Goal: Information Seeking & Learning: Learn about a topic

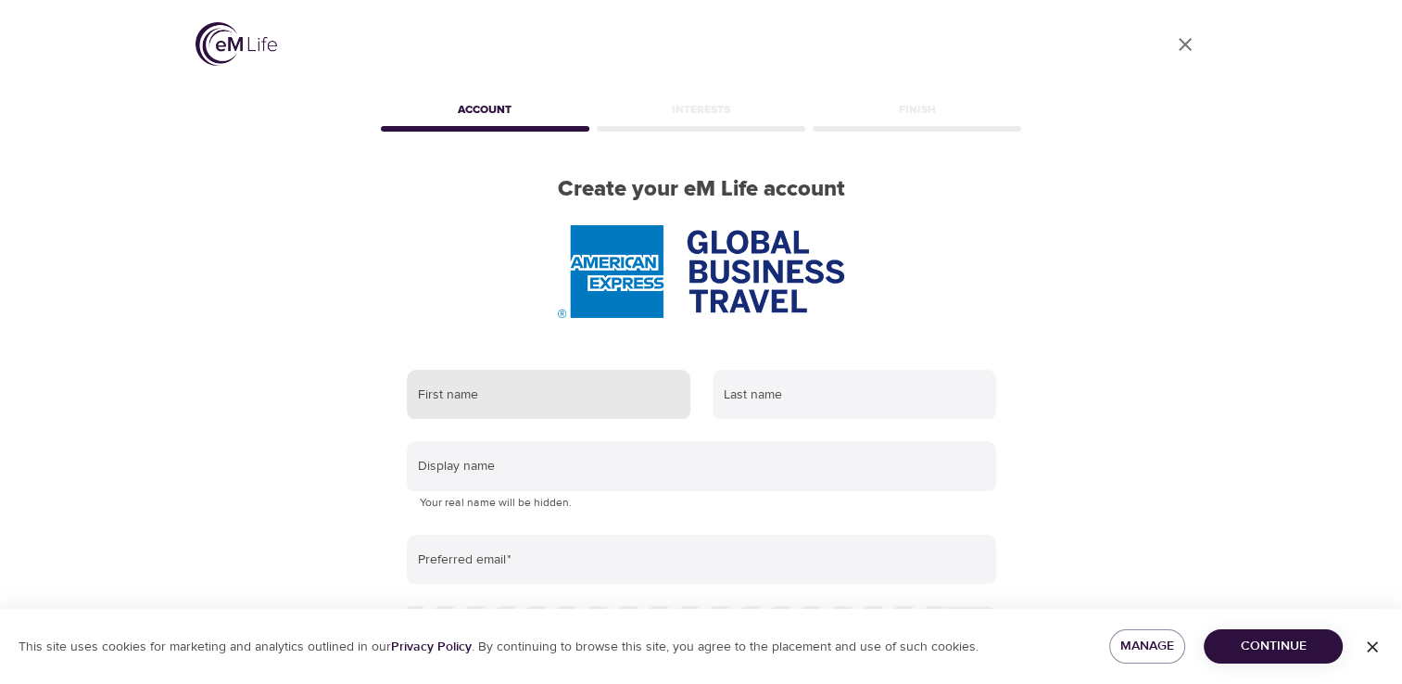
click at [499, 397] on input "text" at bounding box center [549, 395] width 284 height 50
type input "[PERSON_NAME]"
type input "[PERSON_NAME][DOMAIN_NAME][EMAIL_ADDRESS][PERSON_NAME][DOMAIN_NAME]"
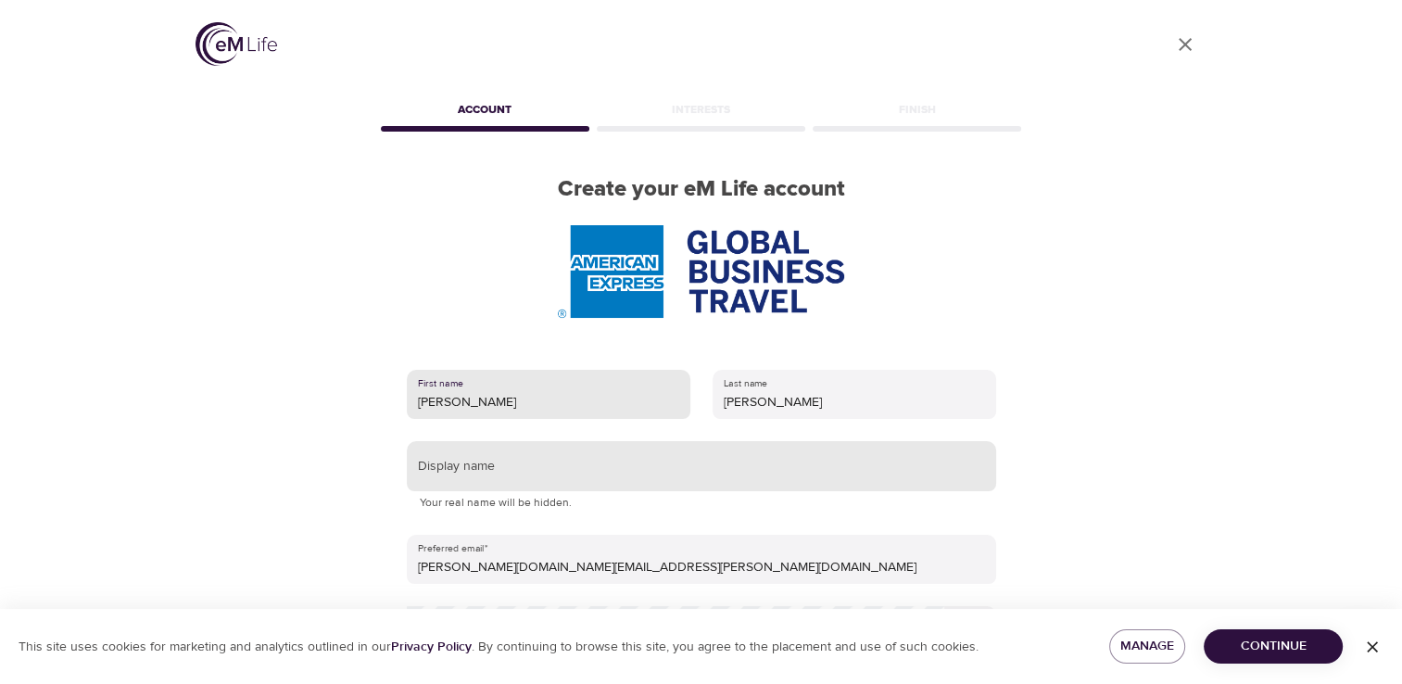
click at [561, 479] on input "text" at bounding box center [701, 466] width 589 height 50
type input "k"
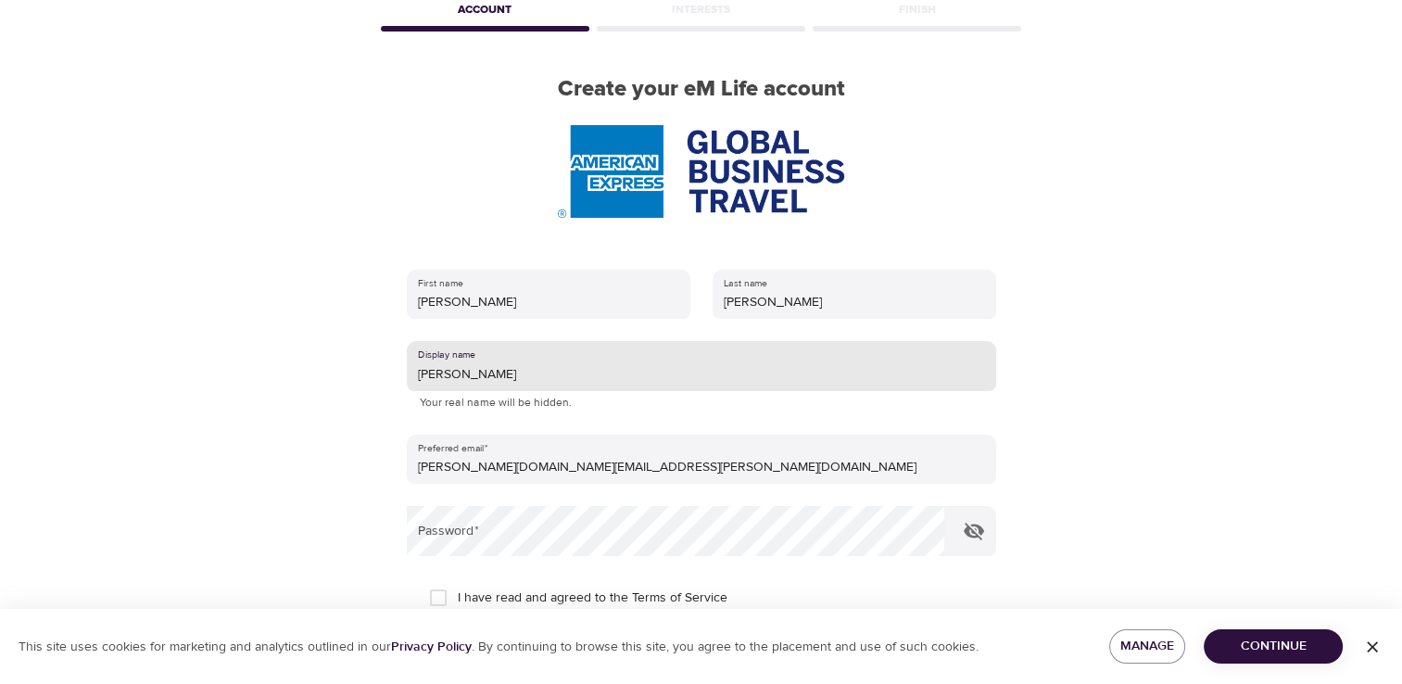
scroll to position [277, 0]
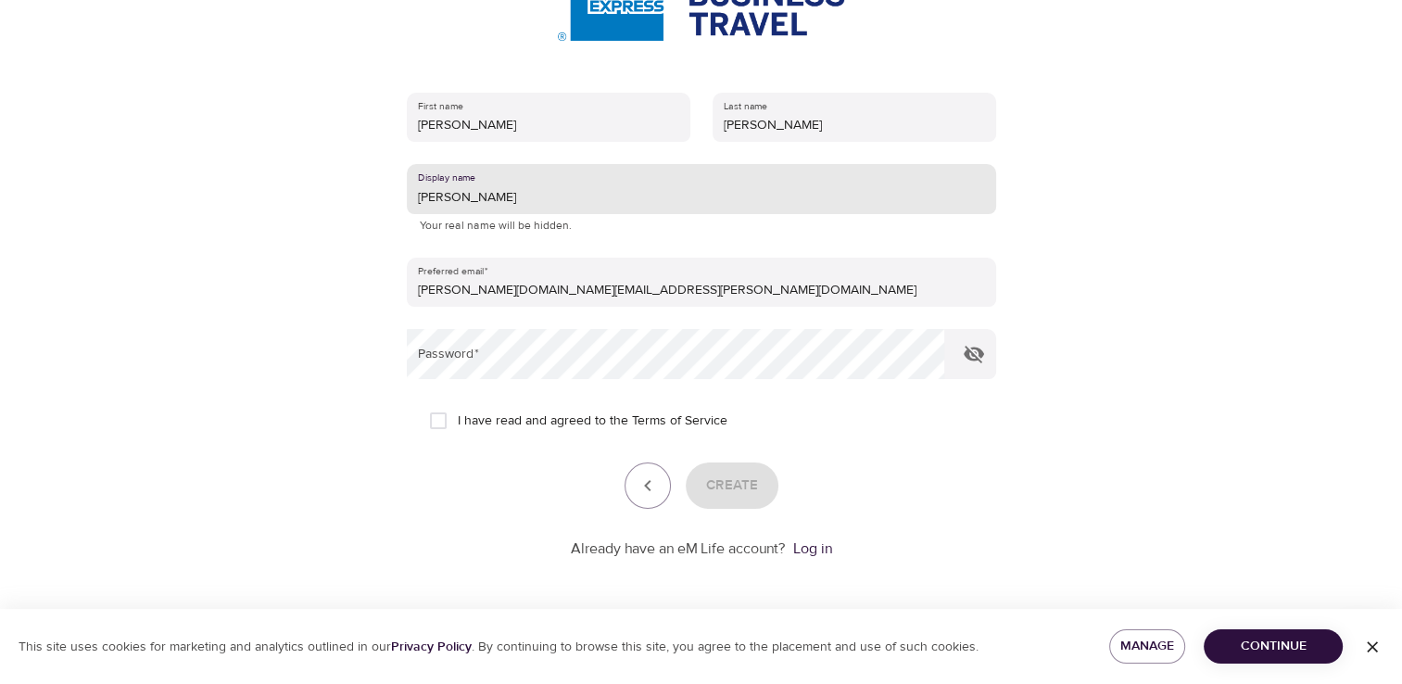
type input "[PERSON_NAME]"
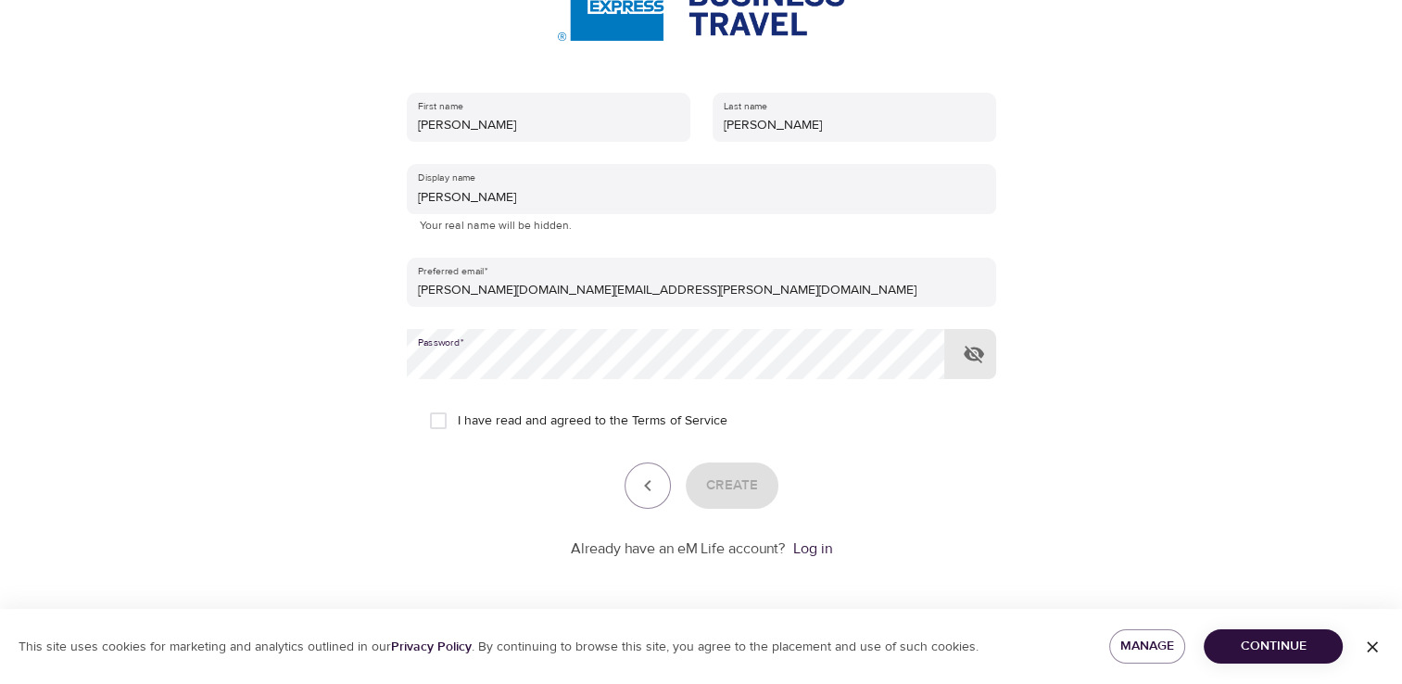
click at [430, 424] on input "I have read and agreed to the Terms of Service" at bounding box center [438, 420] width 39 height 39
checkbox input "true"
click at [740, 484] on span "Create" at bounding box center [732, 485] width 52 height 24
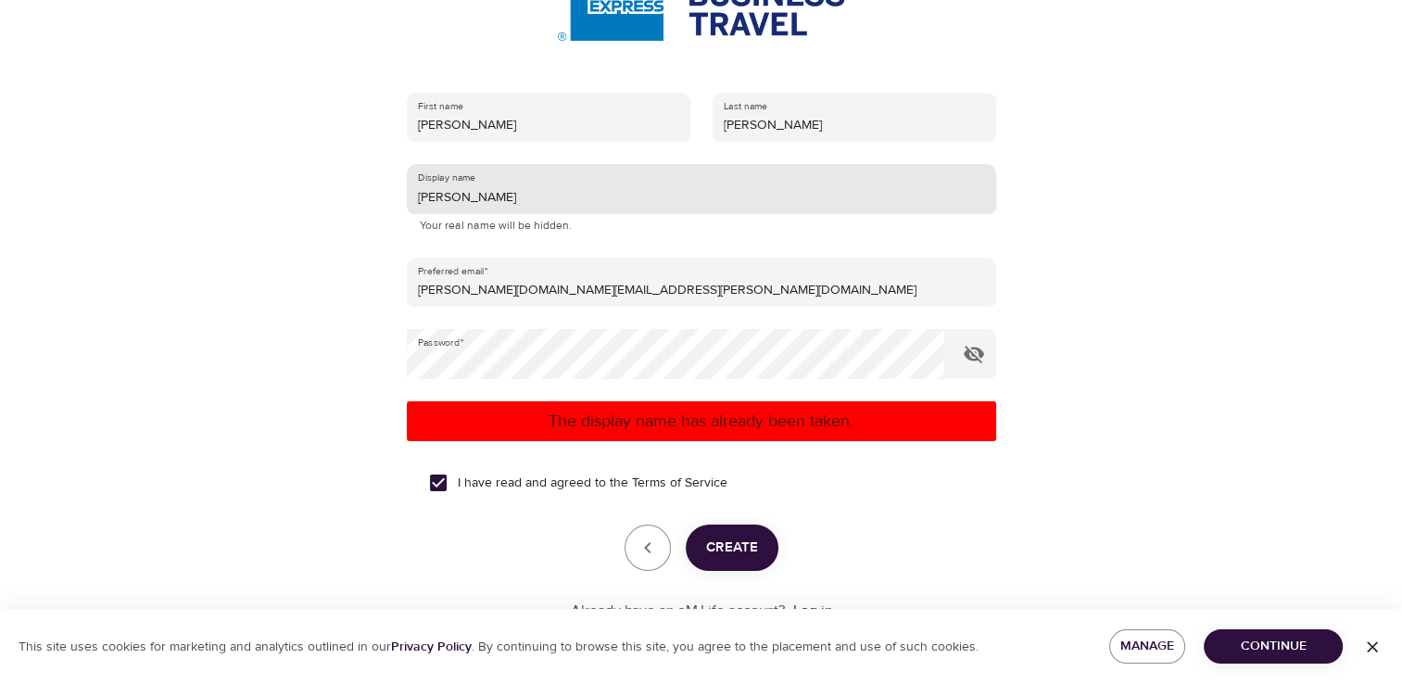
click at [486, 198] on input "[PERSON_NAME]" at bounding box center [701, 189] width 589 height 50
type input "k"
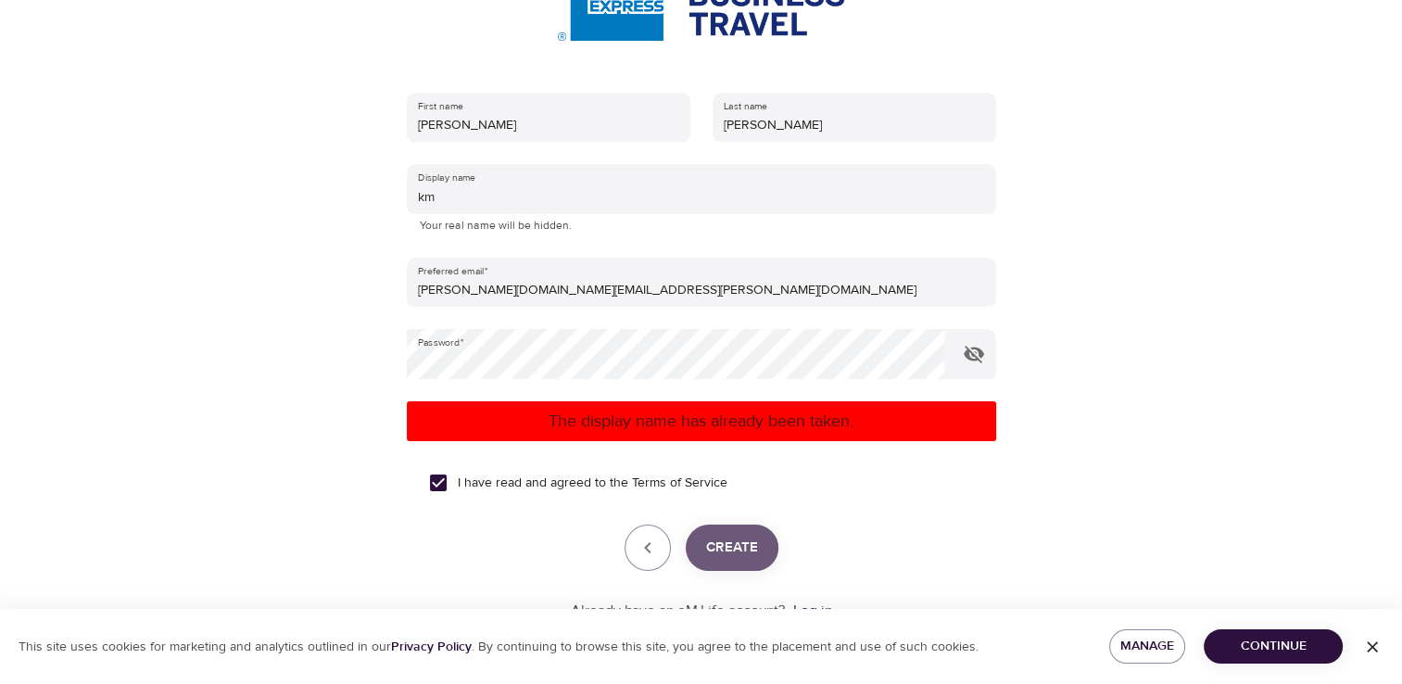
click at [749, 555] on span "Create" at bounding box center [732, 548] width 52 height 24
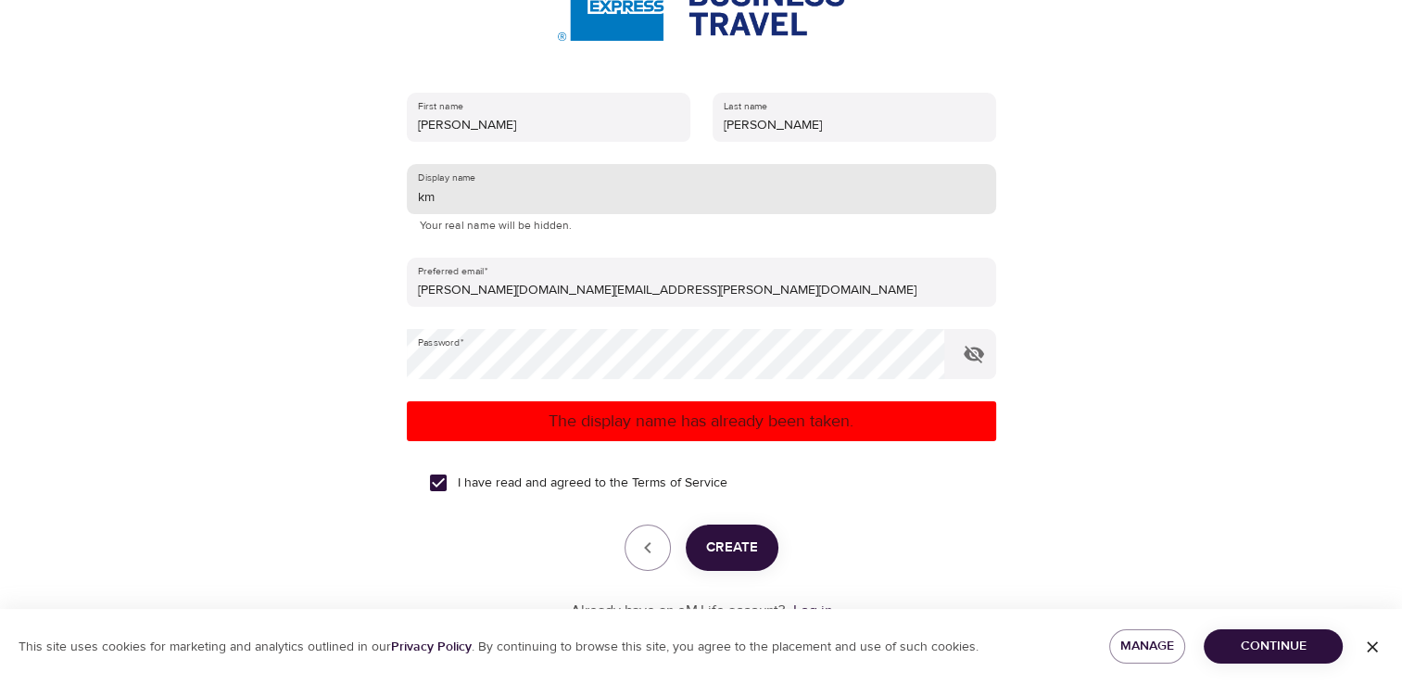
click at [461, 205] on input "km" at bounding box center [701, 189] width 589 height 50
type input "k"
click at [742, 543] on span "Create" at bounding box center [732, 548] width 52 height 24
click at [479, 198] on input "mk" at bounding box center [701, 189] width 589 height 50
type input "m"
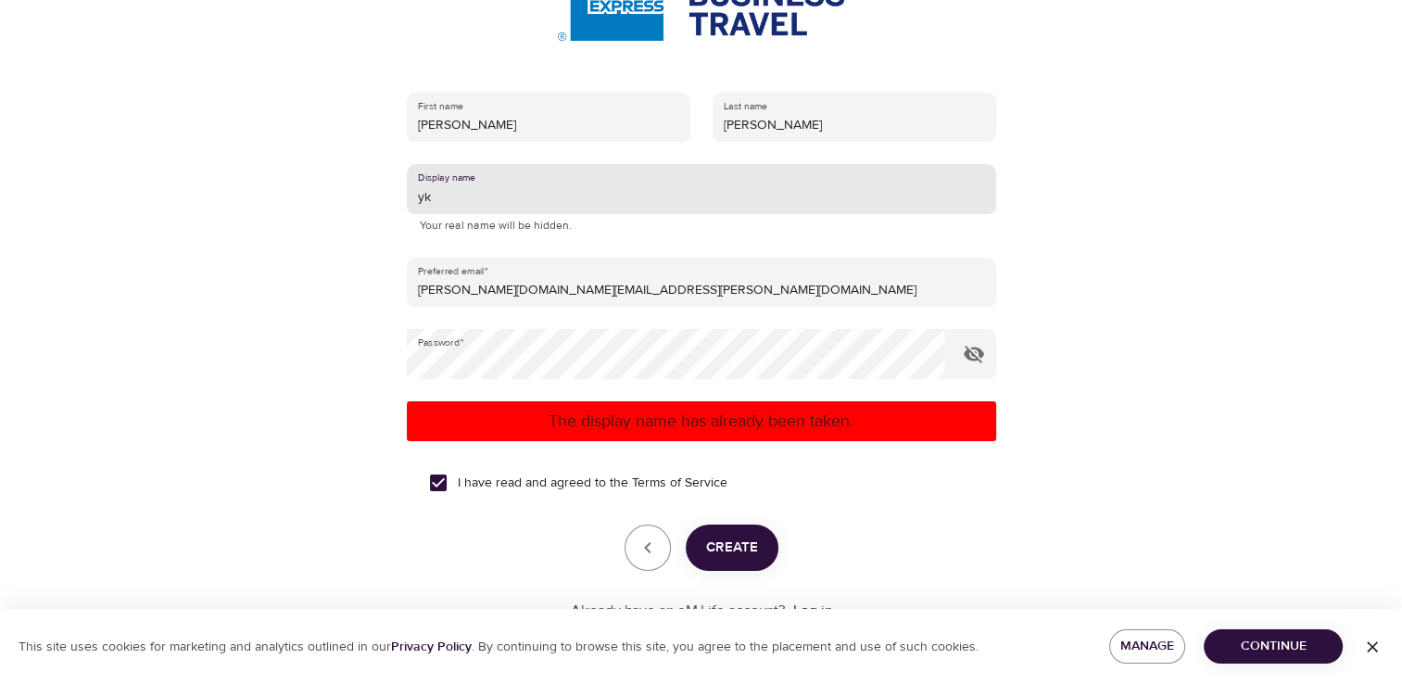
type input "yk"
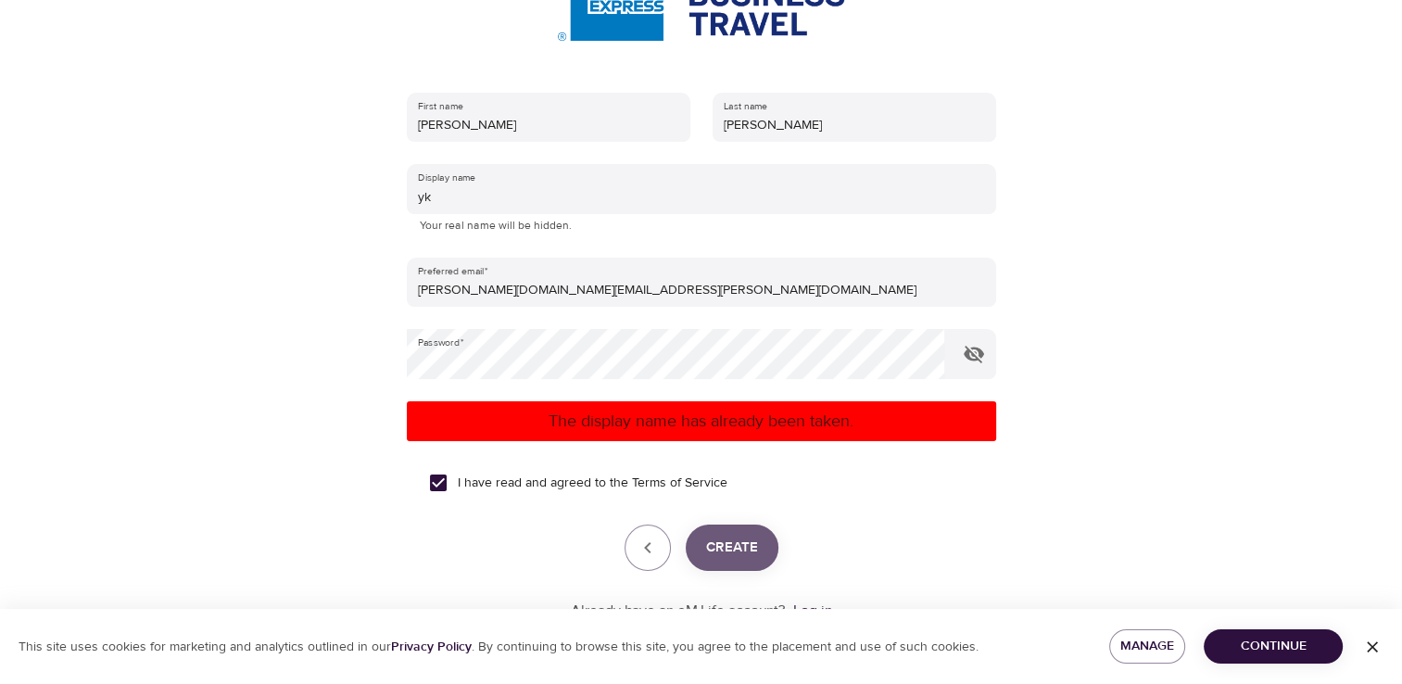
click at [748, 555] on span "Create" at bounding box center [732, 548] width 52 height 24
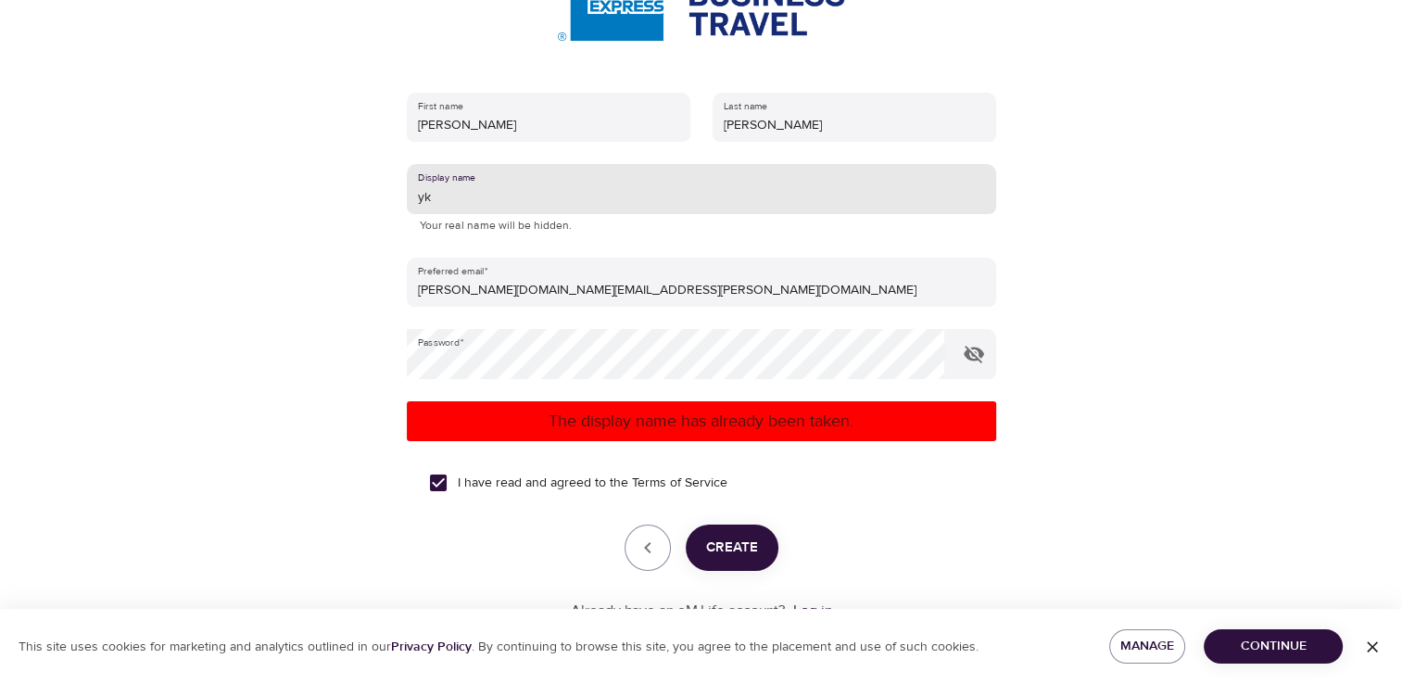
click at [448, 203] on input "yk" at bounding box center [701, 189] width 589 height 50
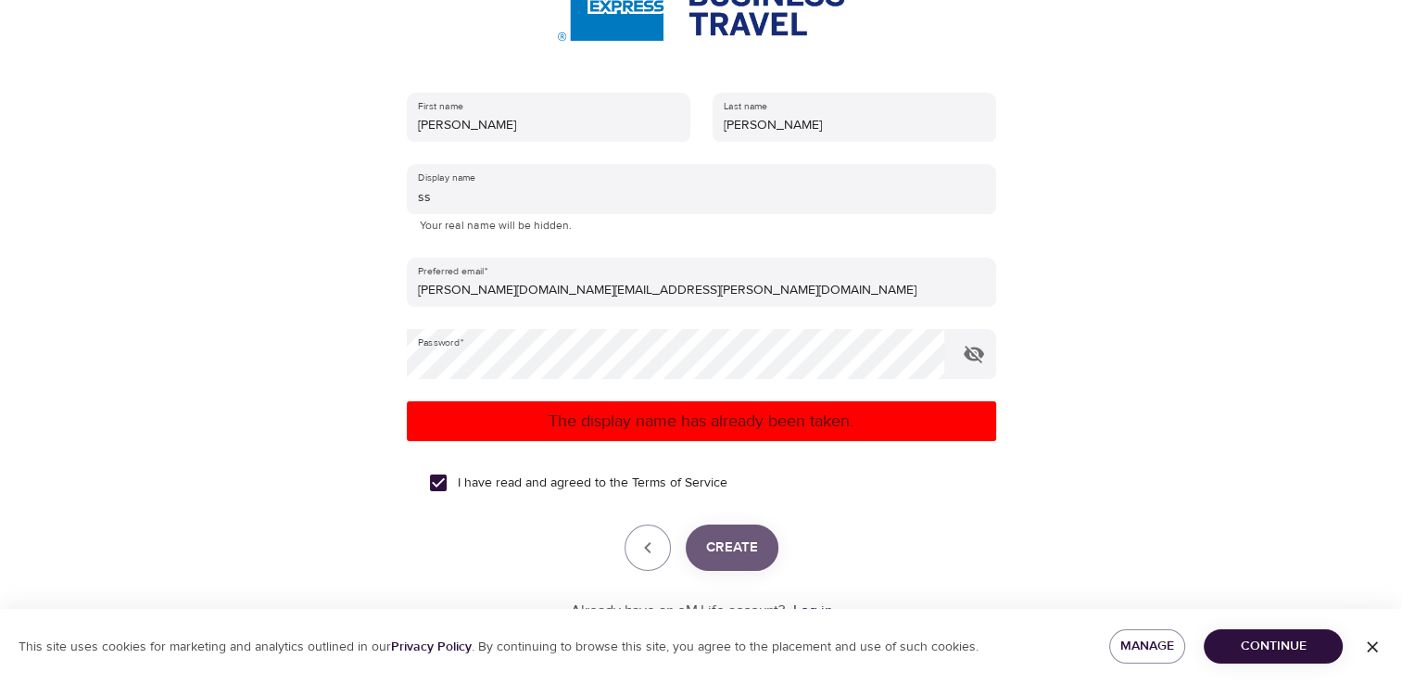
click at [732, 554] on span "Create" at bounding box center [732, 548] width 52 height 24
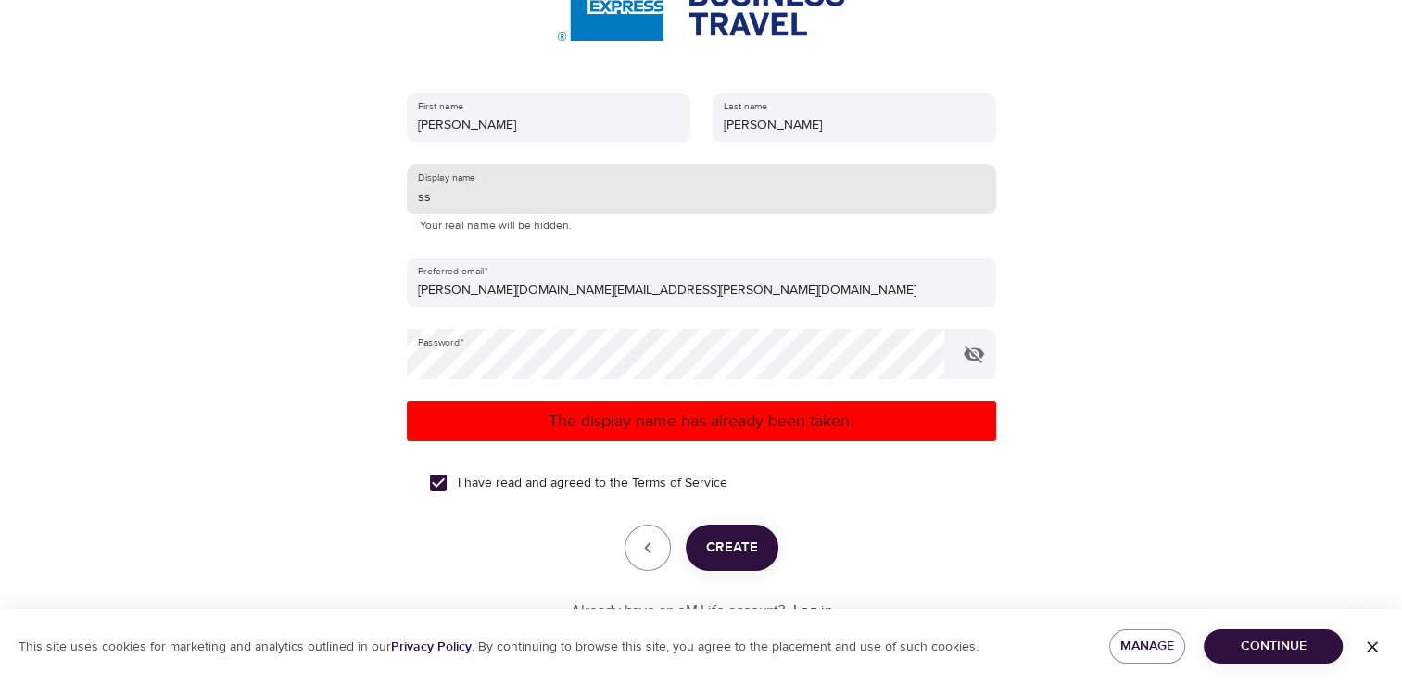
click at [478, 212] on div "Display name ss Your real name will be hidden." at bounding box center [701, 199] width 589 height 71
type input "s"
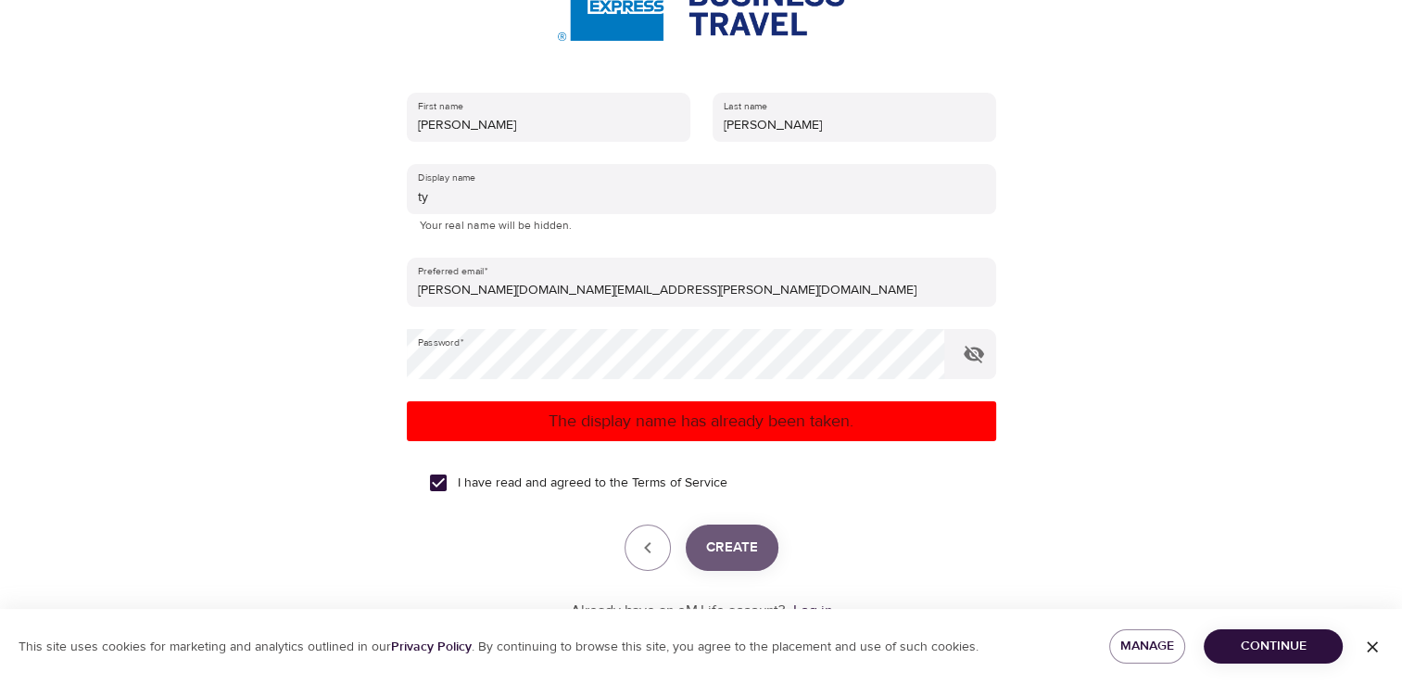
click at [739, 540] on span "Create" at bounding box center [732, 548] width 52 height 24
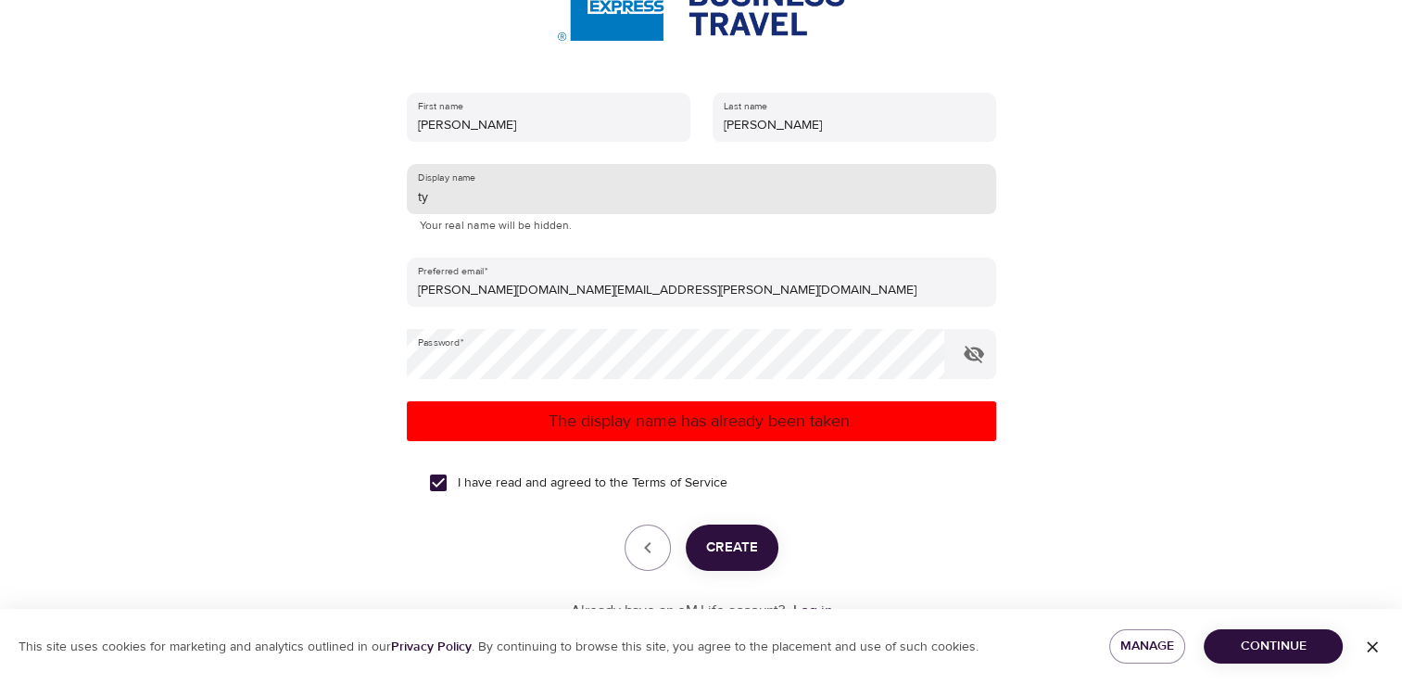
click at [467, 205] on input "ty" at bounding box center [701, 189] width 589 height 50
type input "t"
click at [725, 532] on button "Create" at bounding box center [732, 547] width 93 height 46
click at [476, 199] on input "myk" at bounding box center [701, 189] width 589 height 50
type input "m"
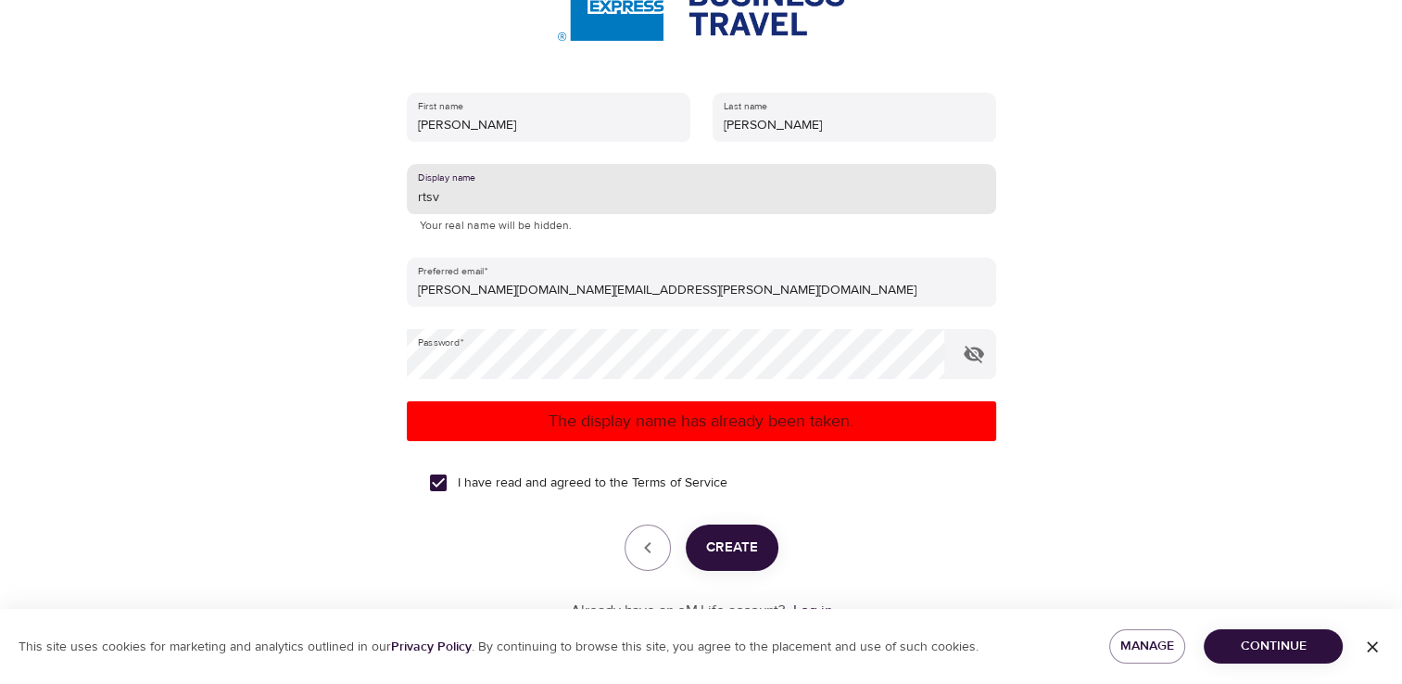
type input "rtsv"
click at [741, 541] on span "Create" at bounding box center [732, 548] width 52 height 24
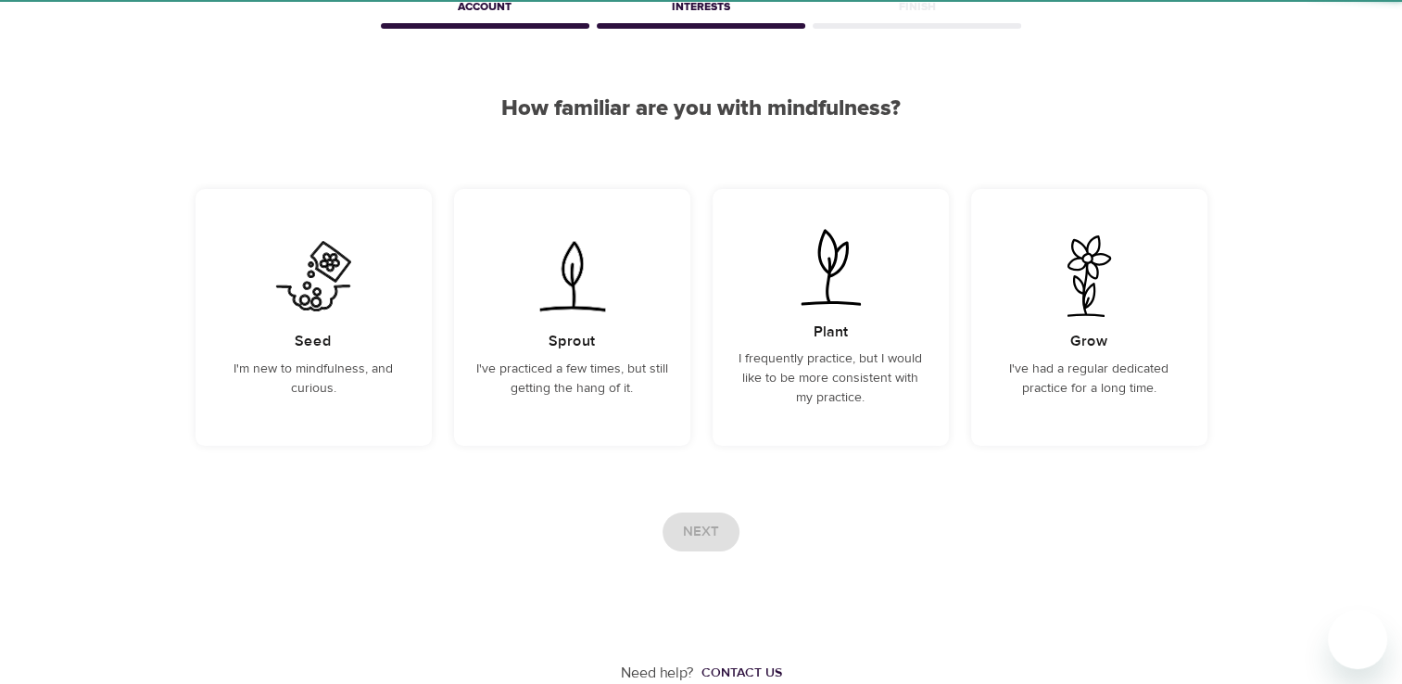
scroll to position [102, 0]
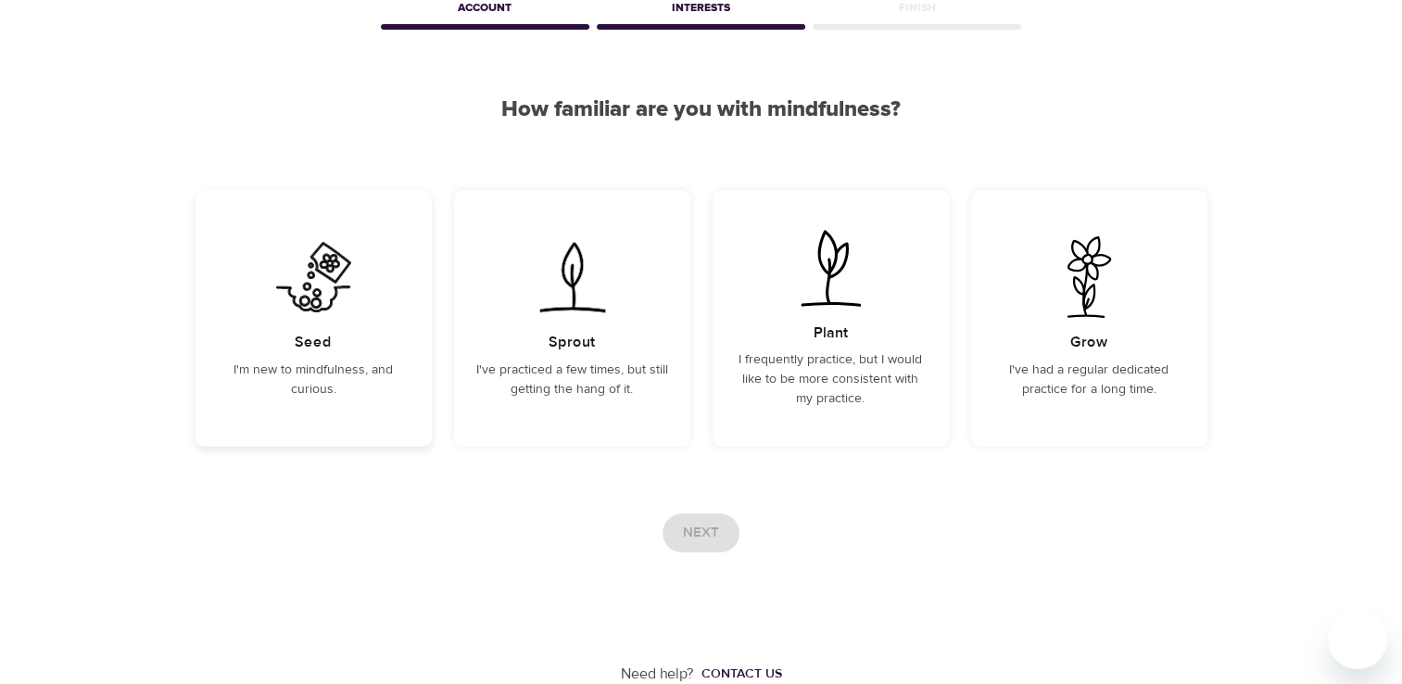
click at [348, 369] on p "I'm new to mindfulness, and curious." at bounding box center [314, 379] width 192 height 39
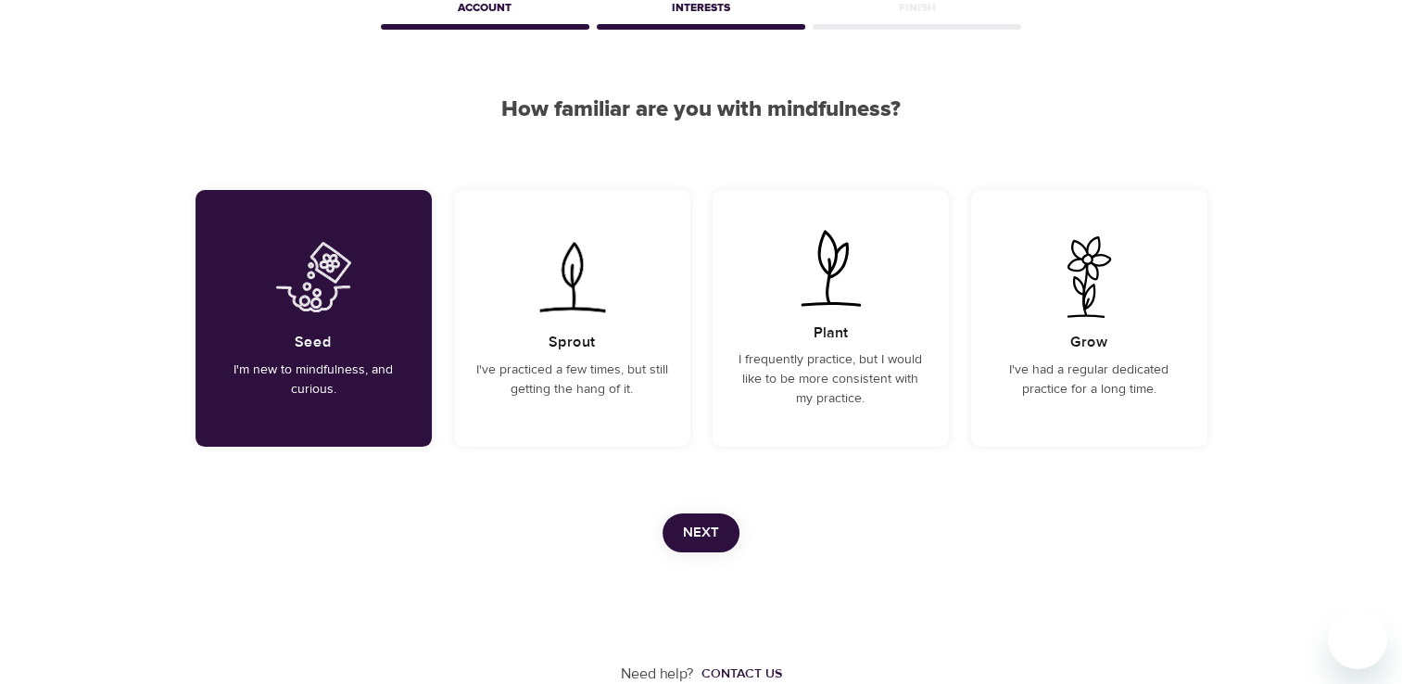
click at [710, 535] on span "Next" at bounding box center [701, 533] width 36 height 24
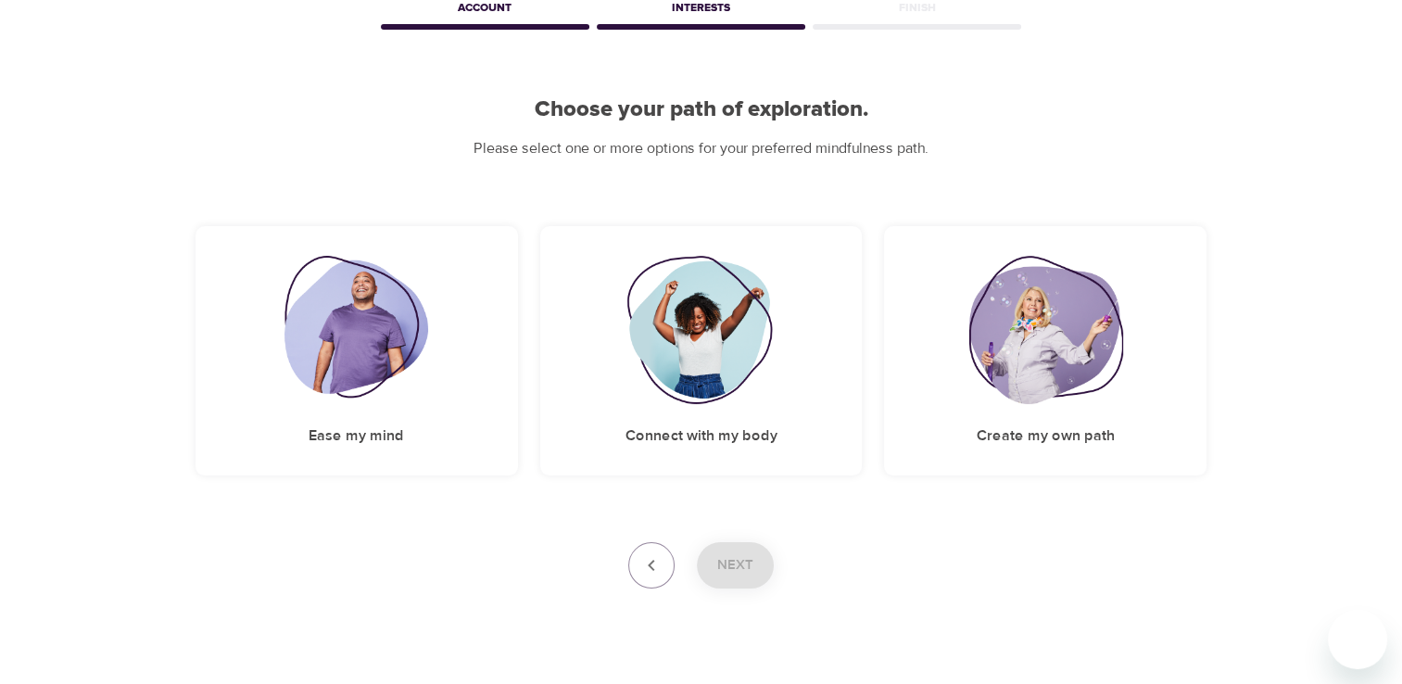
scroll to position [0, 0]
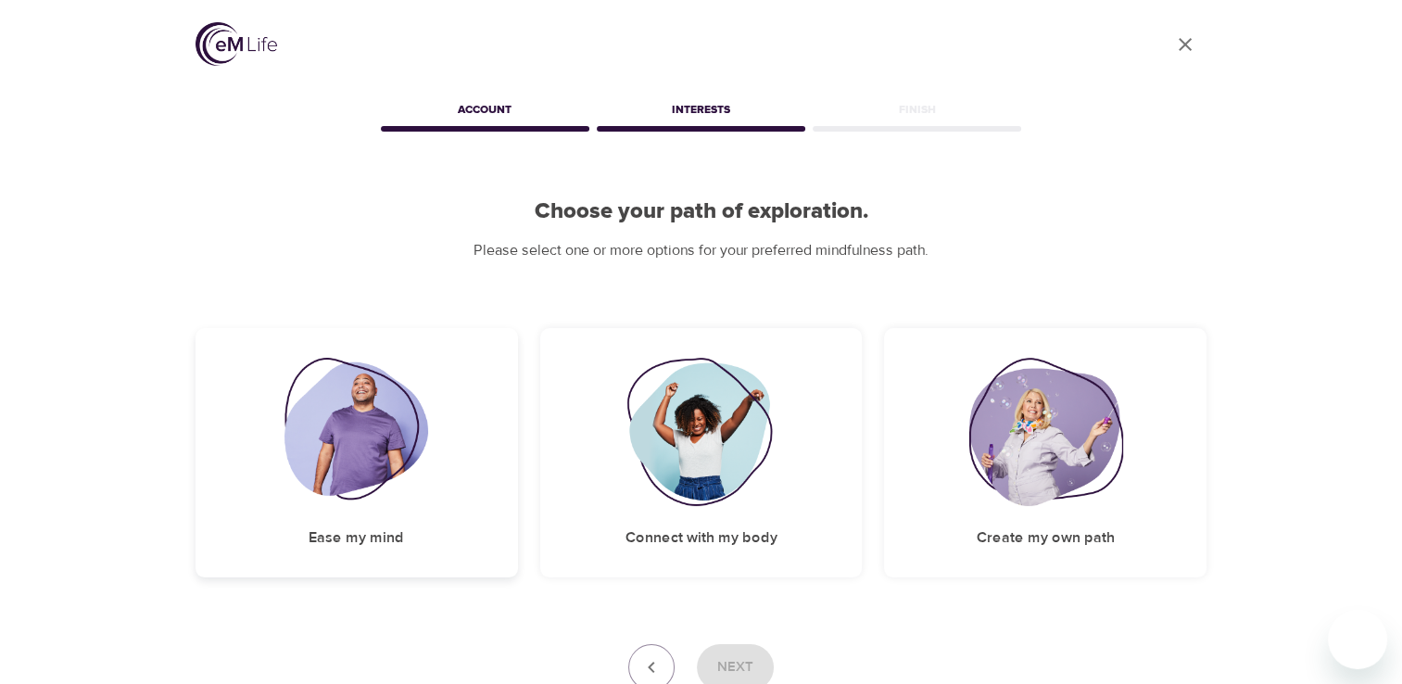
click at [388, 473] on img at bounding box center [356, 432] width 144 height 148
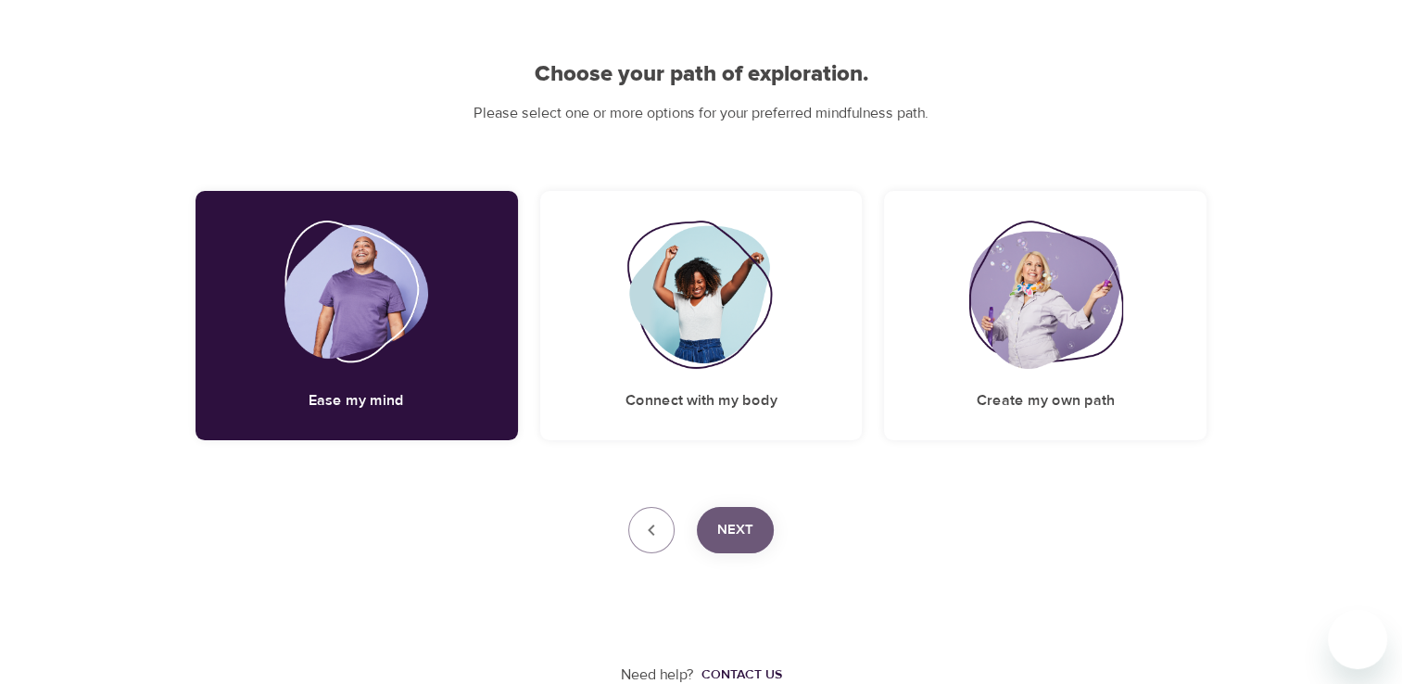
click at [741, 525] on span "Next" at bounding box center [735, 530] width 36 height 24
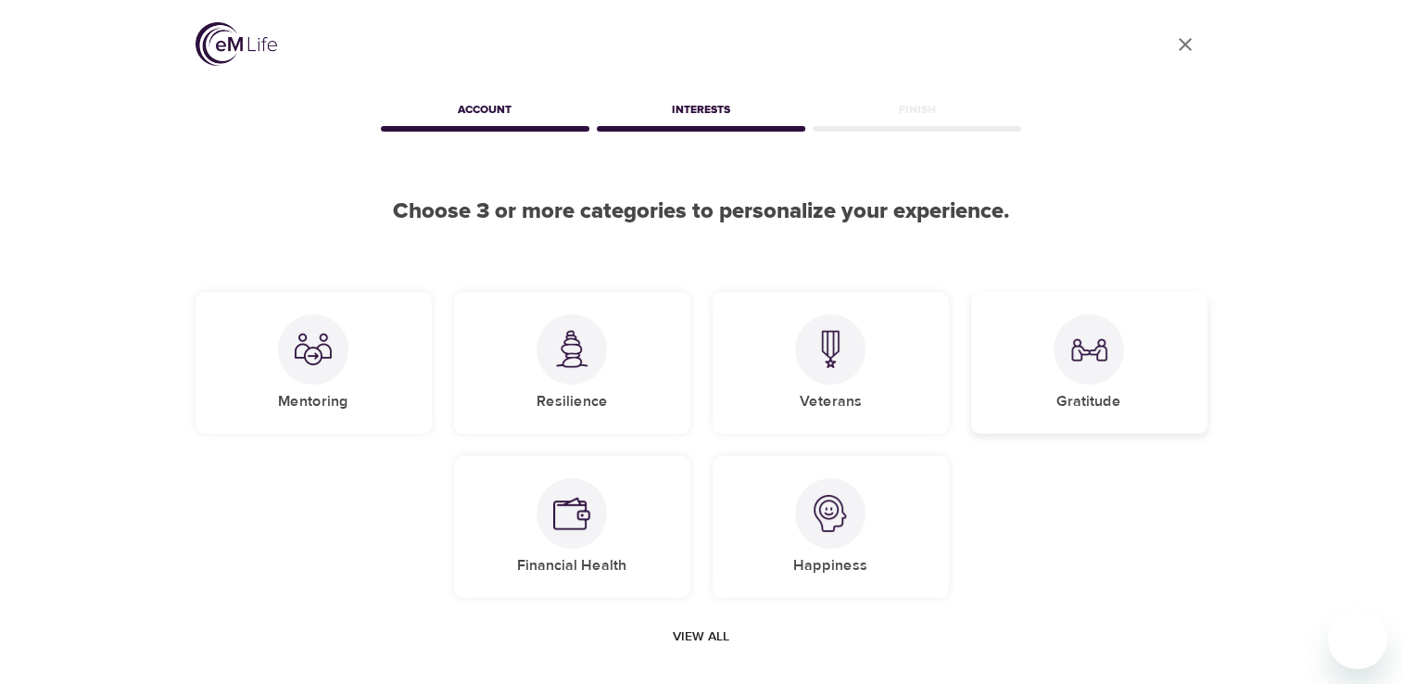
click at [1091, 380] on div at bounding box center [1088, 349] width 70 height 70
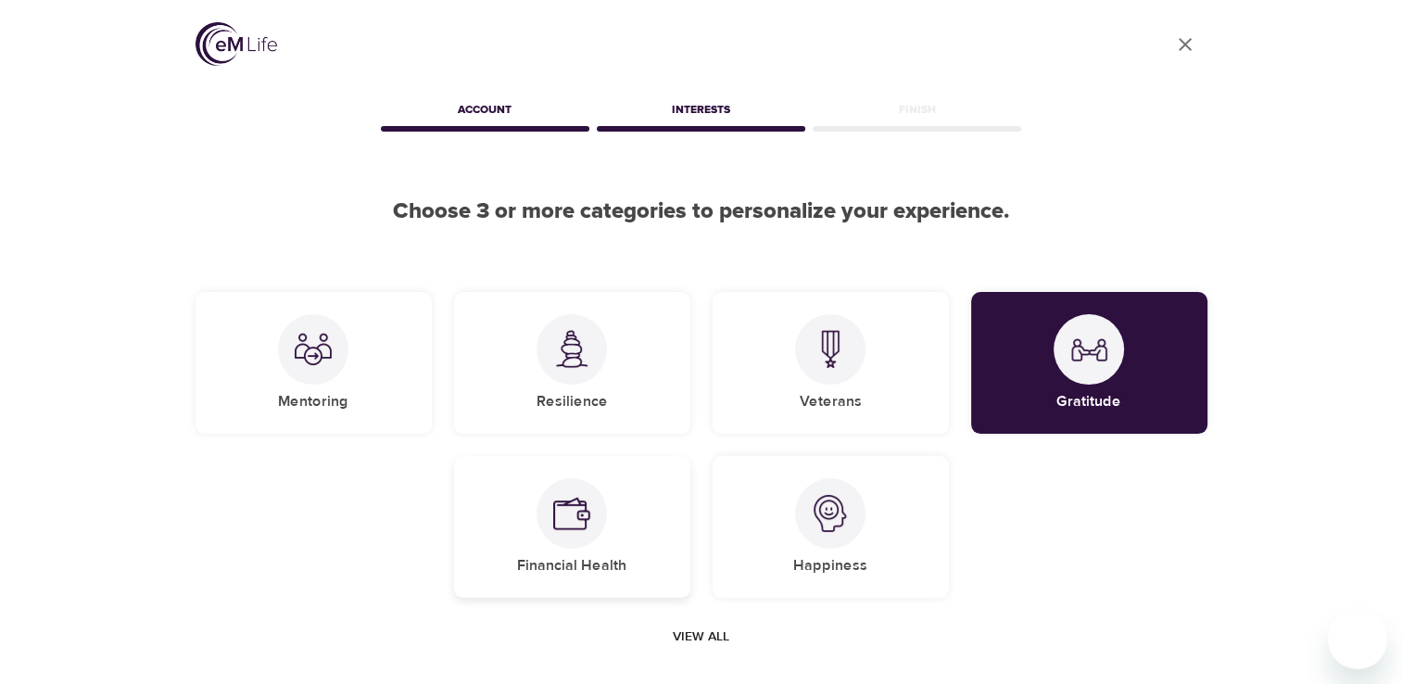
click at [624, 551] on div "Financial Health" at bounding box center [572, 527] width 236 height 142
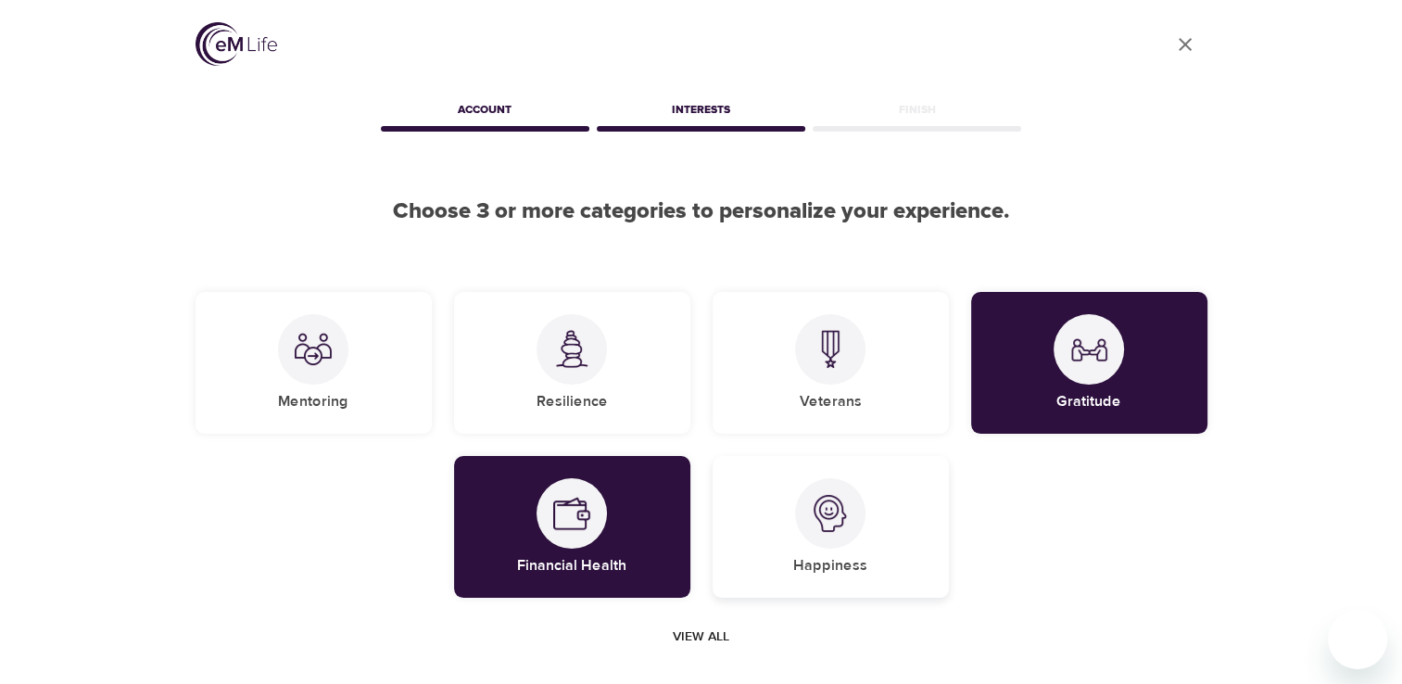
click at [826, 541] on div at bounding box center [830, 513] width 70 height 70
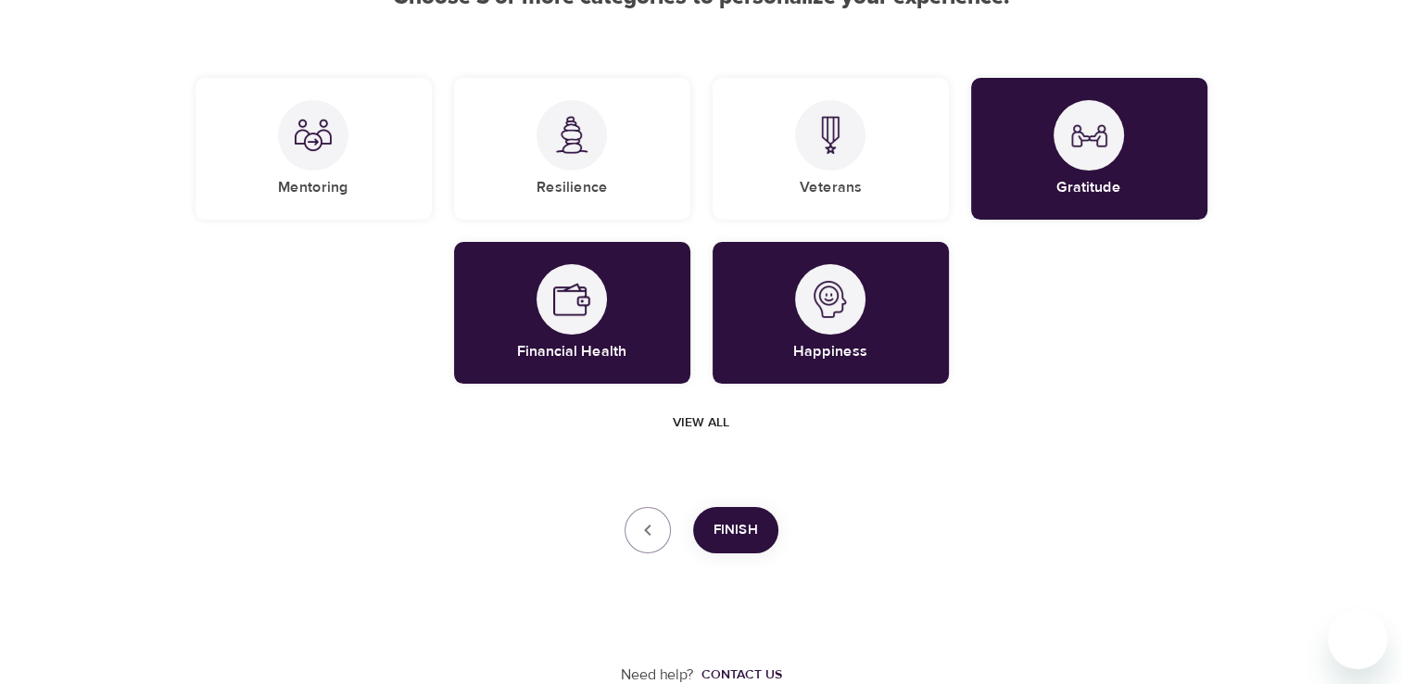
scroll to position [215, 0]
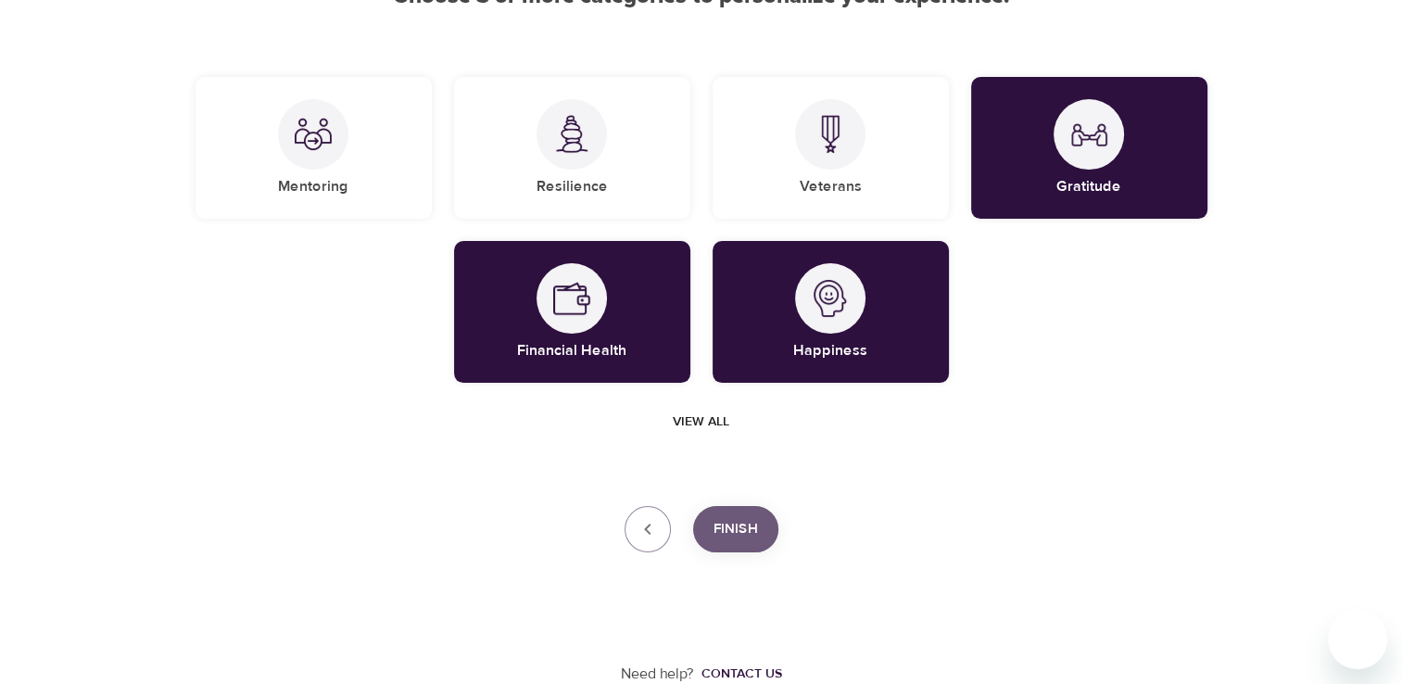
click at [744, 535] on span "Finish" at bounding box center [735, 529] width 44 height 24
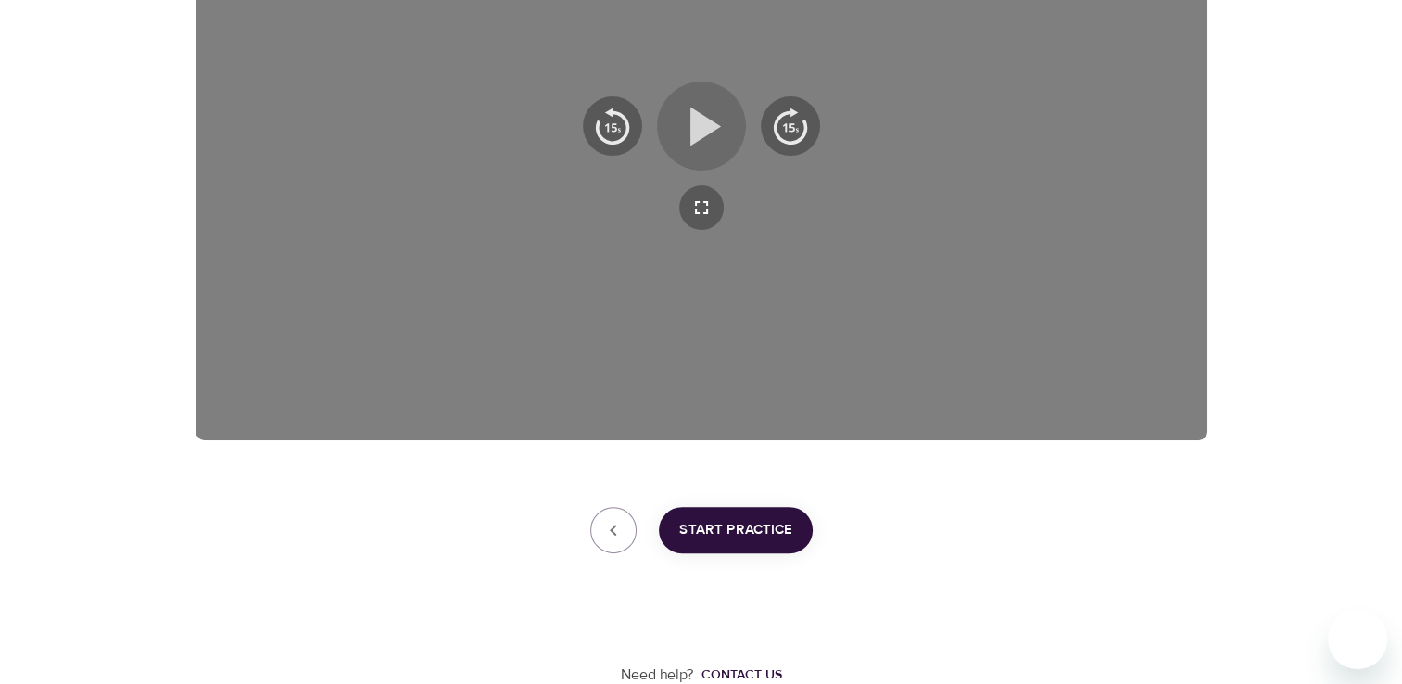
click at [716, 135] on icon "button" at bounding box center [701, 126] width 67 height 67
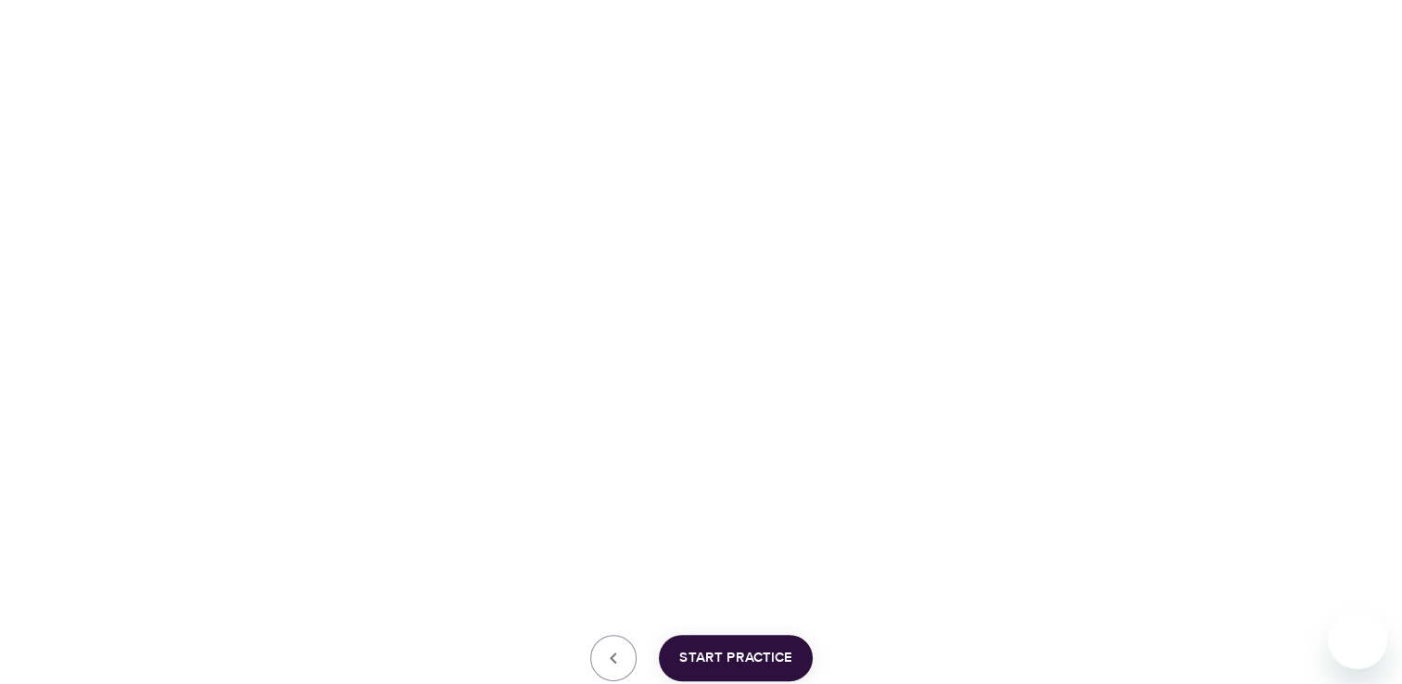
scroll to position [371, 0]
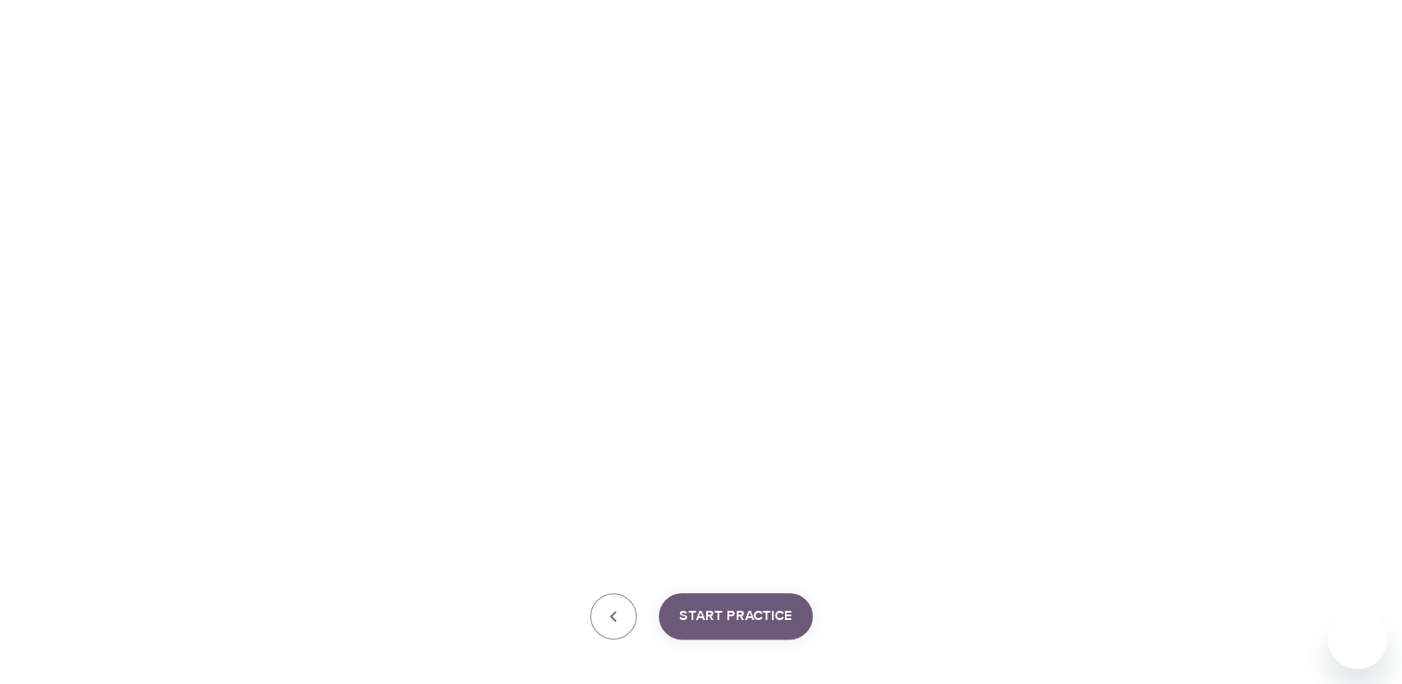
click at [778, 617] on span "Start Practice" at bounding box center [735, 616] width 113 height 24
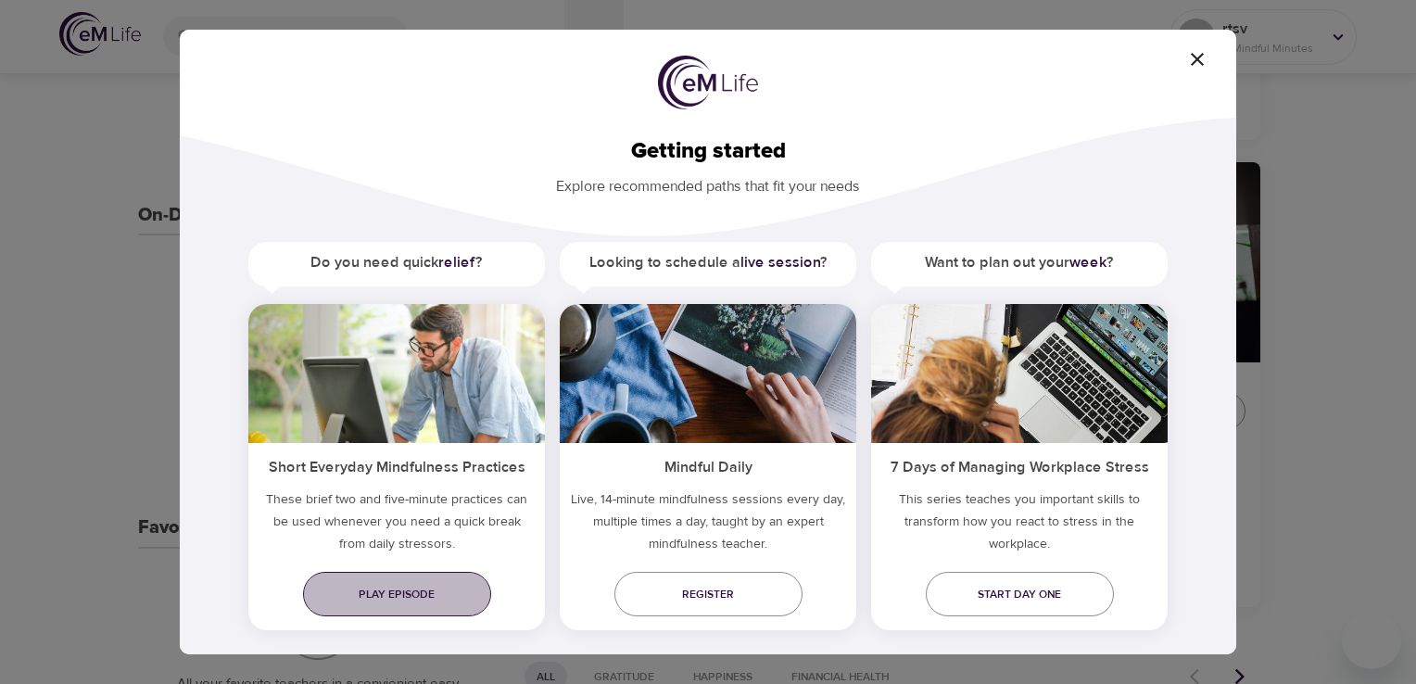
click at [424, 599] on span "Play episode" at bounding box center [397, 594] width 158 height 19
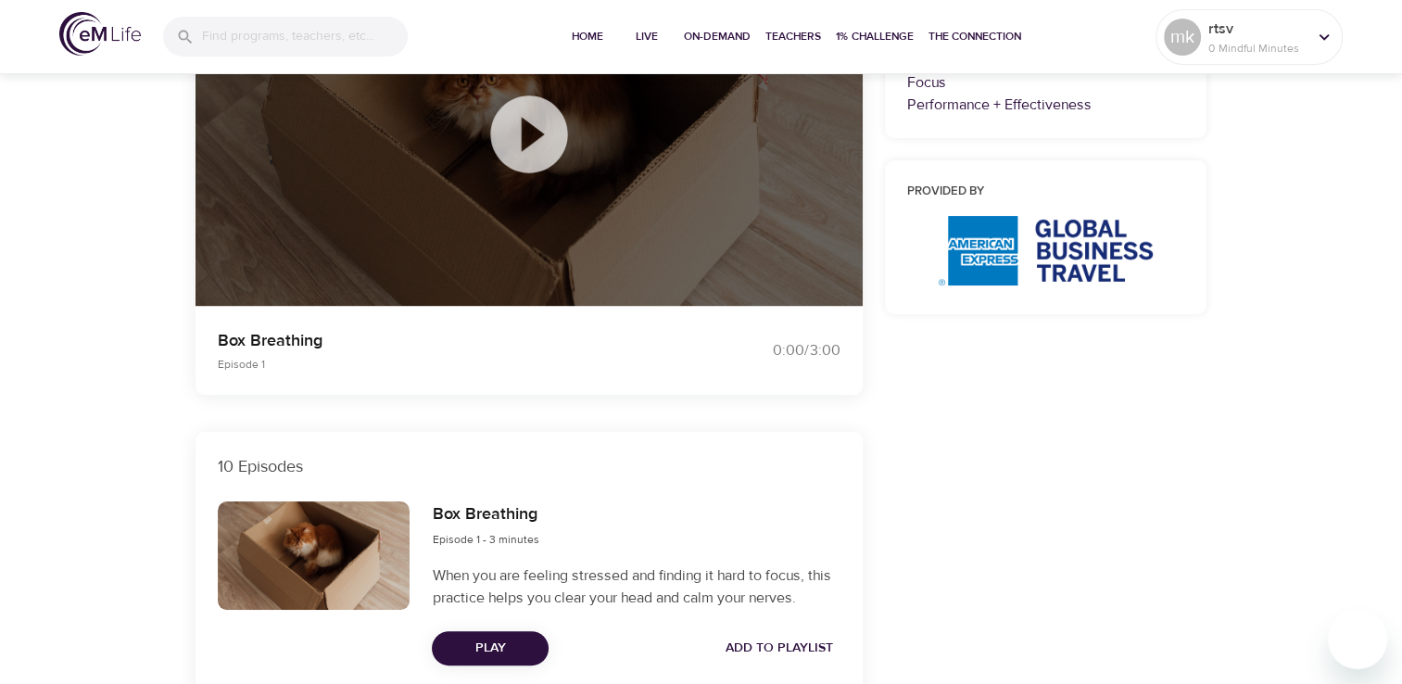
scroll to position [278, 0]
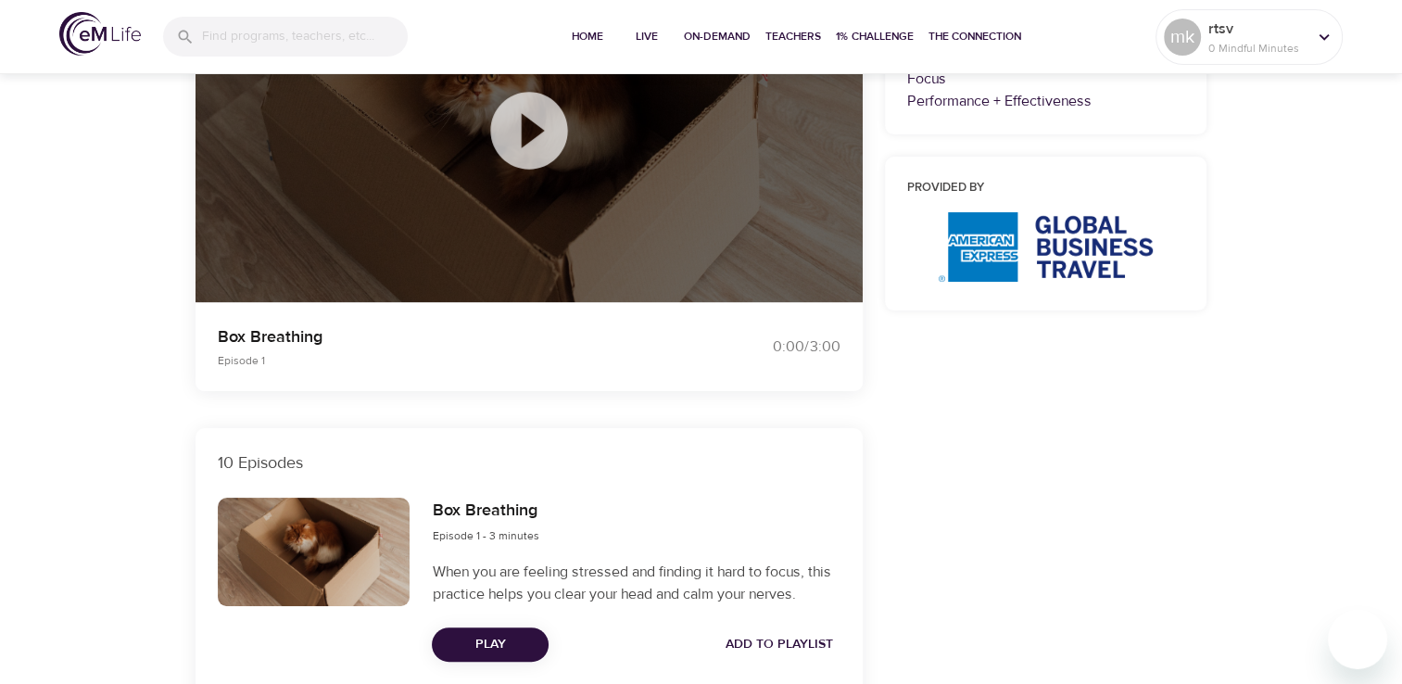
click at [555, 148] on icon at bounding box center [528, 130] width 77 height 77
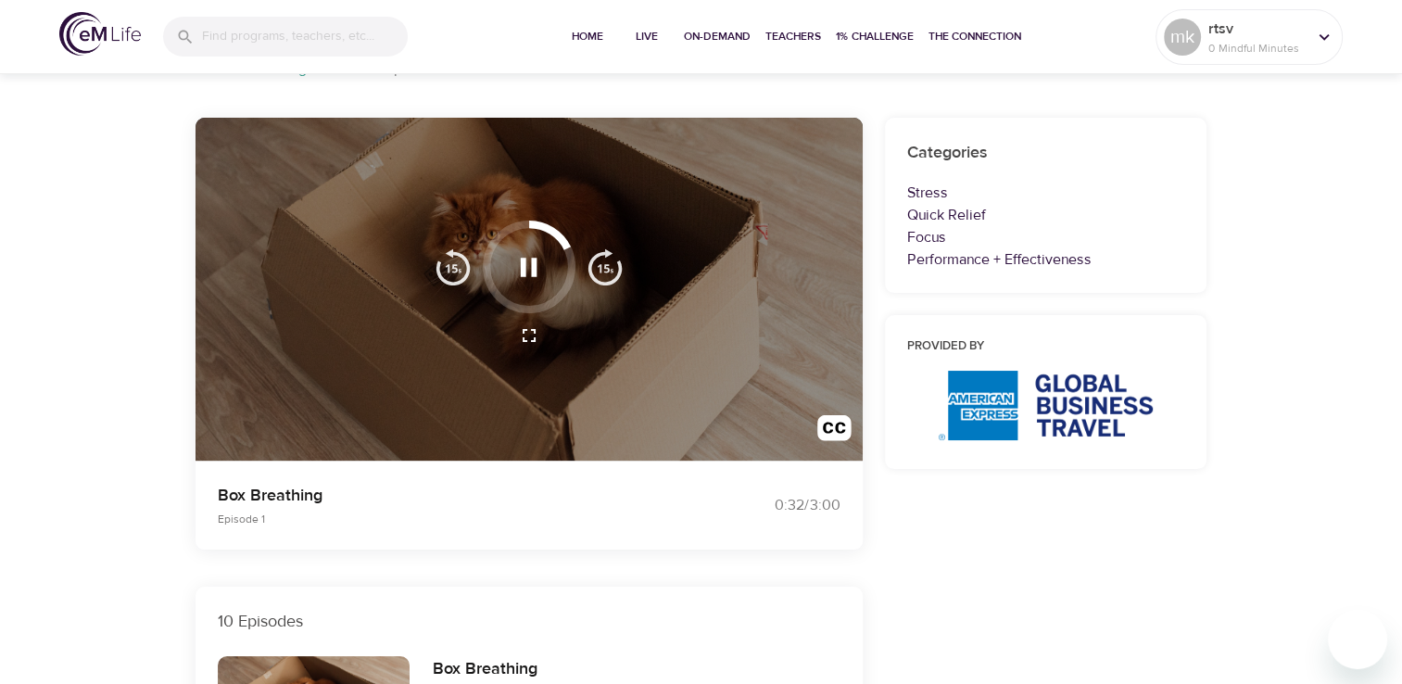
scroll to position [93, 0]
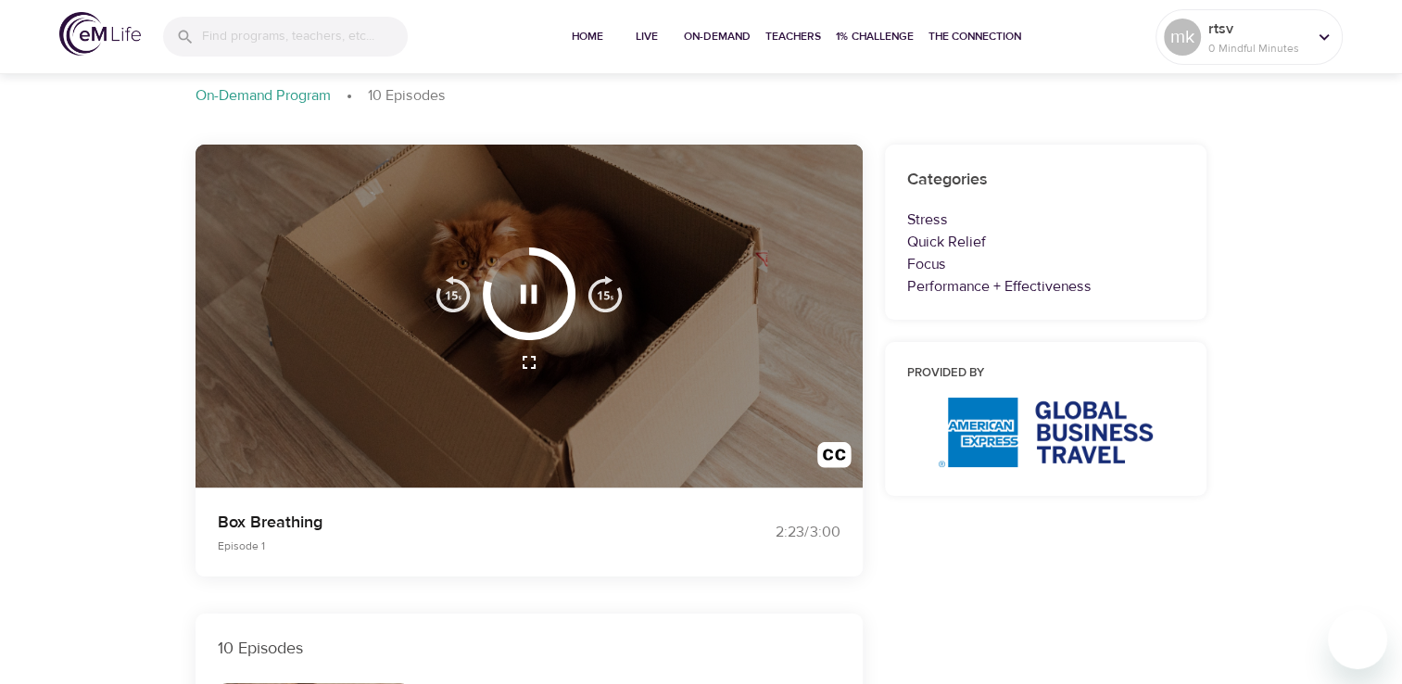
click at [524, 290] on icon "button" at bounding box center [529, 293] width 17 height 19
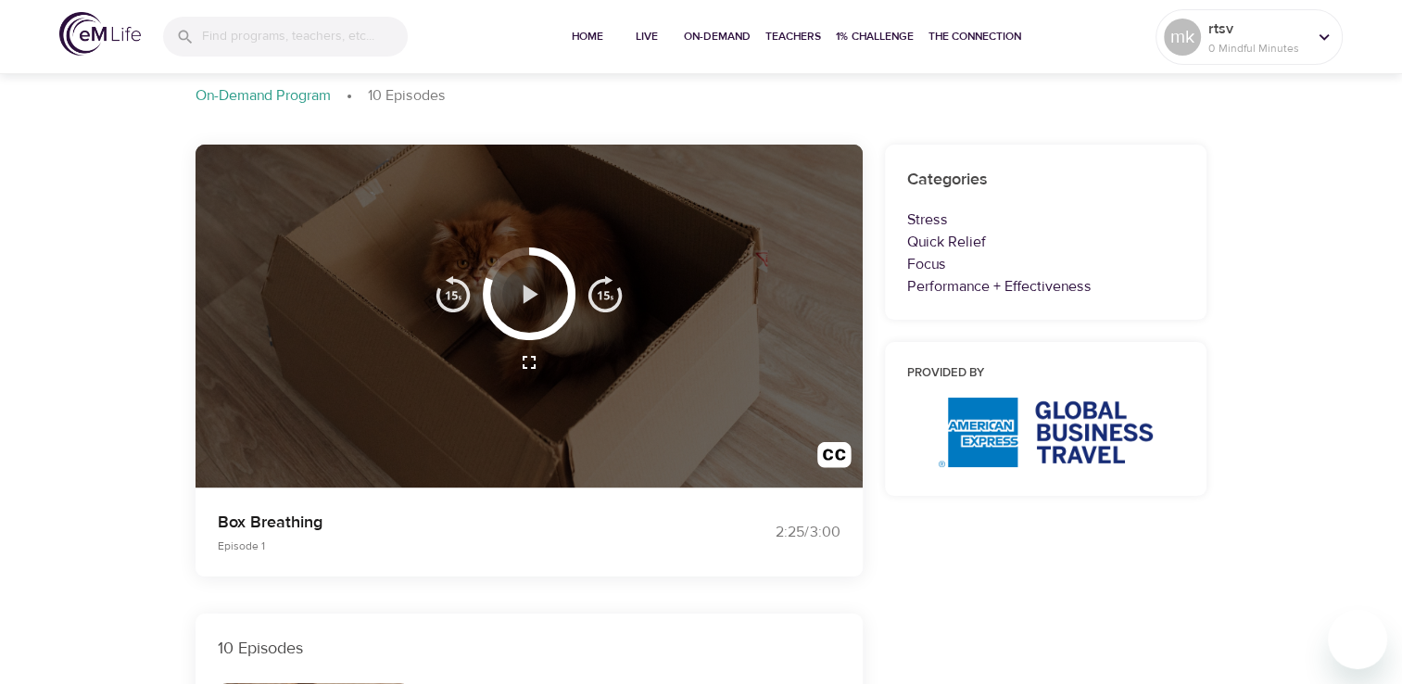
click at [542, 295] on icon "button" at bounding box center [528, 294] width 32 height 32
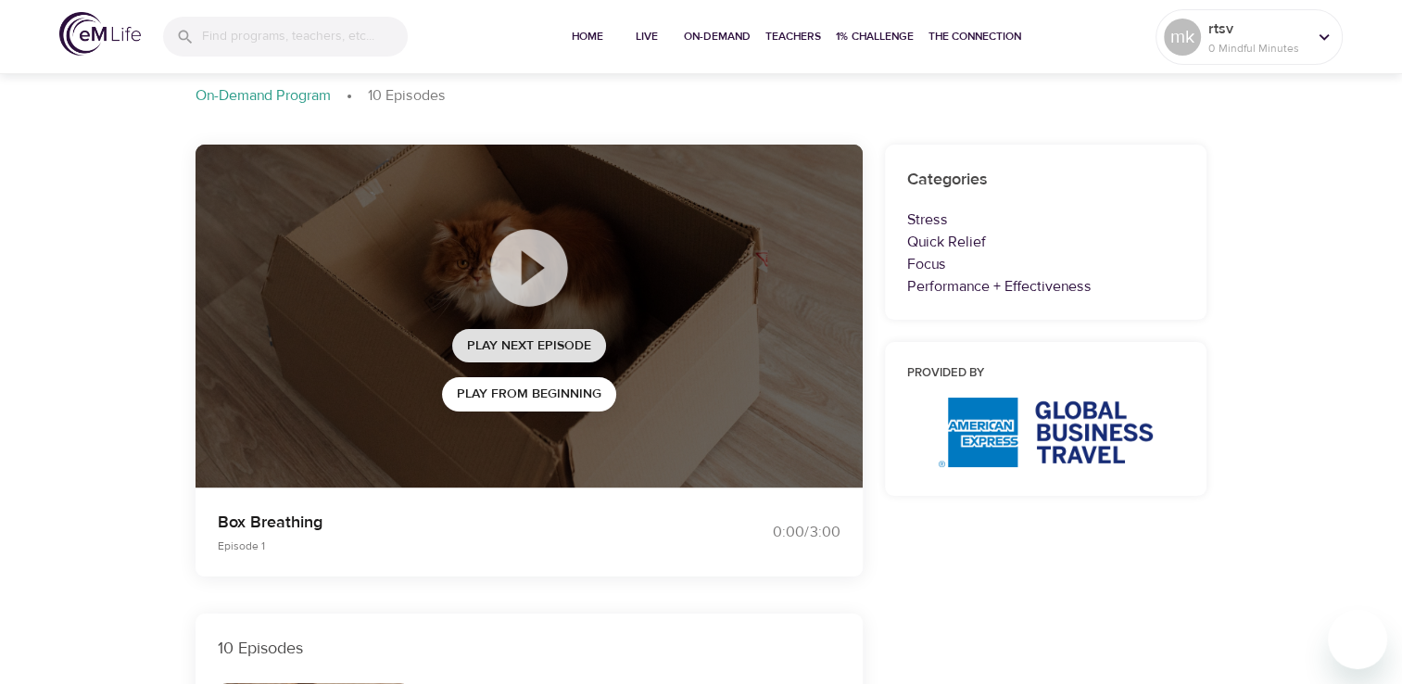
click at [545, 347] on span "Play Next Episode" at bounding box center [529, 345] width 124 height 23
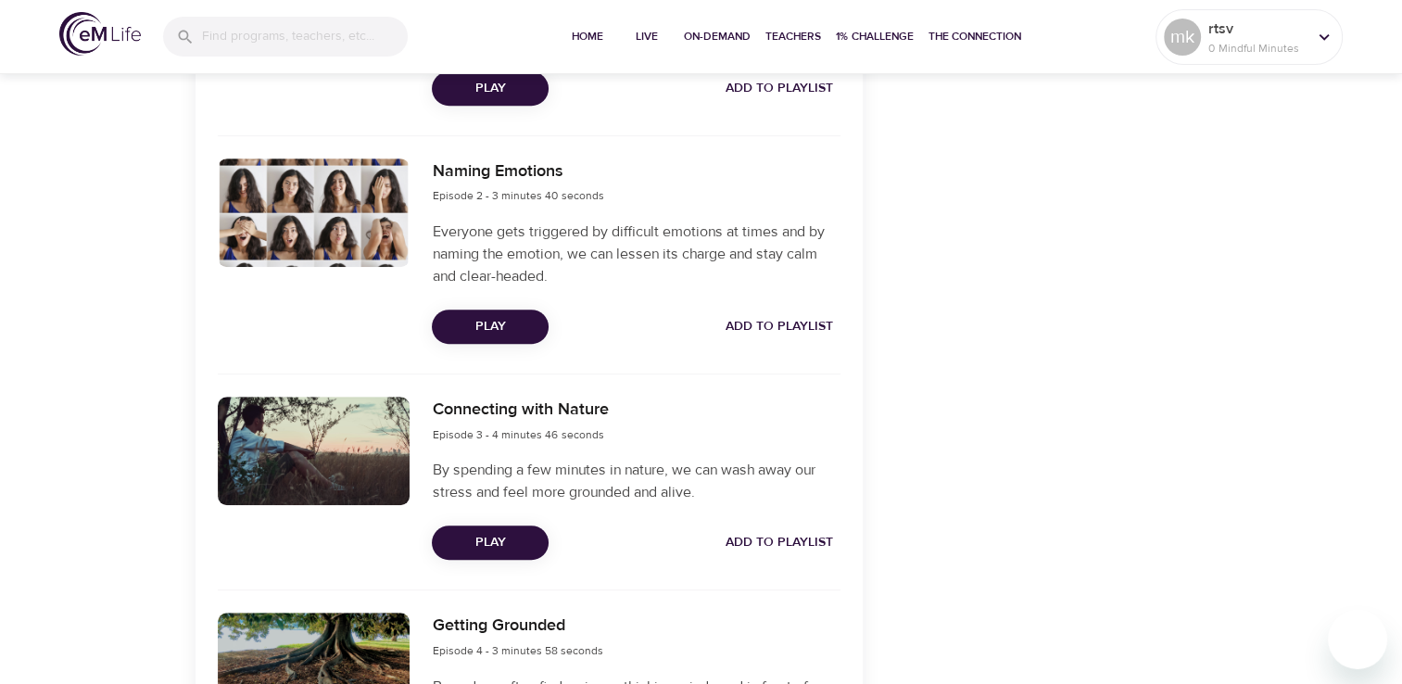
scroll to position [927, 0]
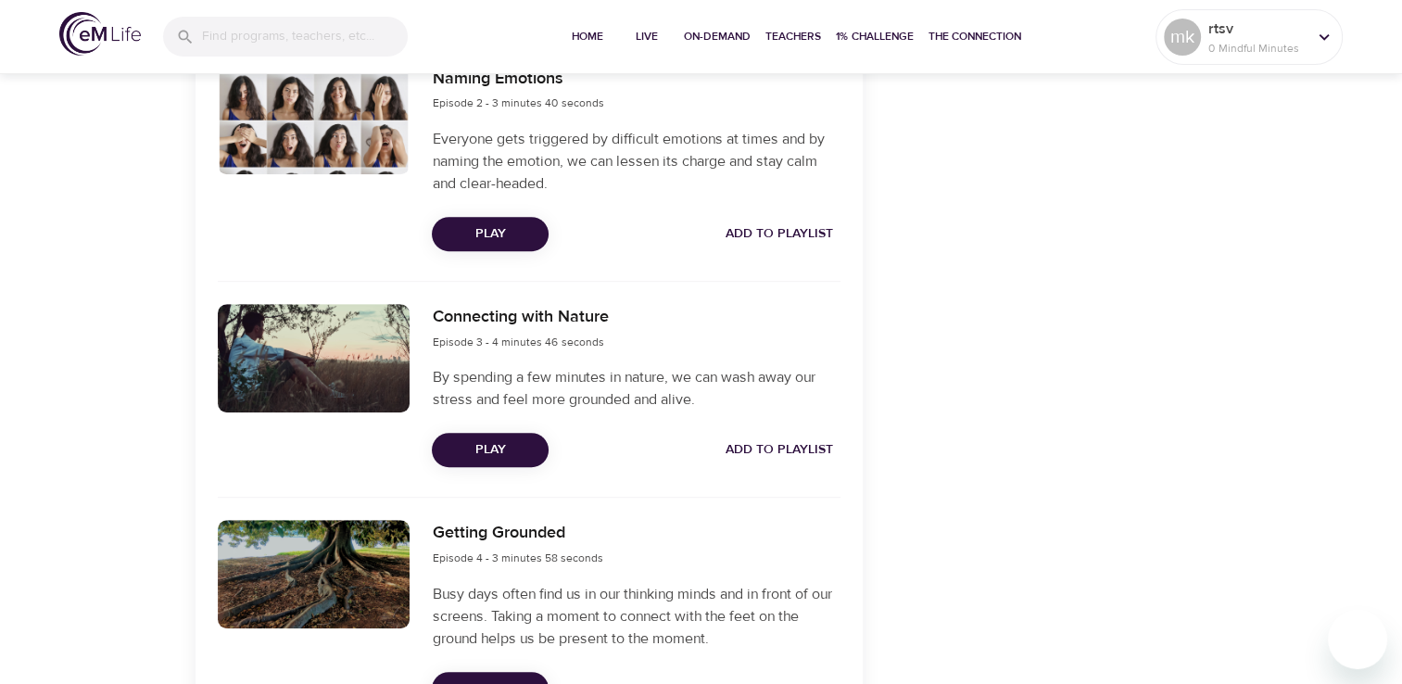
click at [523, 448] on span "Play" at bounding box center [490, 449] width 87 height 23
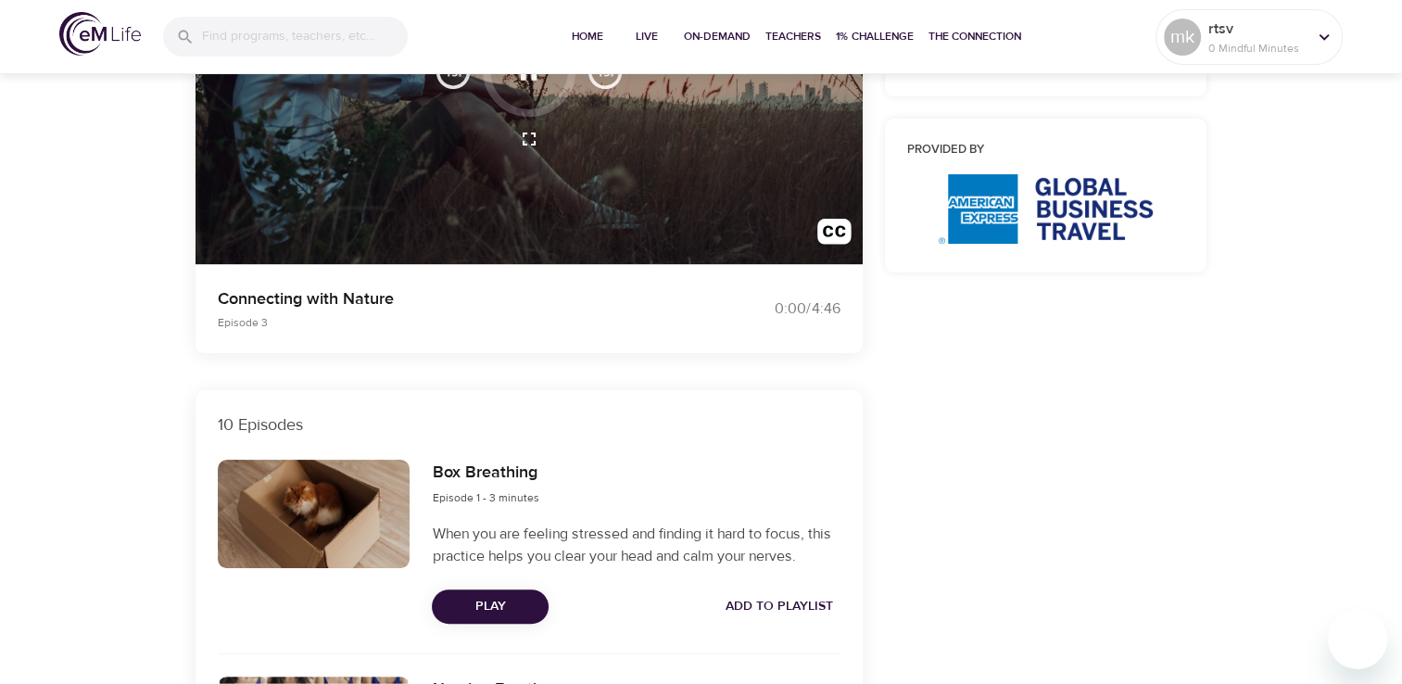
scroll to position [0, 0]
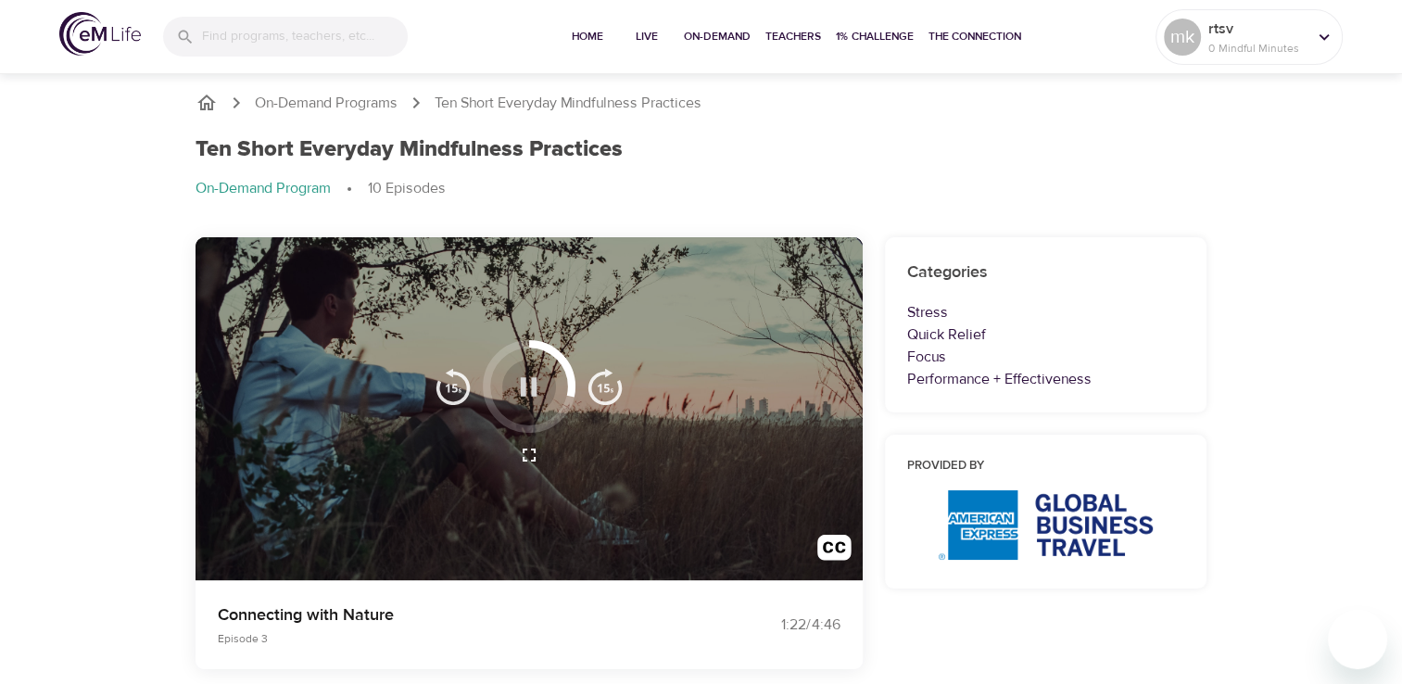
click at [526, 398] on icon "button" at bounding box center [528, 387] width 32 height 32
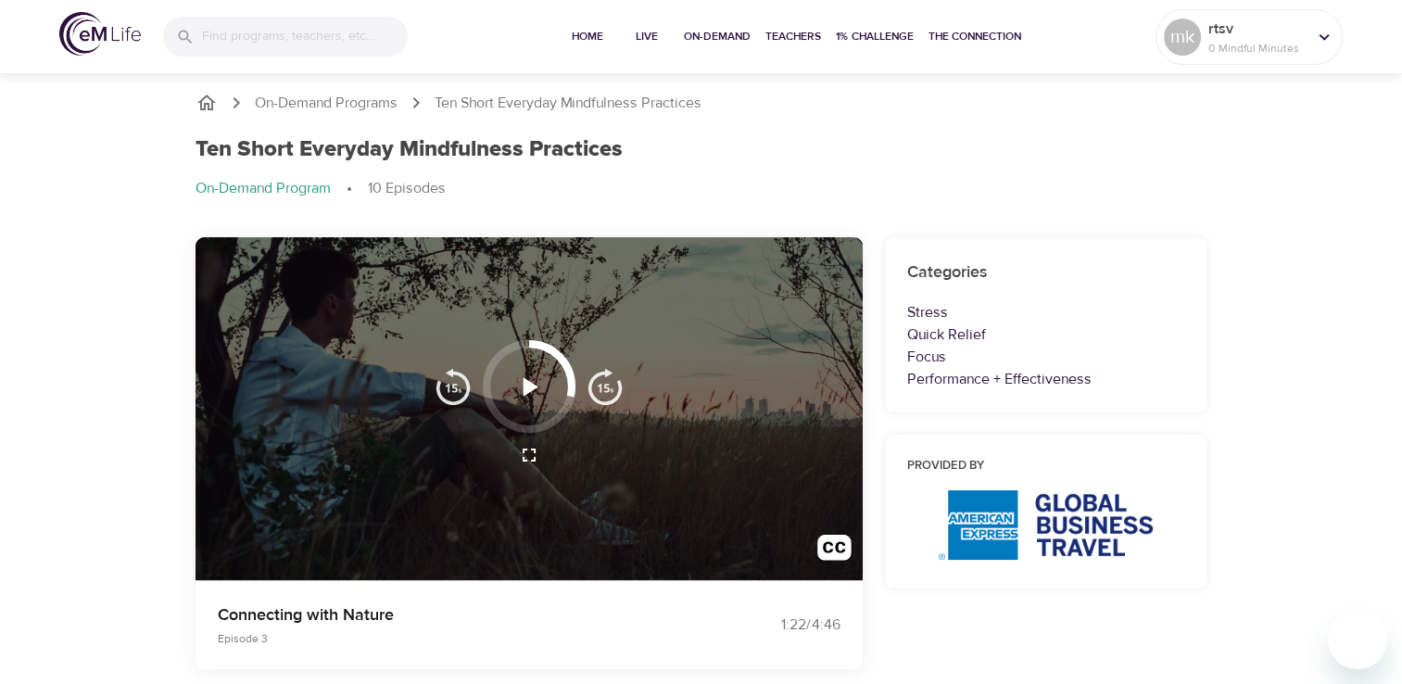
click at [1170, 169] on div "Ten Short Everyday Mindfulness Practices On-Demand Program 10 Episodes" at bounding box center [701, 175] width 1034 height 101
click at [532, 384] on icon "button" at bounding box center [530, 386] width 15 height 19
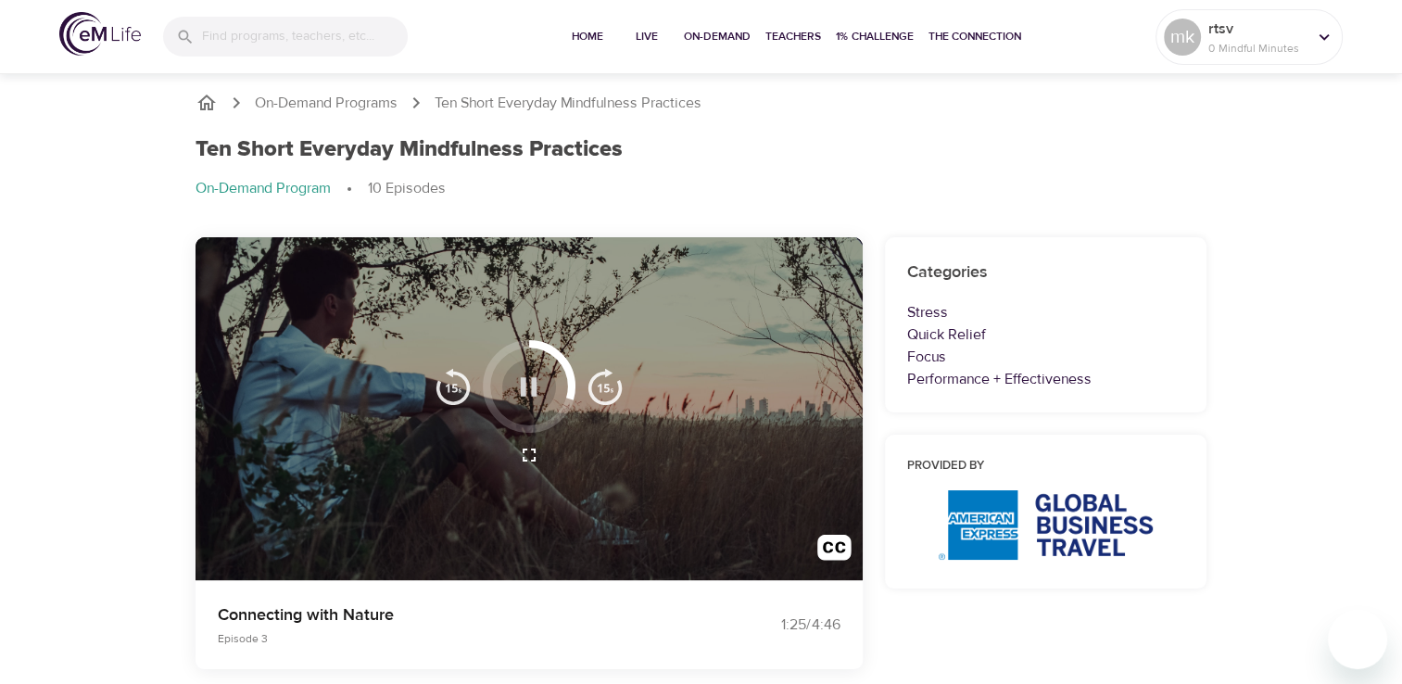
click at [534, 390] on icon "button" at bounding box center [529, 386] width 17 height 19
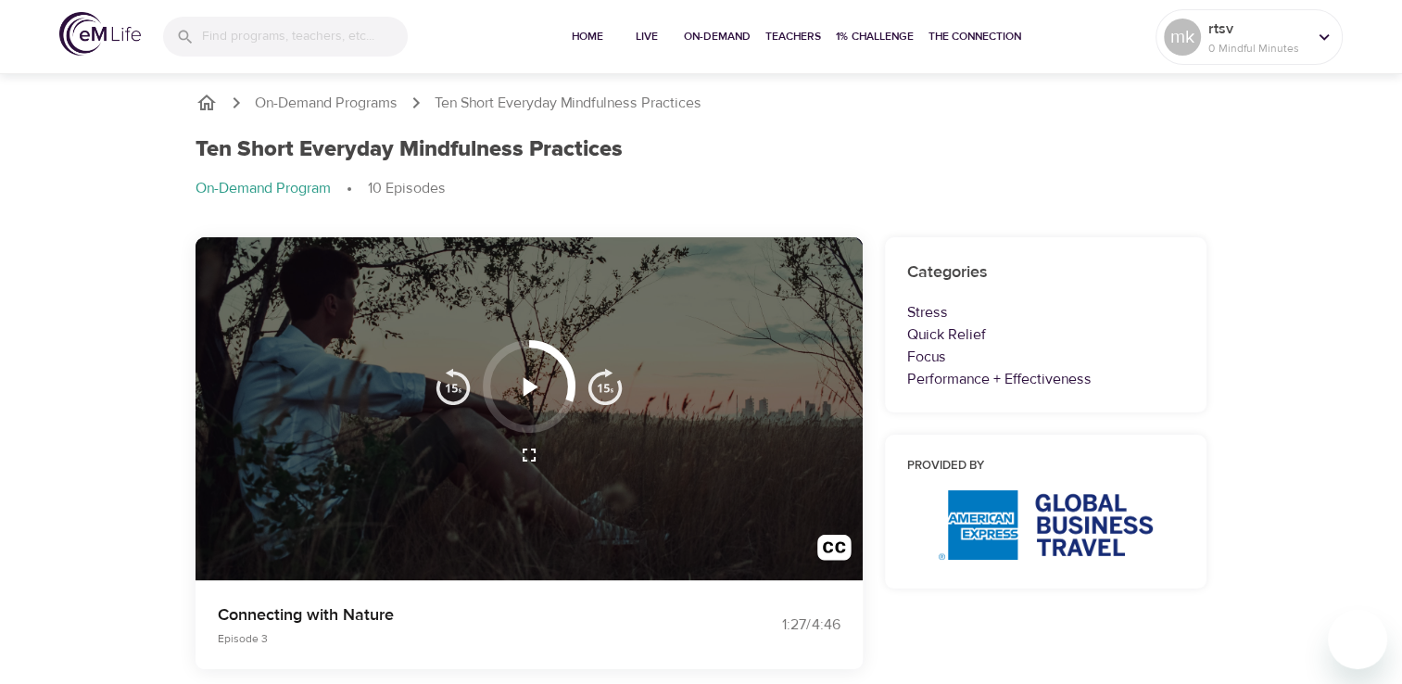
click at [549, 384] on button "button" at bounding box center [528, 386] width 55 height 55
click at [534, 379] on icon "button" at bounding box center [528, 387] width 32 height 32
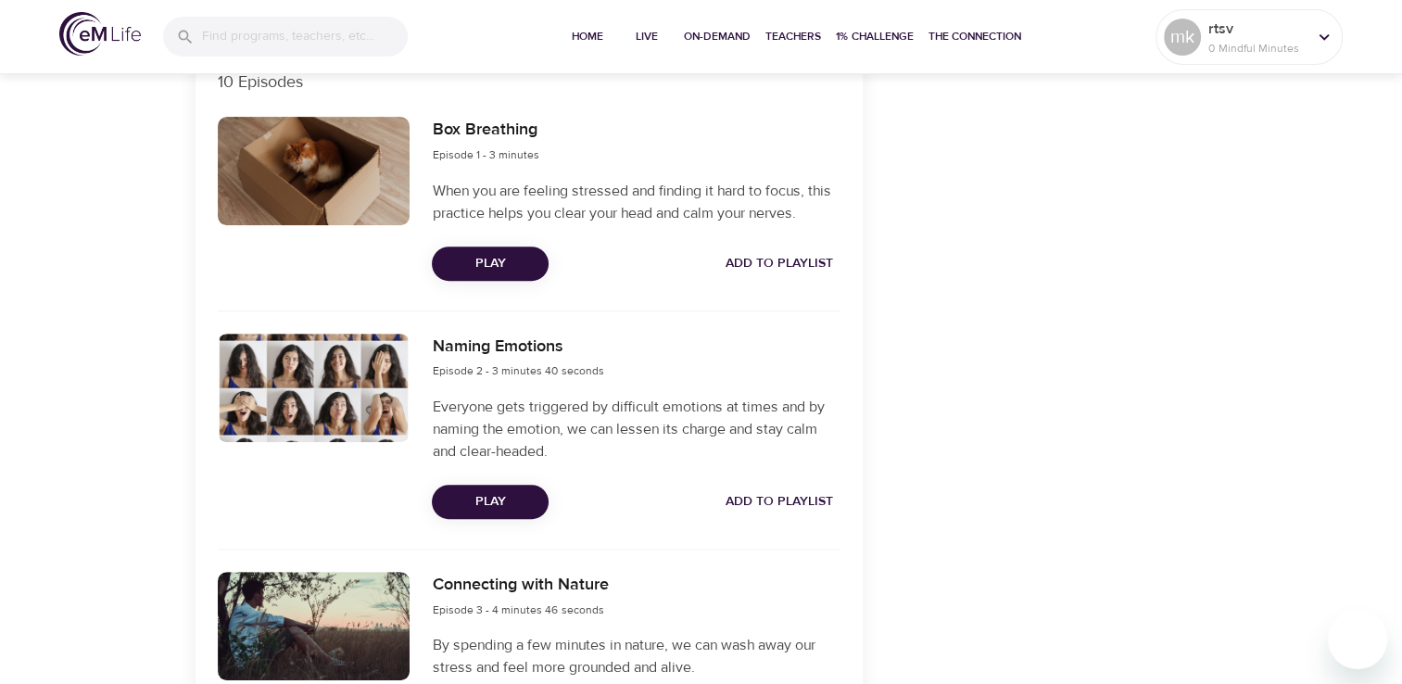
scroll to position [278, 0]
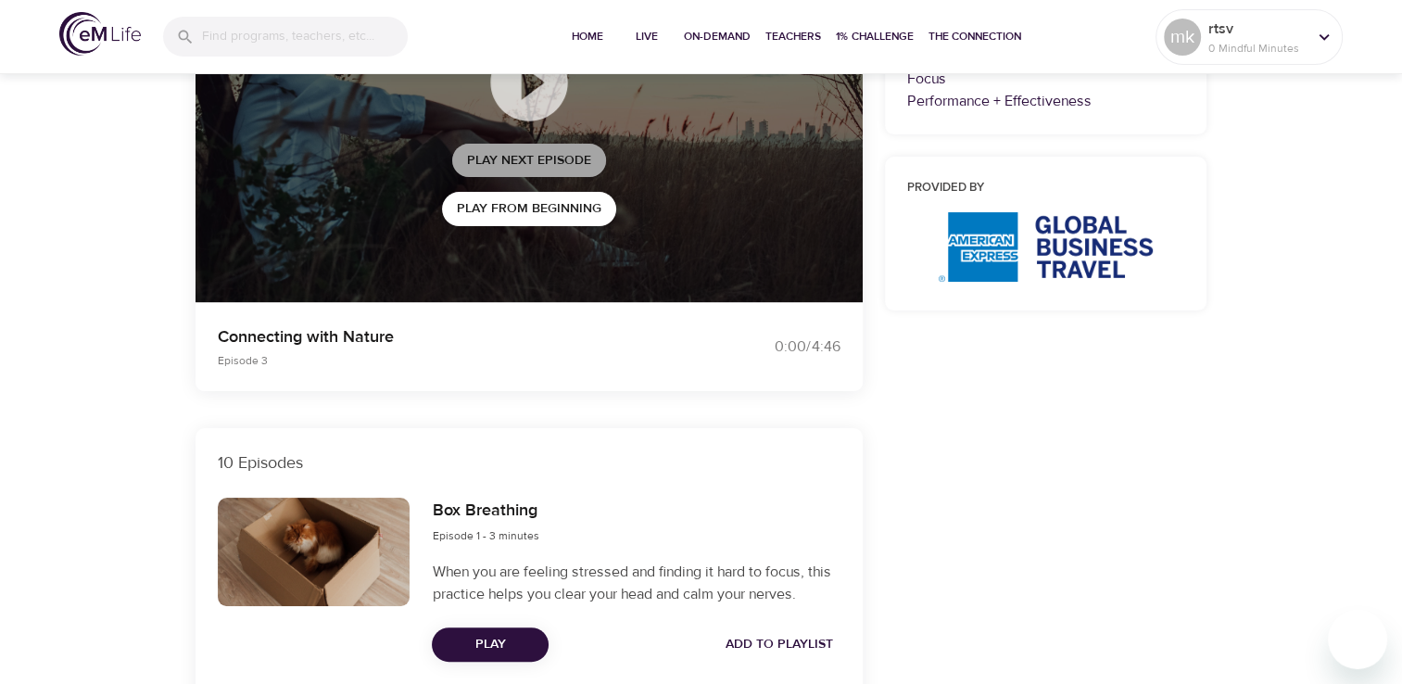
click at [555, 163] on span "Play Next Episode" at bounding box center [529, 160] width 124 height 23
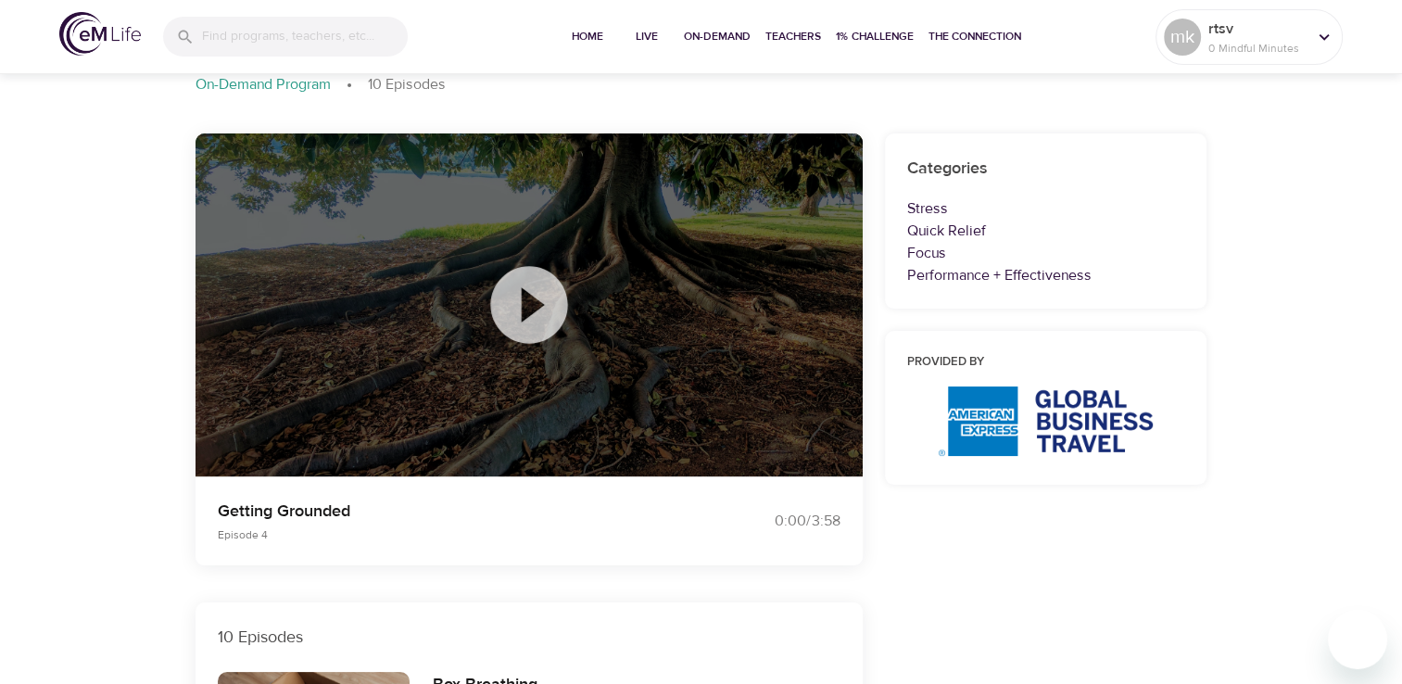
scroll to position [93, 0]
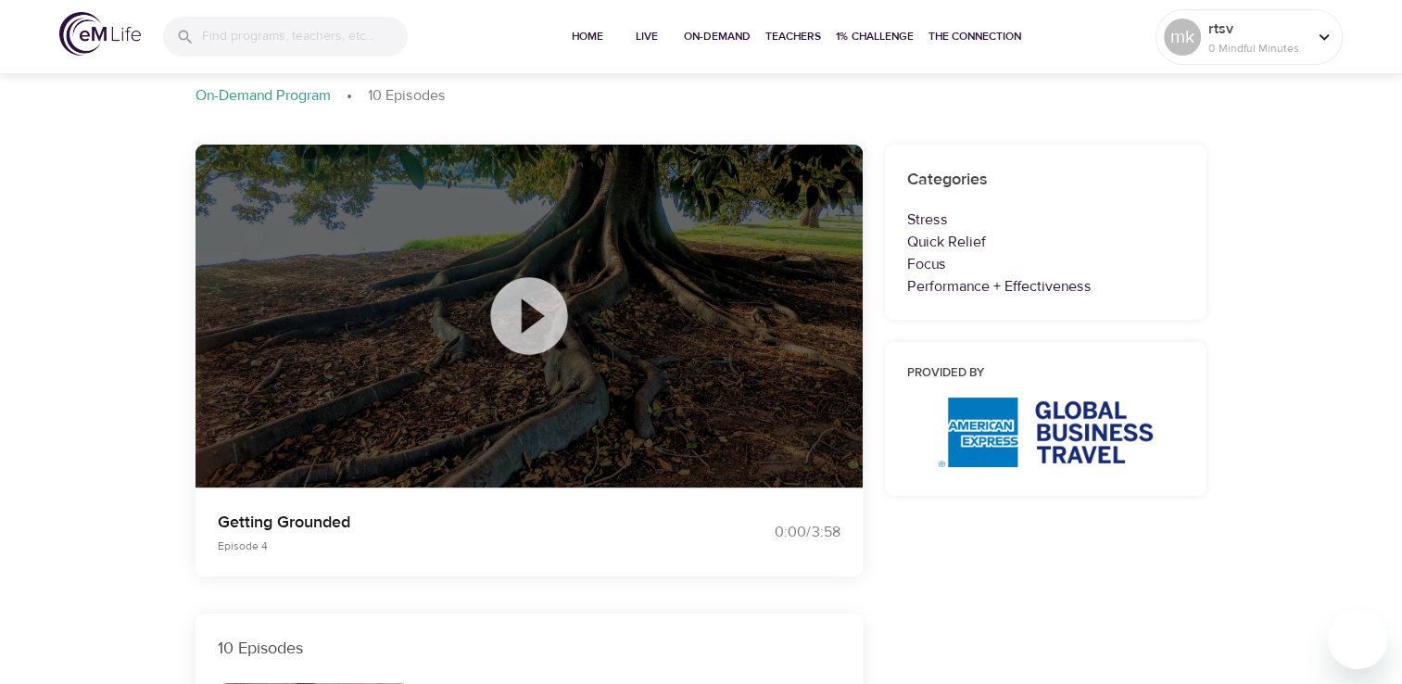
click at [534, 328] on icon at bounding box center [528, 315] width 77 height 77
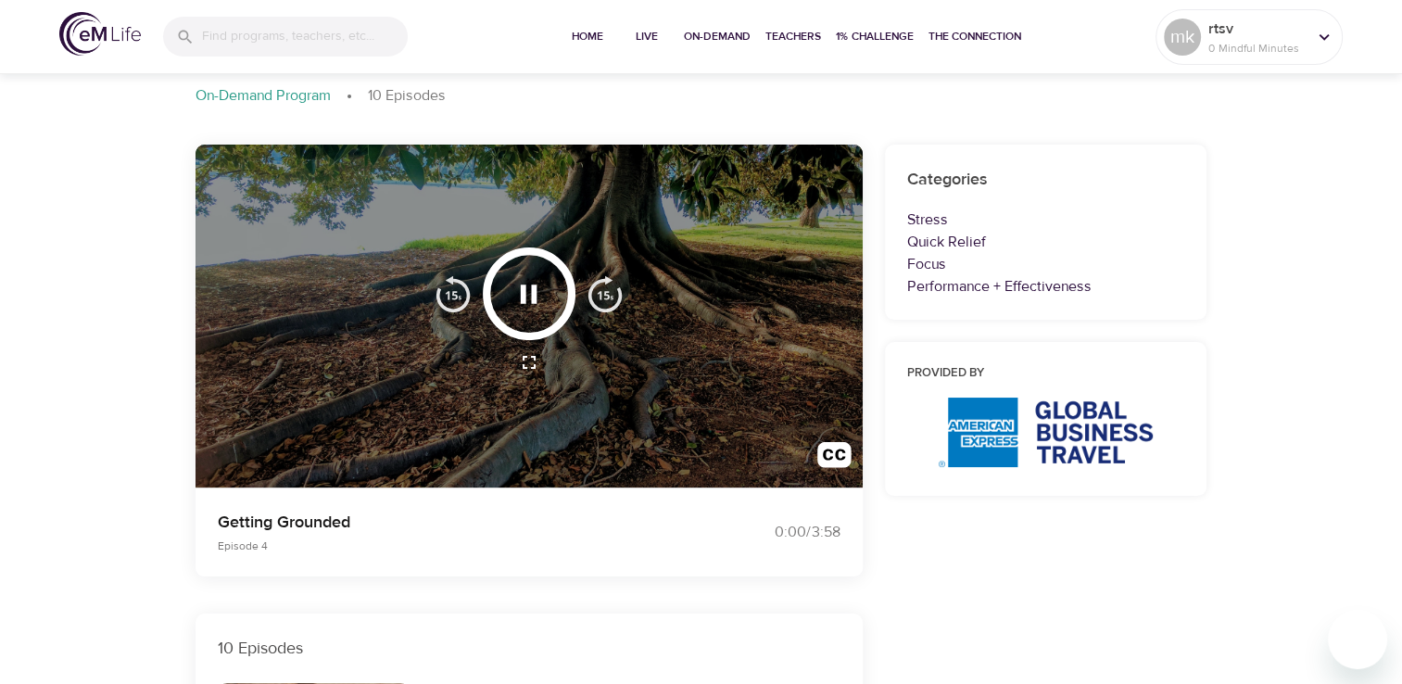
scroll to position [0, 0]
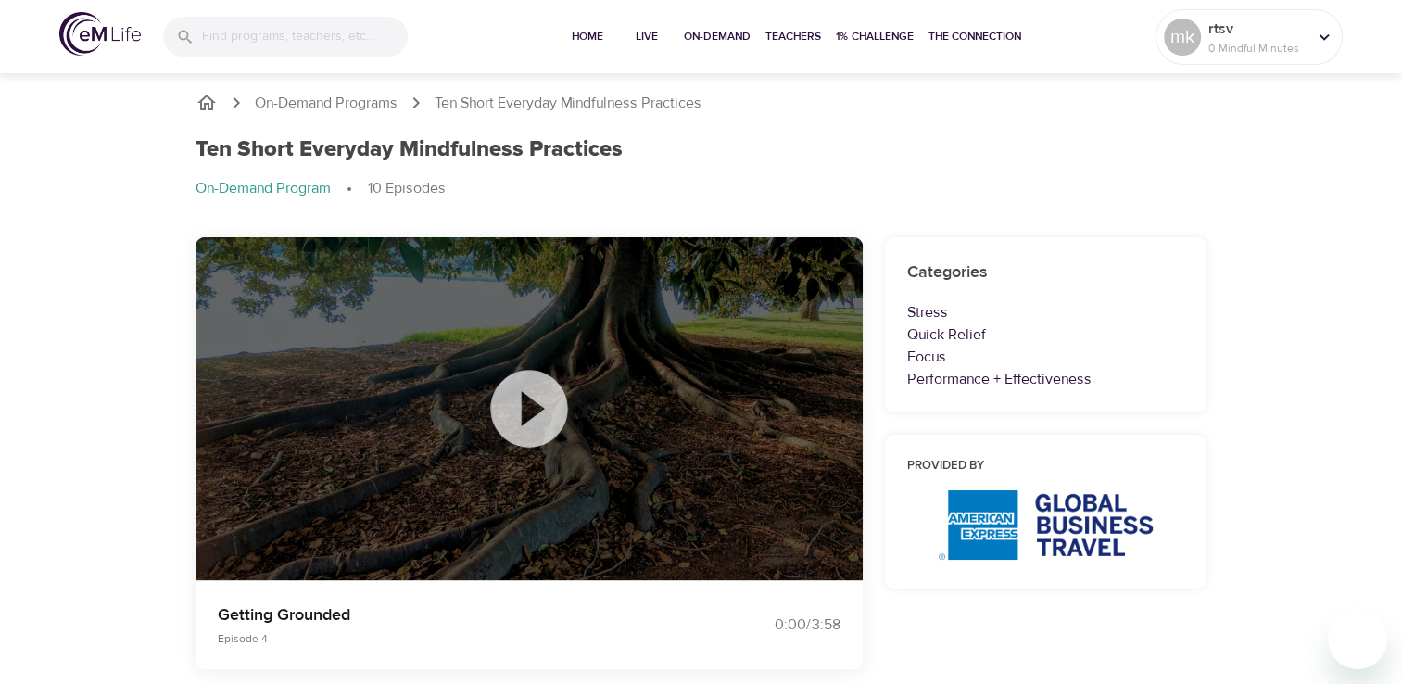
click at [540, 416] on icon at bounding box center [528, 408] width 77 height 77
click at [533, 419] on icon at bounding box center [528, 408] width 77 height 77
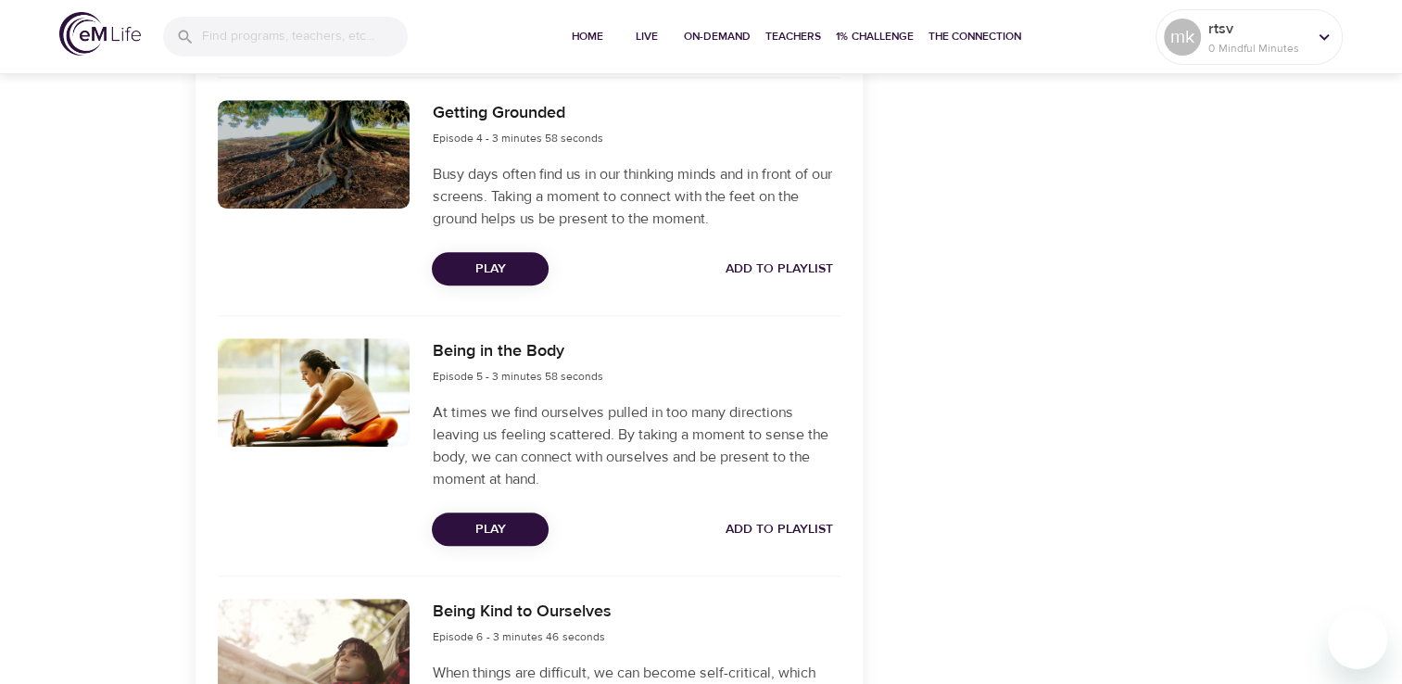
scroll to position [1390, 0]
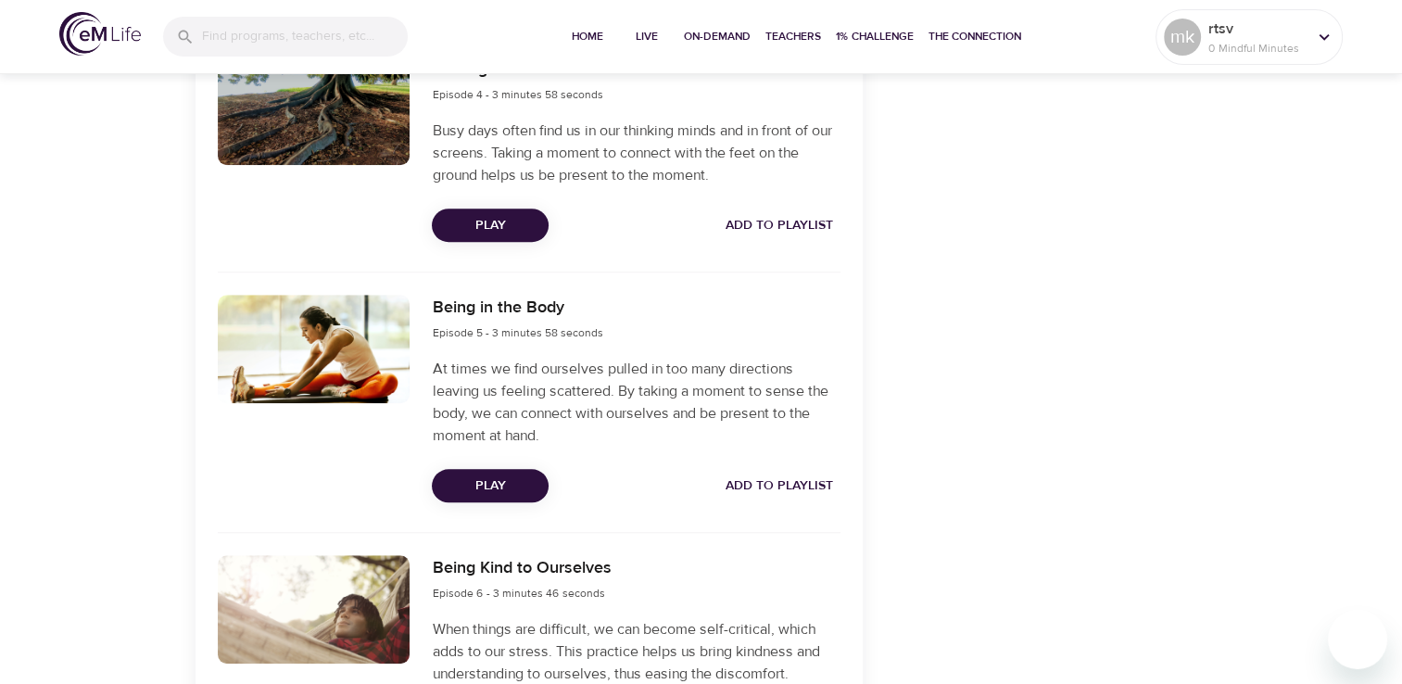
click at [500, 489] on span "Play" at bounding box center [490, 485] width 87 height 23
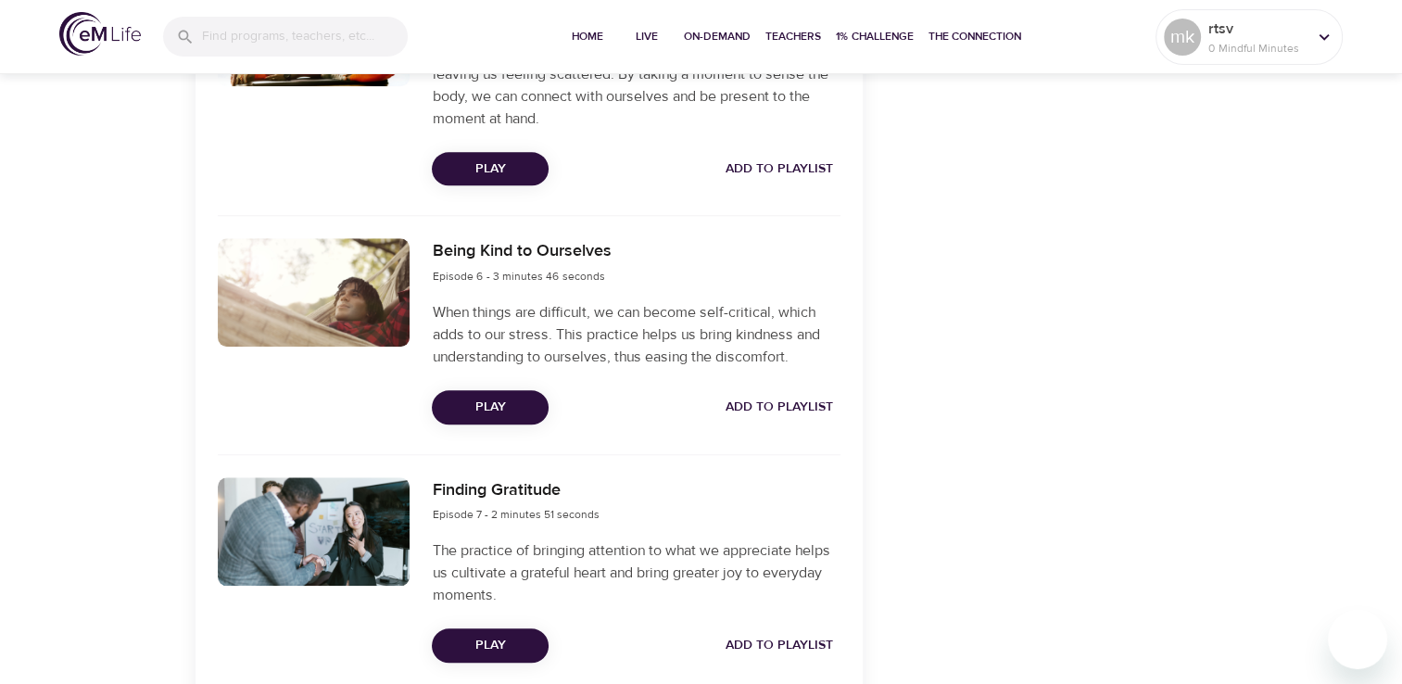
scroll to position [1760, 0]
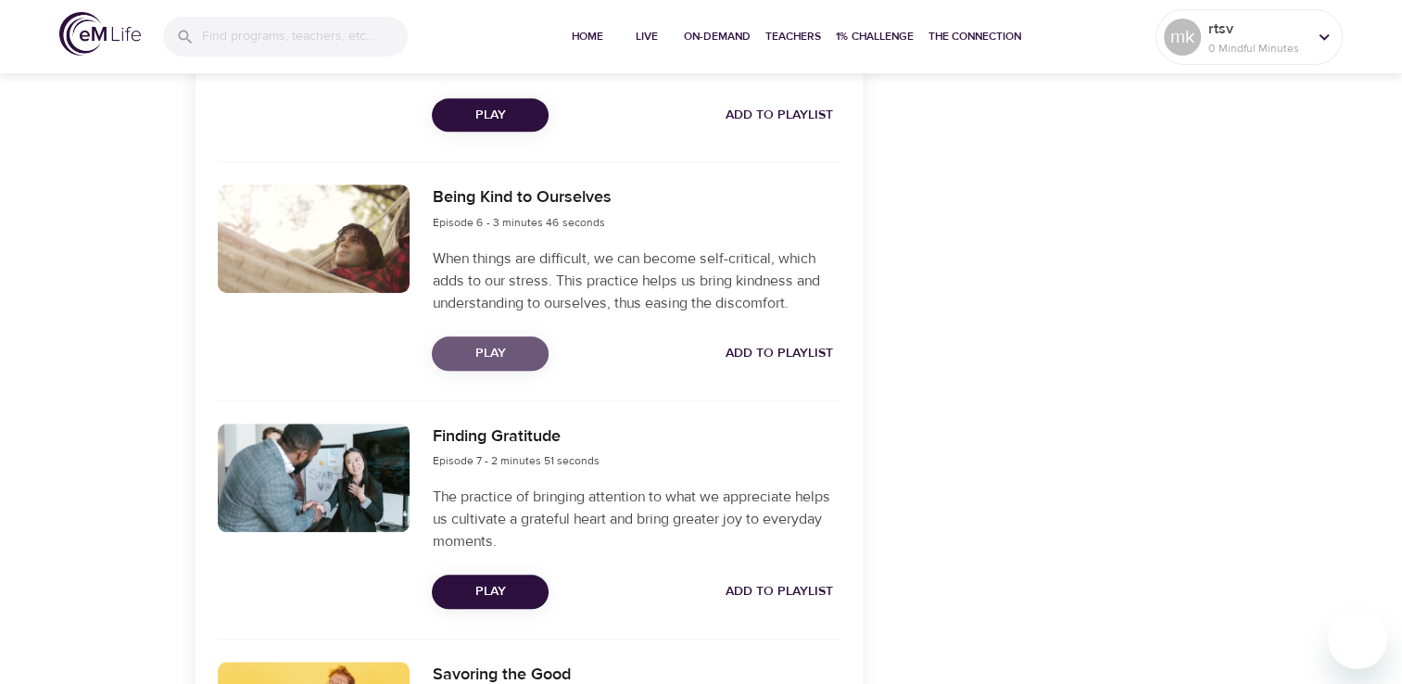
click at [511, 346] on span "Play" at bounding box center [490, 353] width 87 height 23
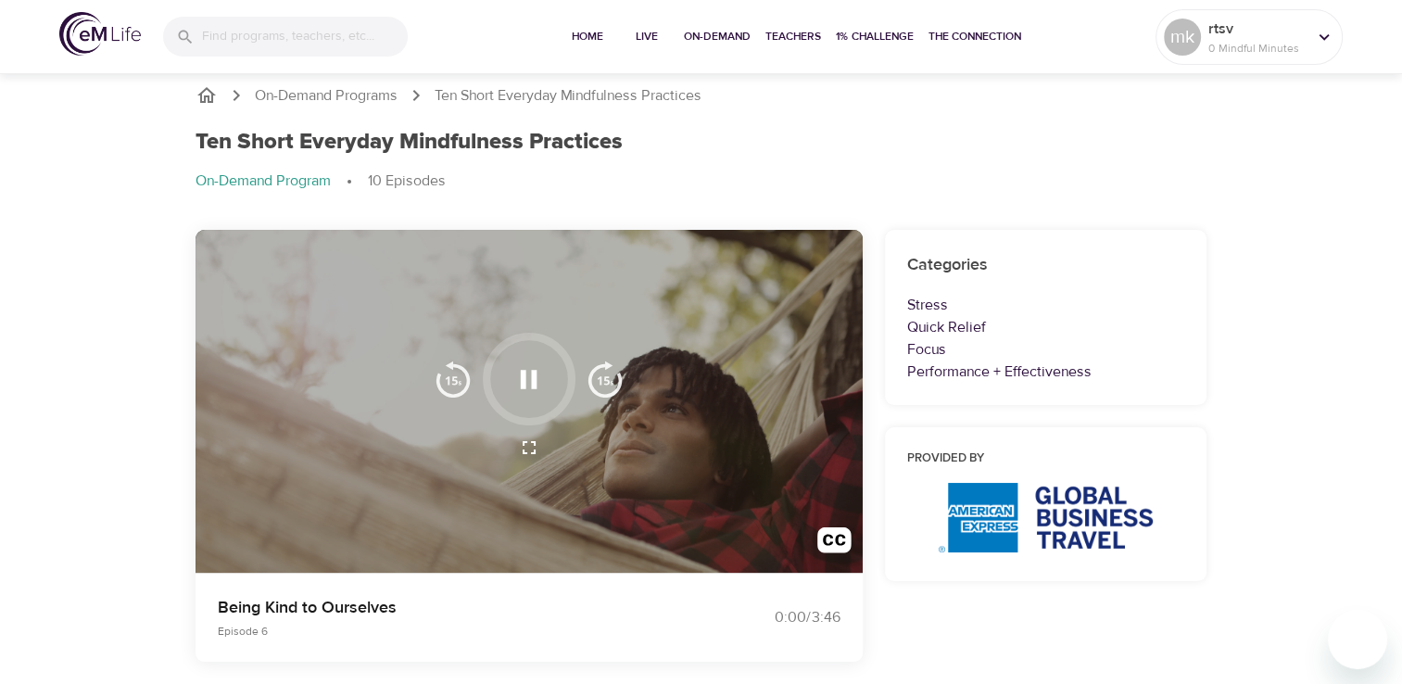
scroll to position [0, 0]
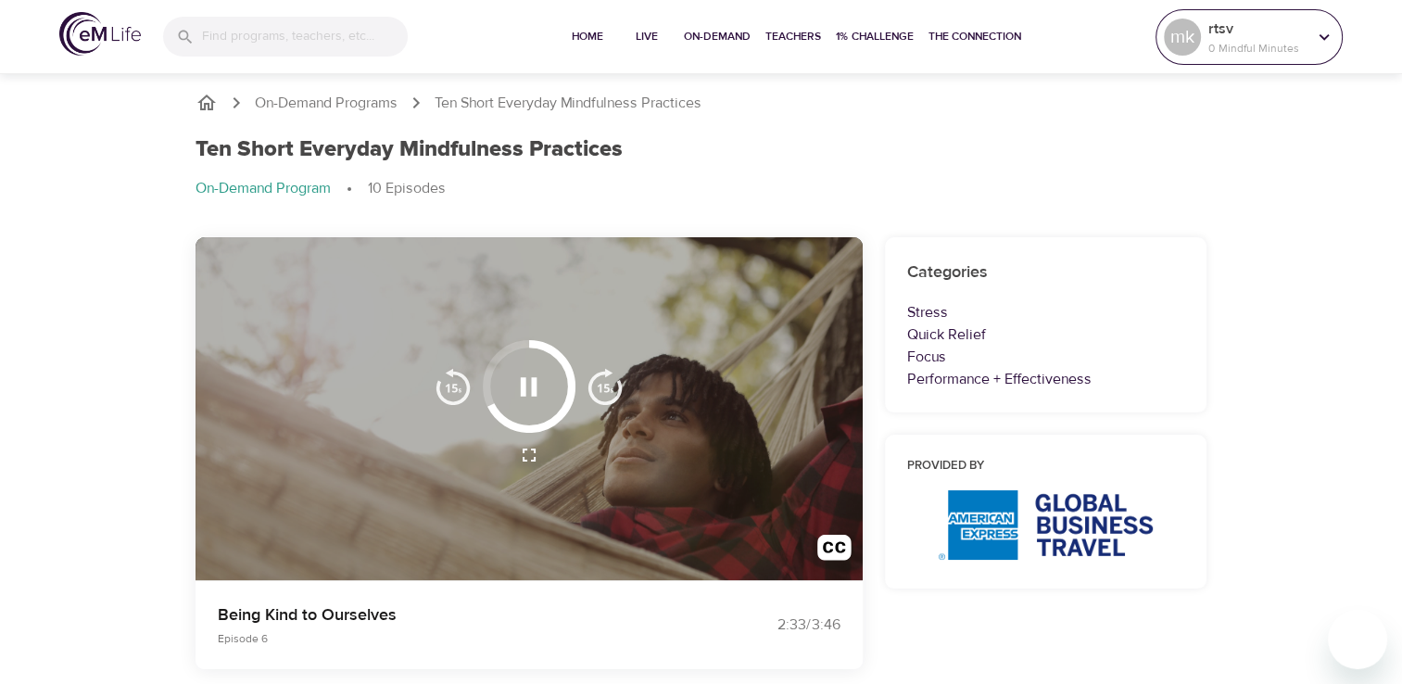
click at [1327, 44] on icon at bounding box center [1324, 37] width 20 height 20
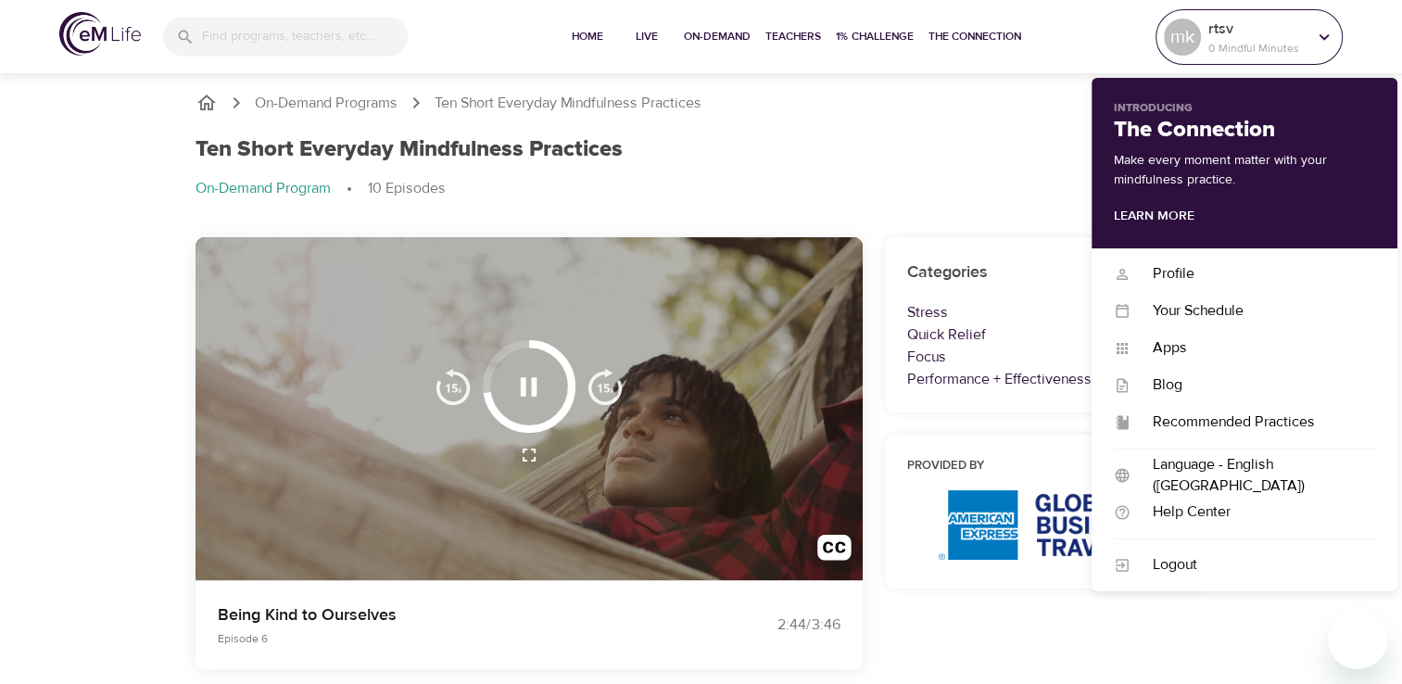
click at [1327, 44] on icon at bounding box center [1324, 37] width 20 height 20
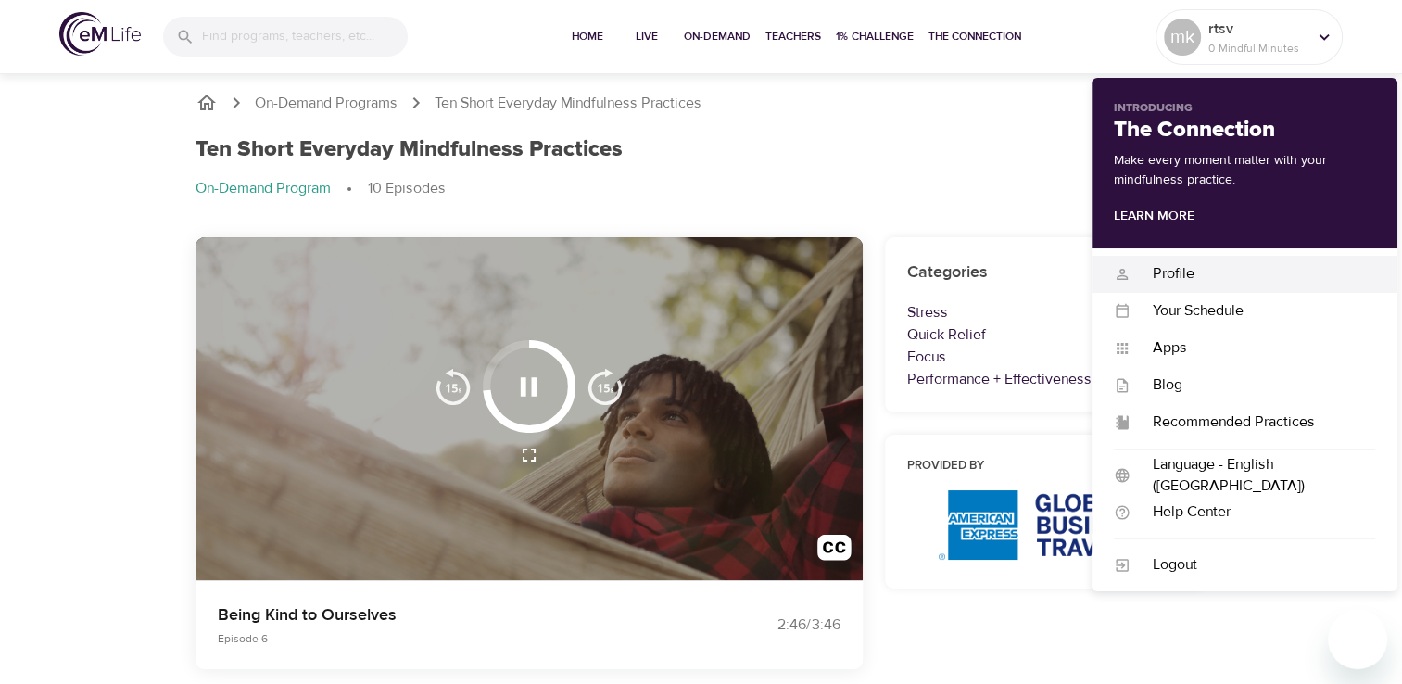
click at [1214, 276] on div "Profile" at bounding box center [1252, 273] width 245 height 21
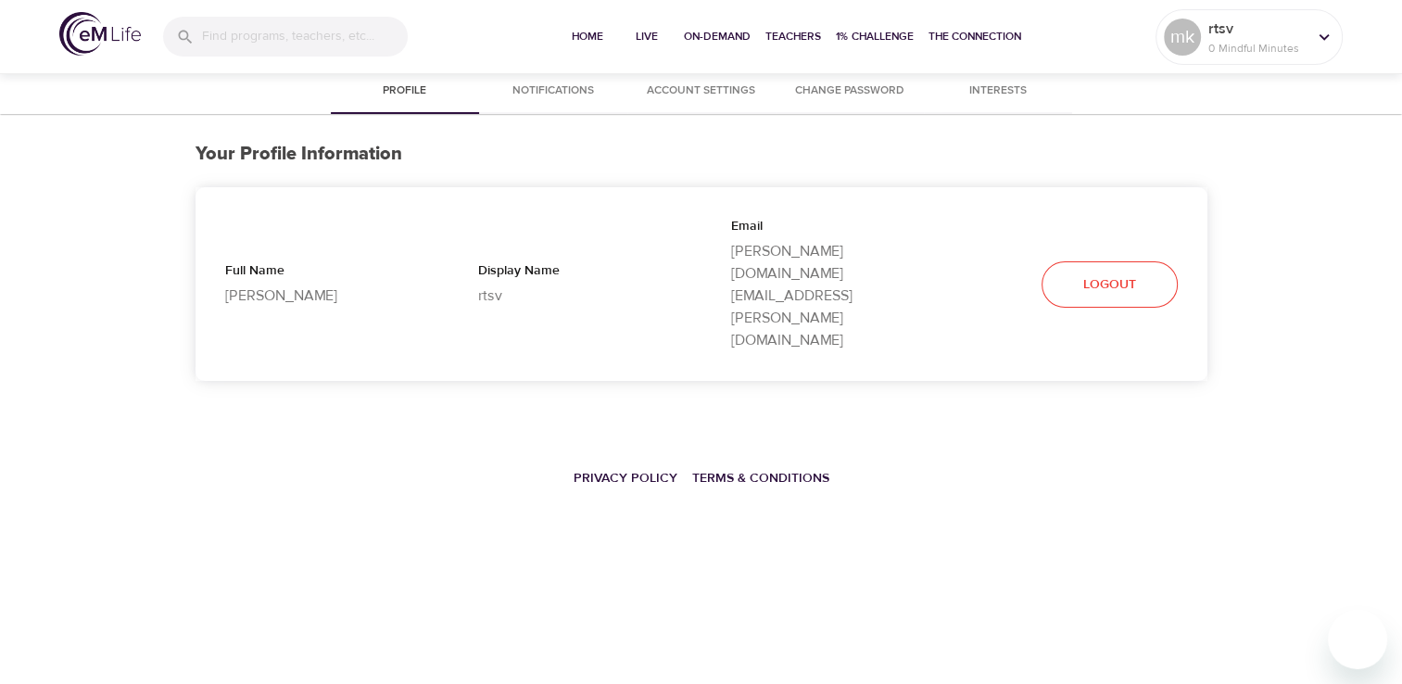
select select "10"
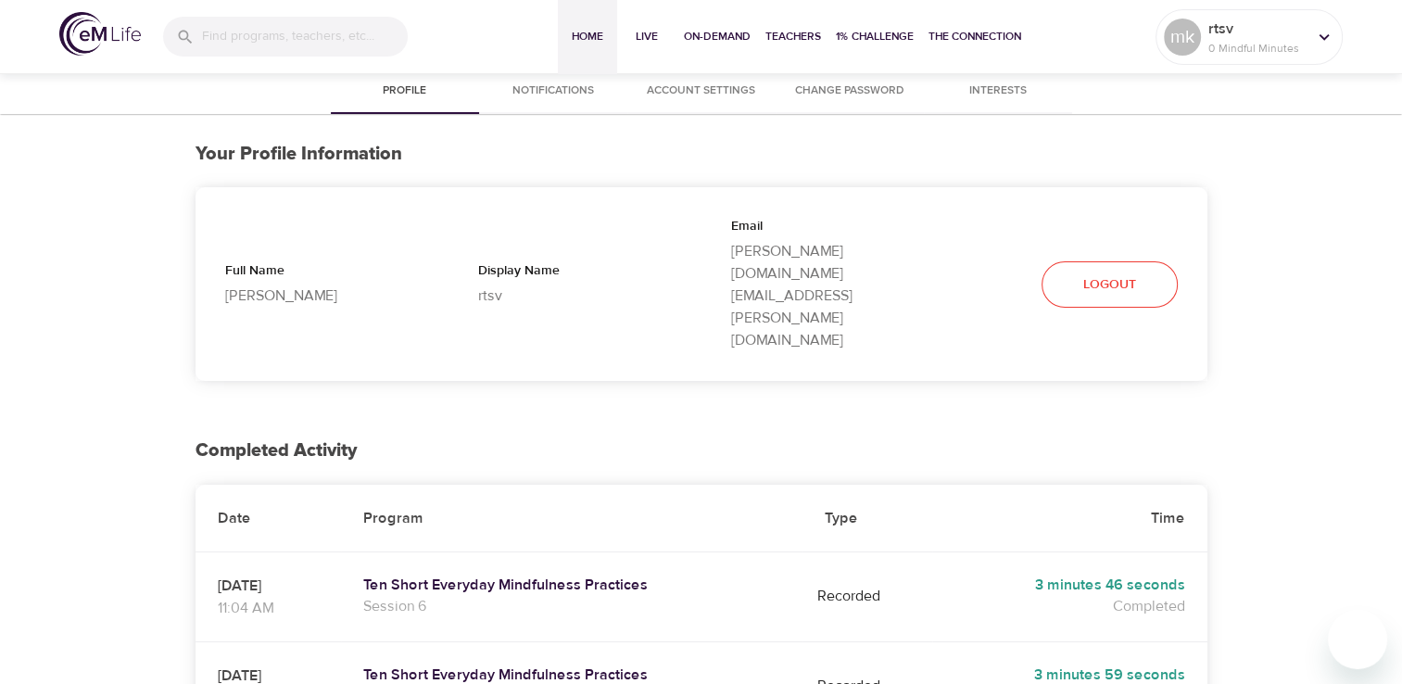
click at [583, 43] on span "Home" at bounding box center [587, 36] width 44 height 19
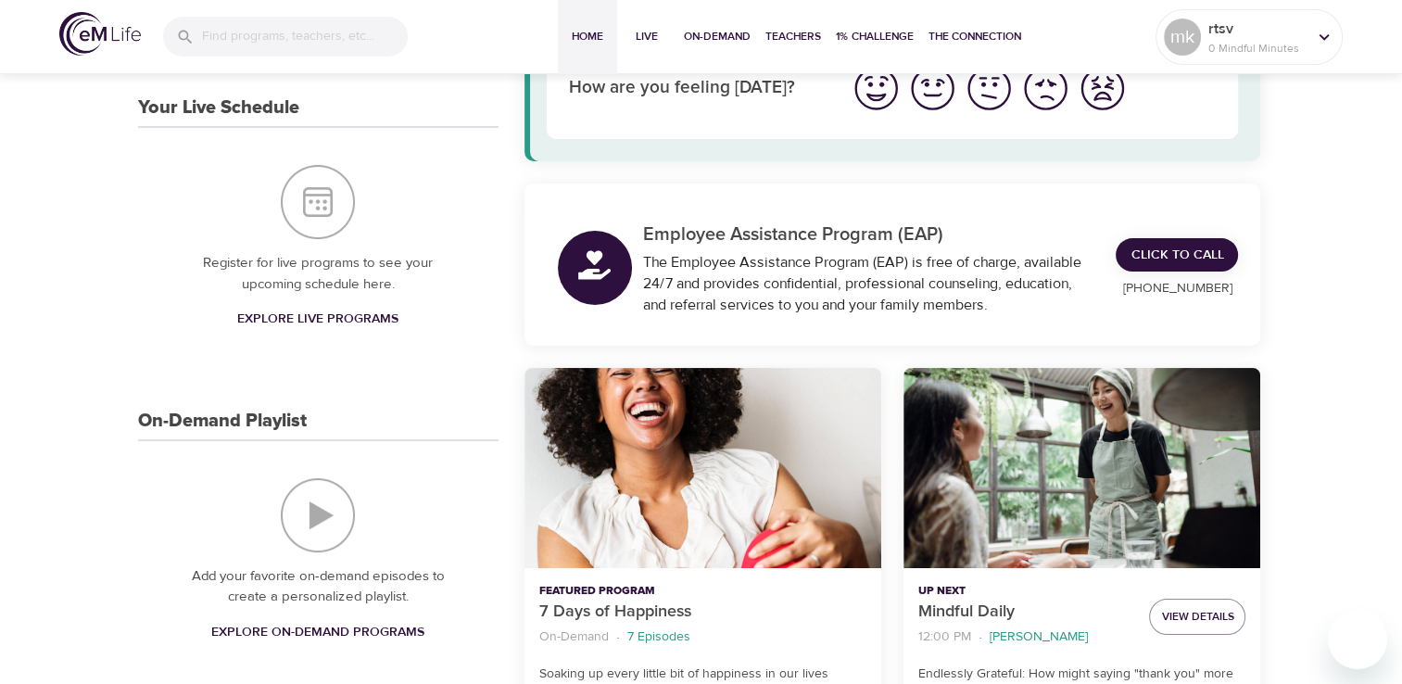
scroll to position [185, 0]
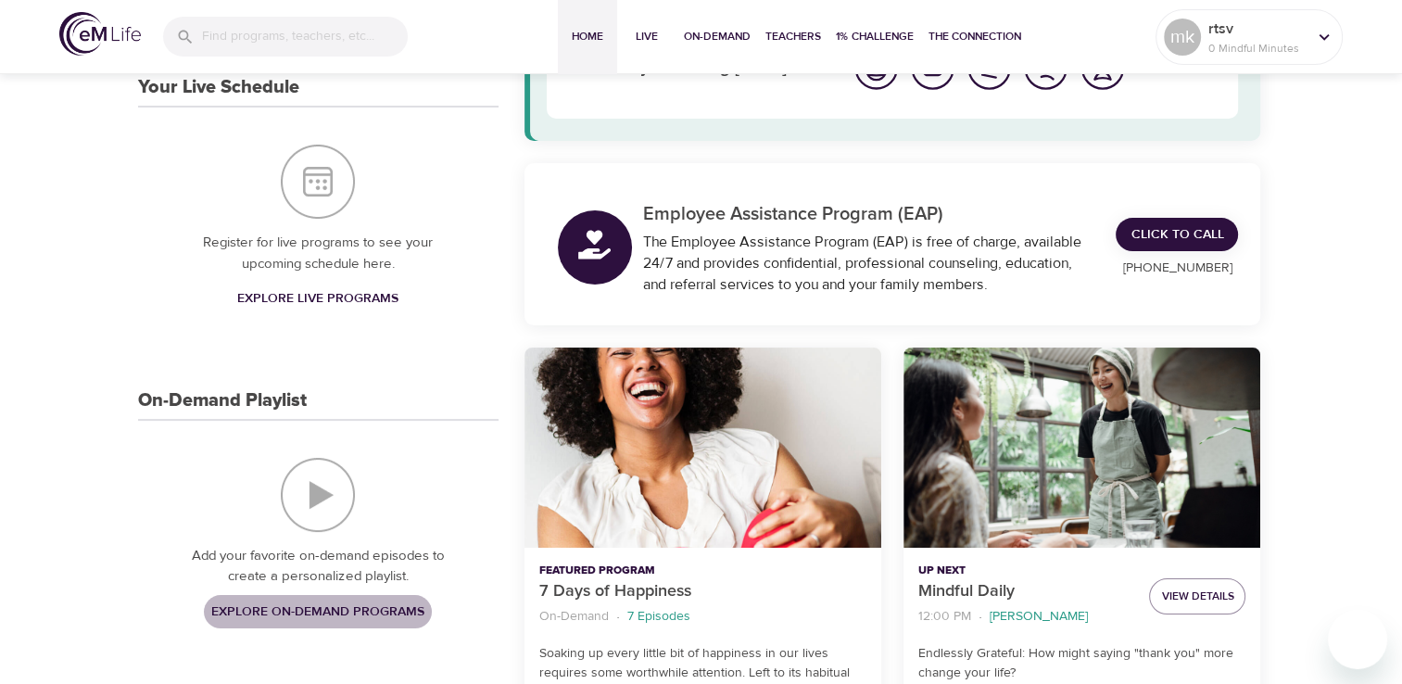
click at [339, 607] on span "Explore On-Demand Programs" at bounding box center [317, 611] width 213 height 23
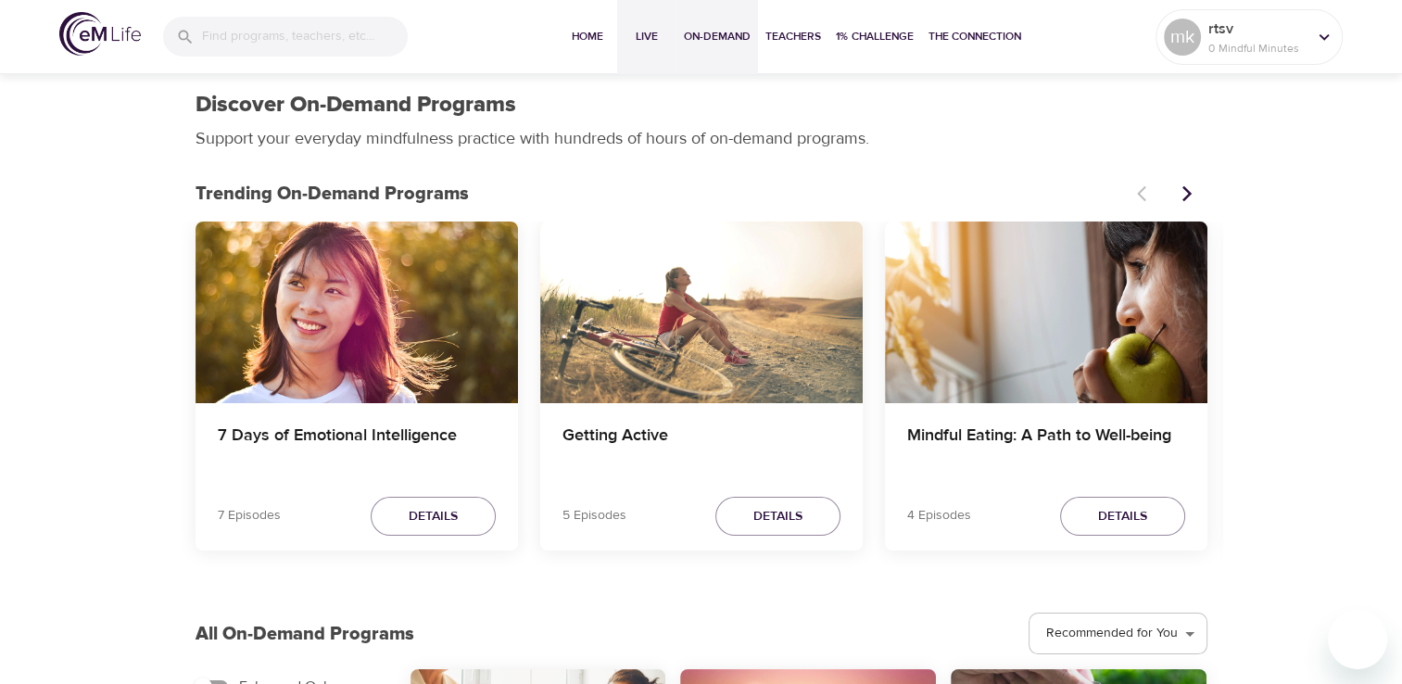
click at [645, 44] on span "Live" at bounding box center [646, 36] width 44 height 19
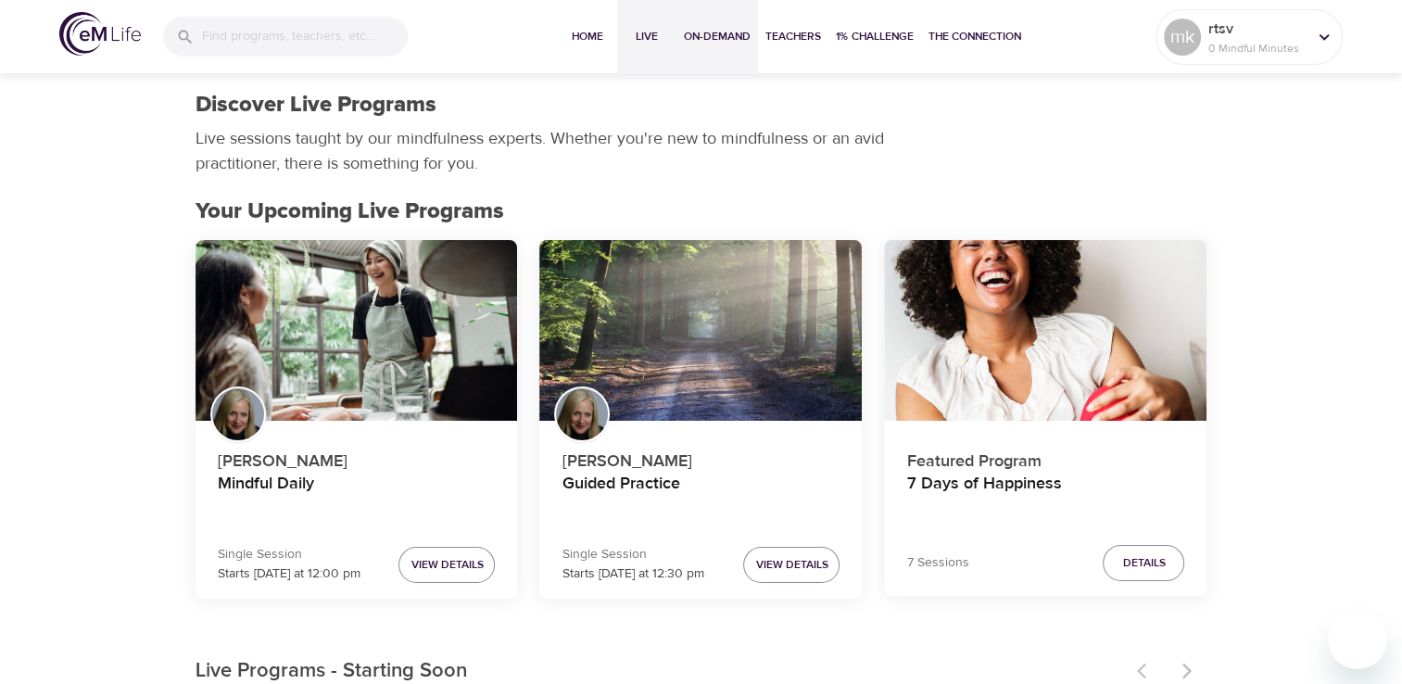
click at [721, 43] on span "On-Demand" at bounding box center [717, 36] width 67 height 19
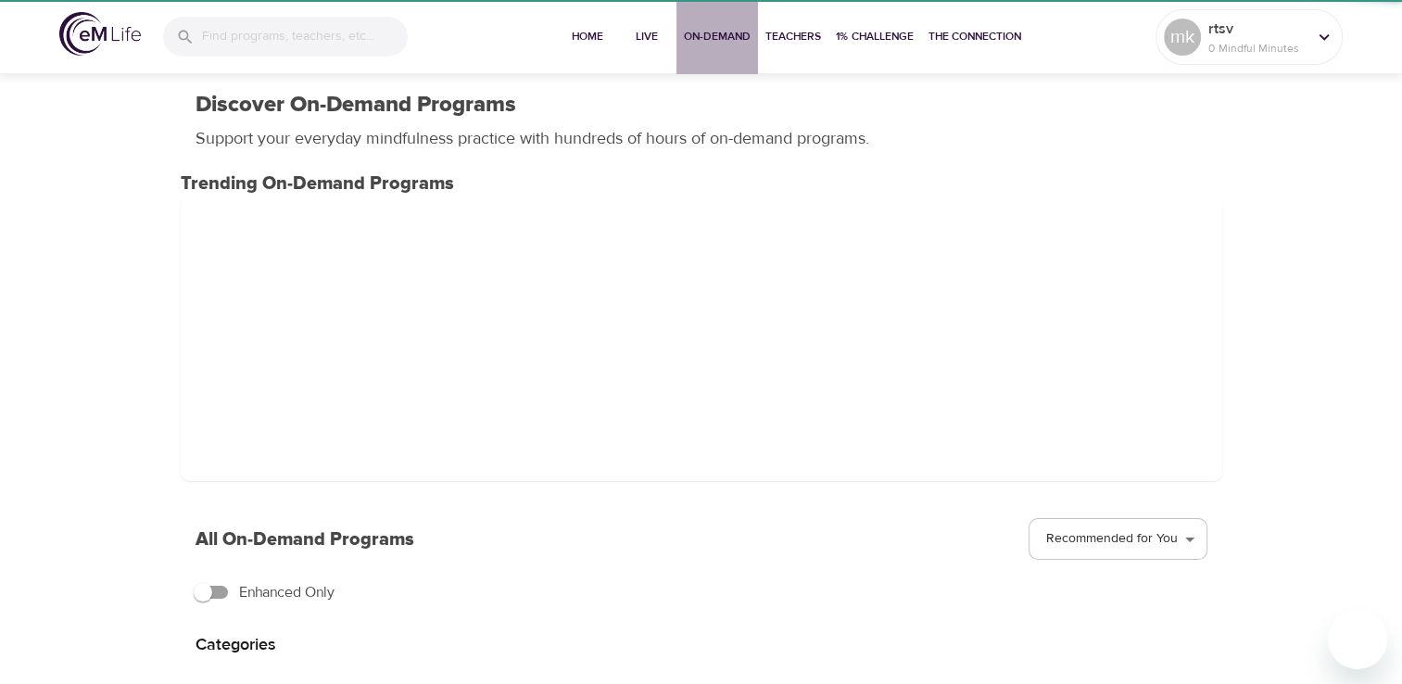
click at [721, 43] on span "On-Demand" at bounding box center [717, 36] width 67 height 19
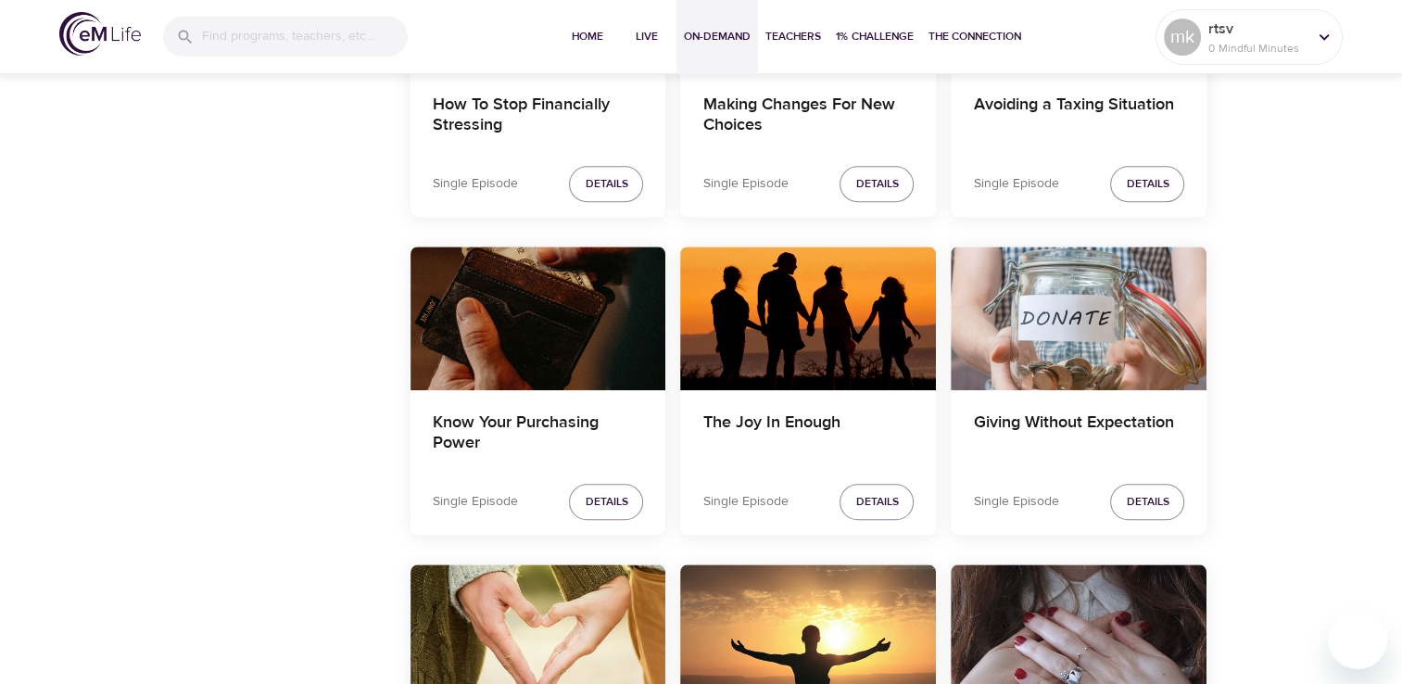
scroll to position [1760, 0]
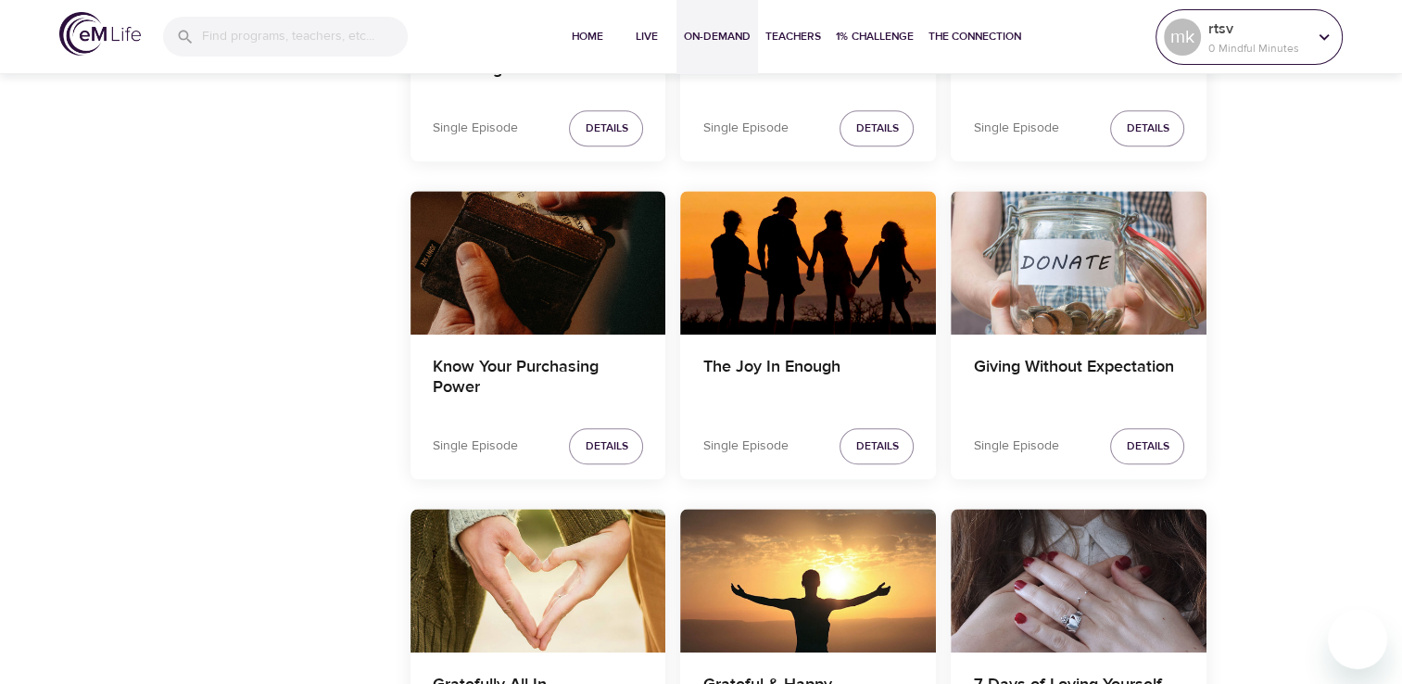
click at [1286, 48] on p "0 Mindful Minutes" at bounding box center [1257, 48] width 98 height 17
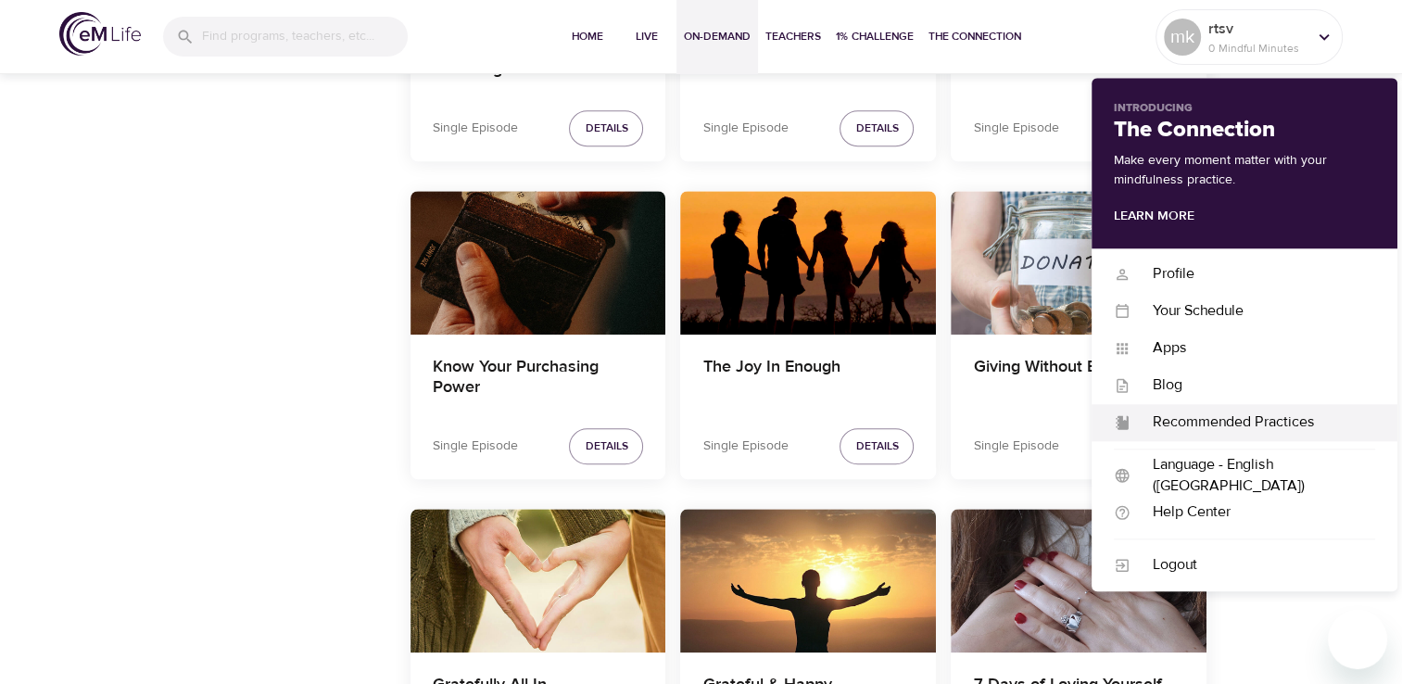
click at [1219, 423] on div "Recommended Practices" at bounding box center [1252, 421] width 245 height 21
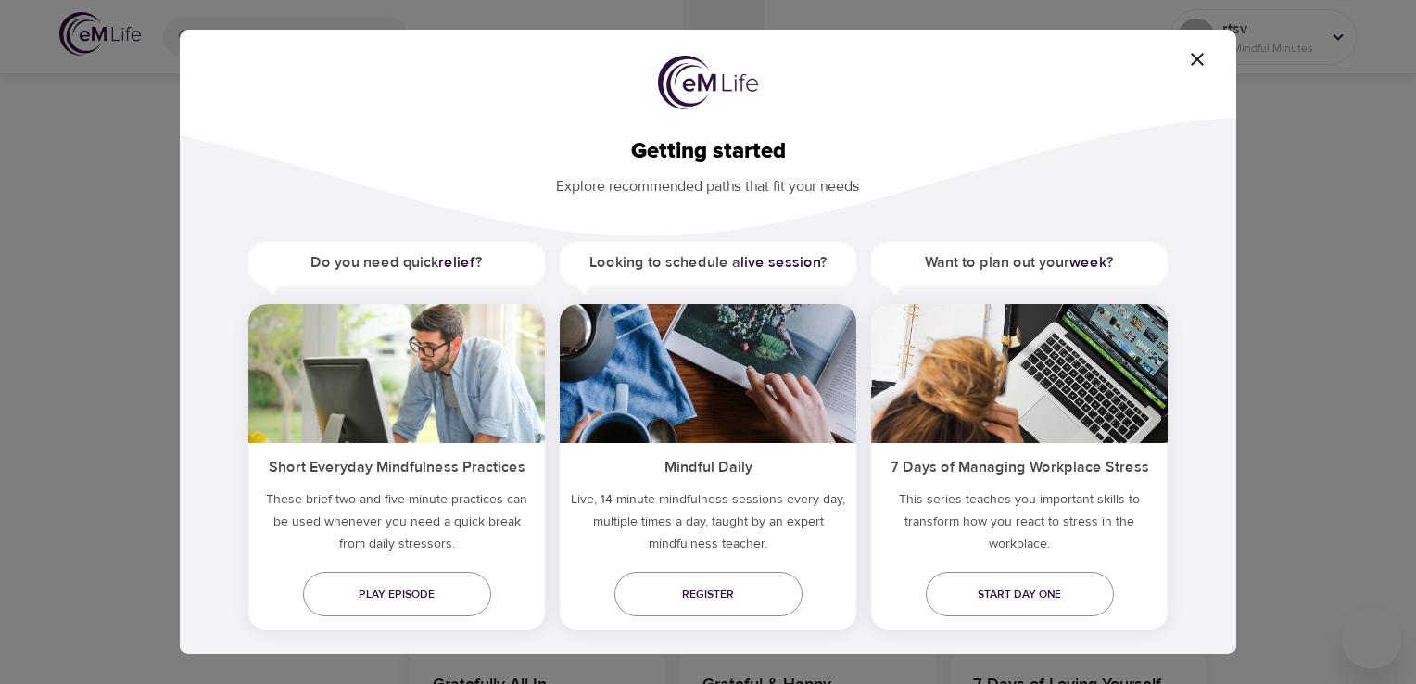
click at [1191, 58] on icon "button" at bounding box center [1197, 59] width 22 height 22
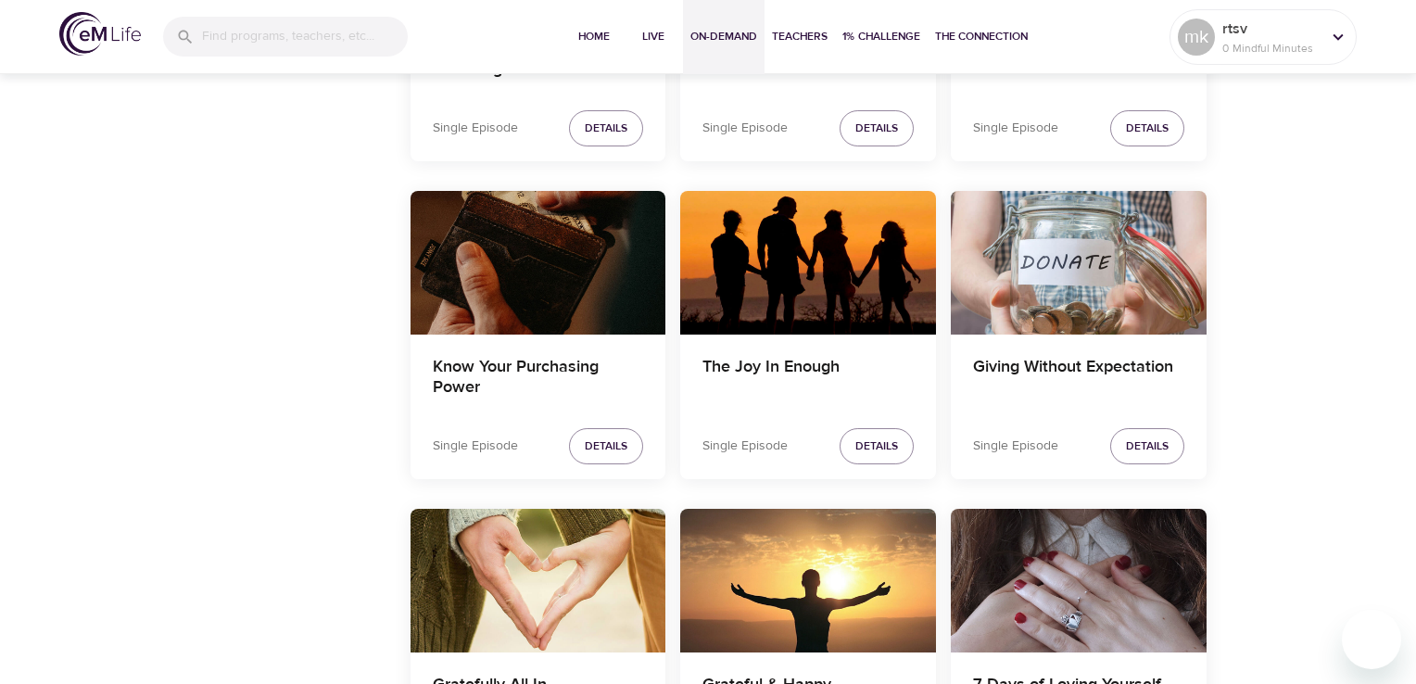
click at [1191, 58] on icon "button" at bounding box center [1197, 59] width 22 height 22
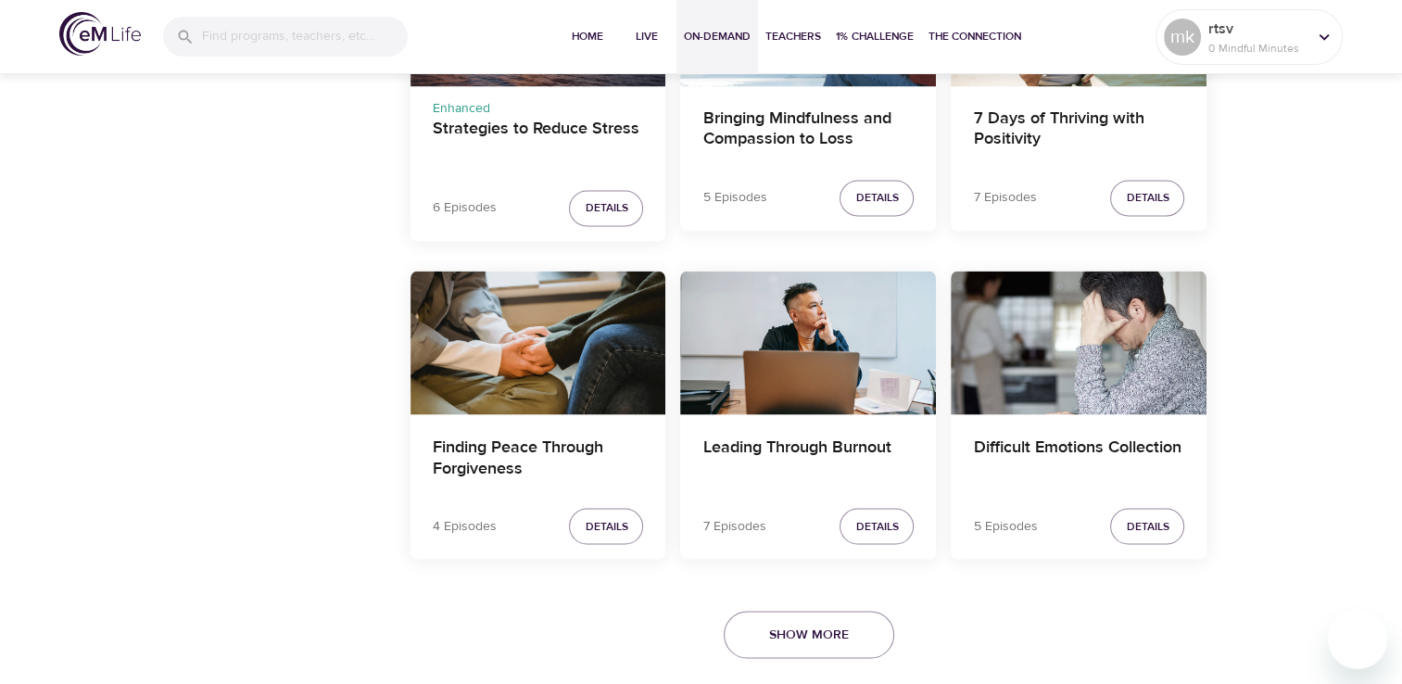
scroll to position [3302, 0]
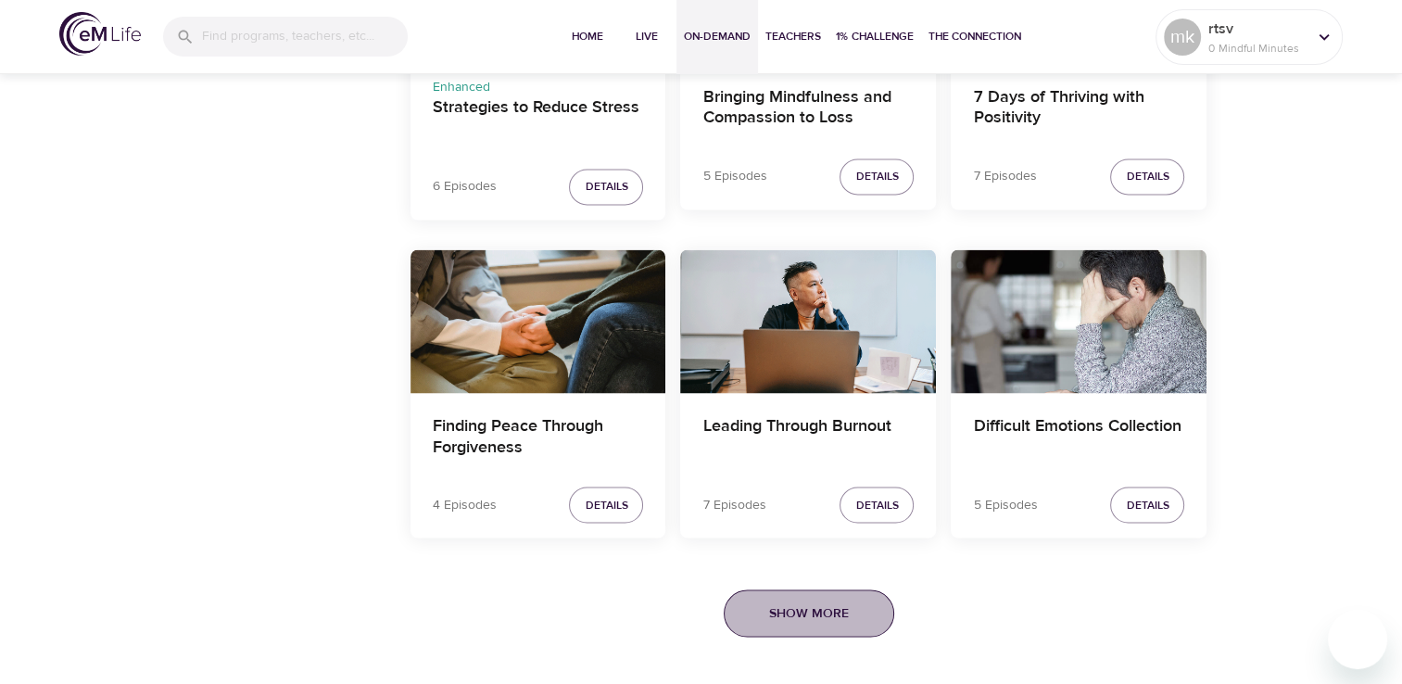
click at [834, 616] on span "Show More" at bounding box center [809, 612] width 80 height 23
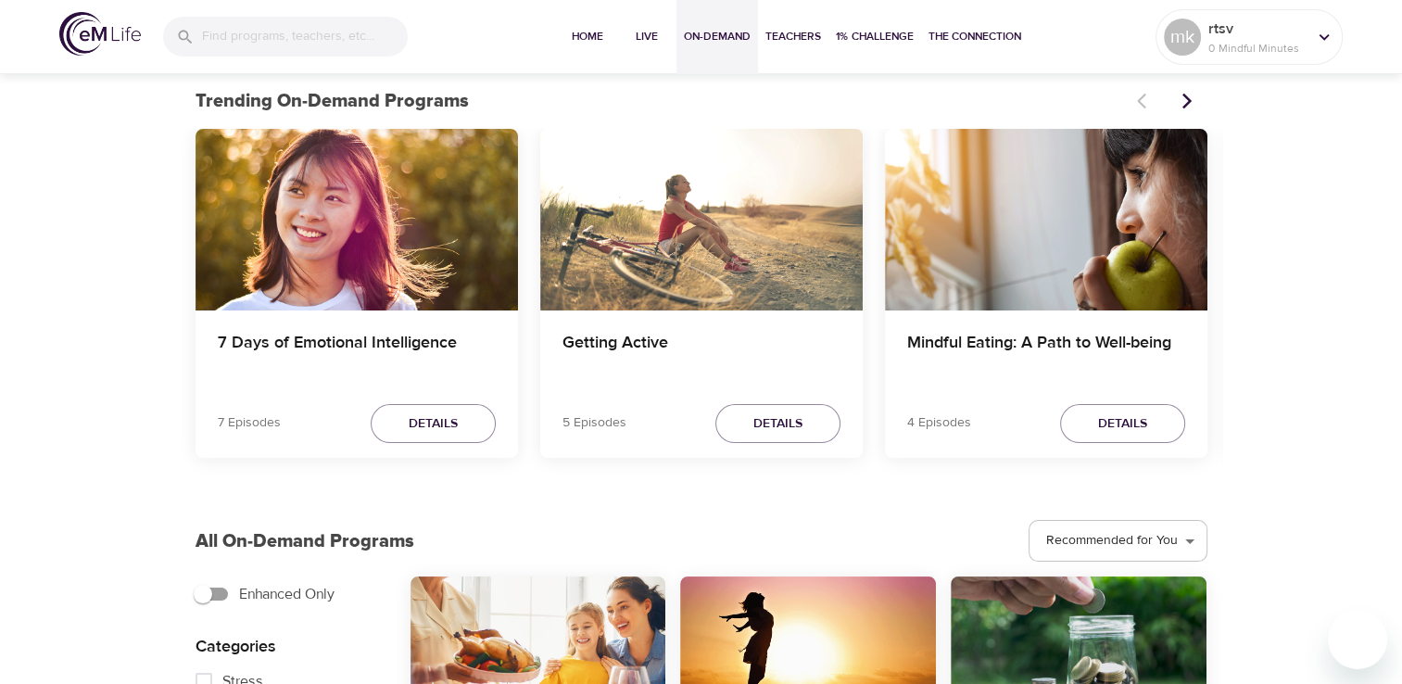
scroll to position [0, 0]
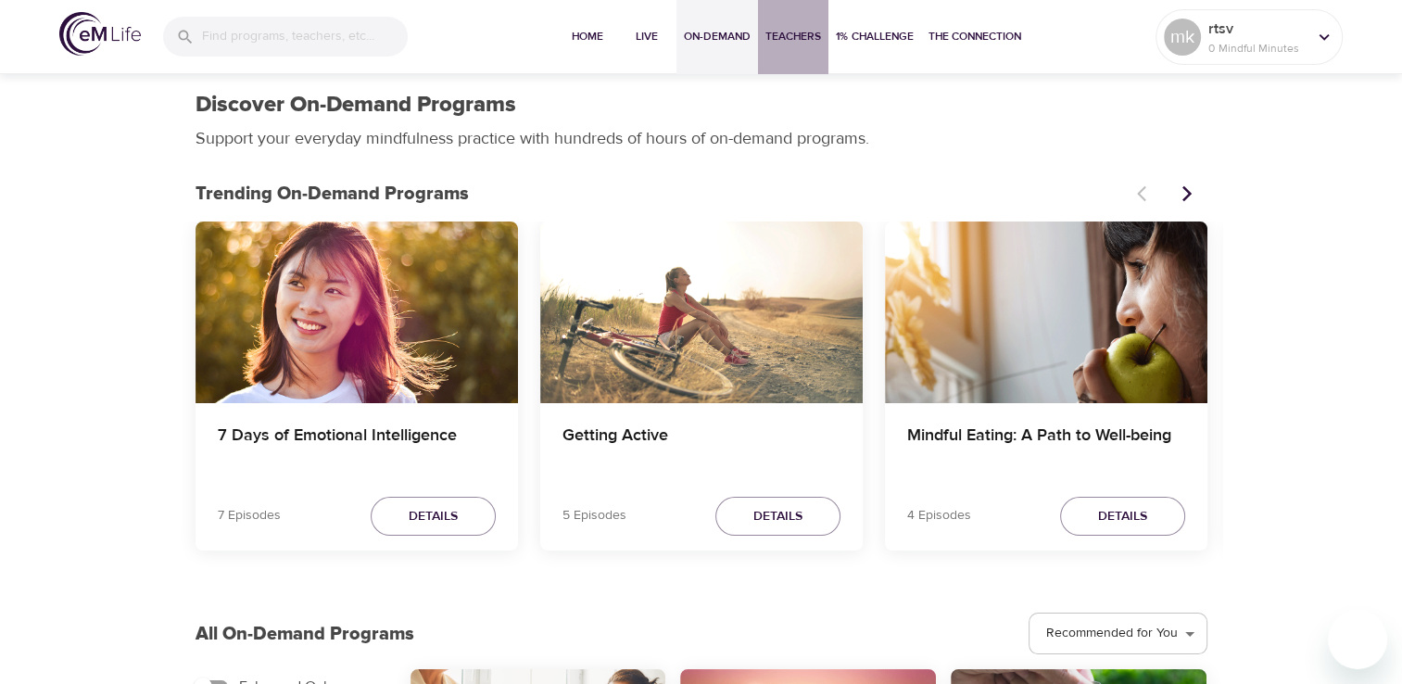
click at [794, 45] on span "Teachers" at bounding box center [793, 36] width 56 height 19
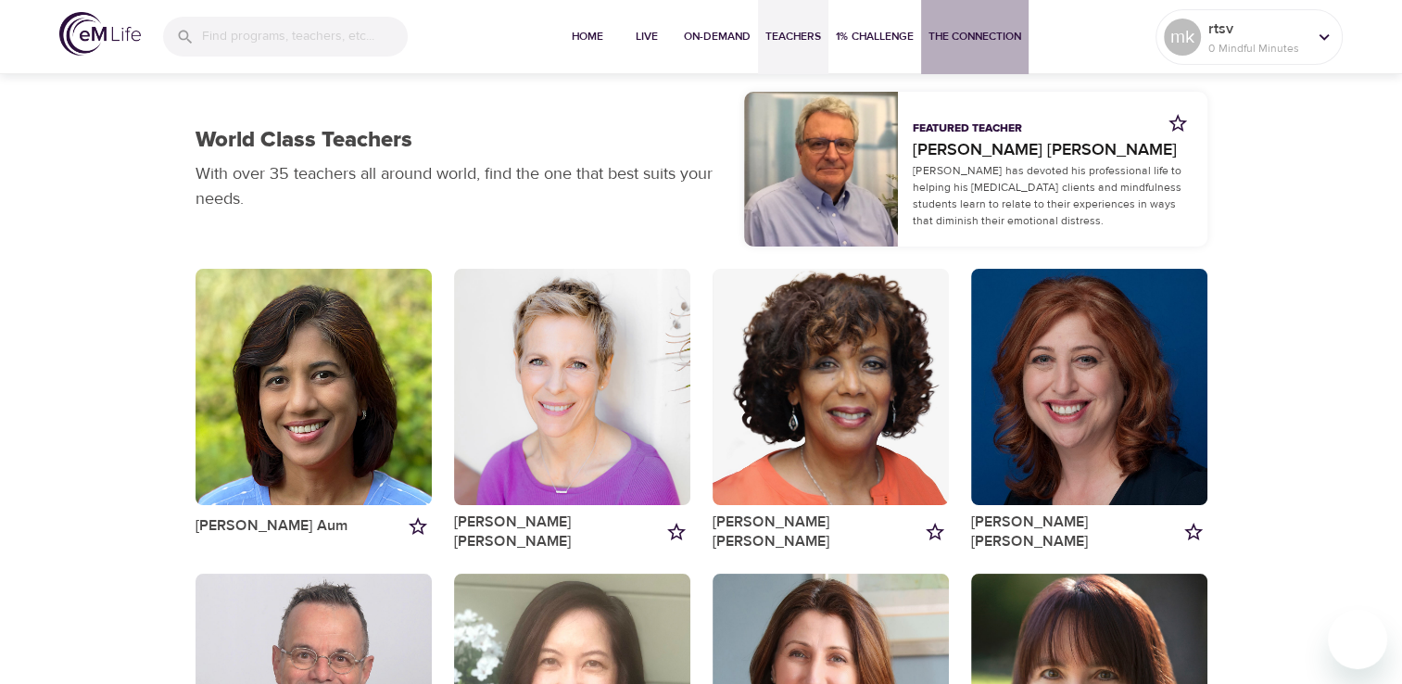
click at [986, 46] on span "The Connection" at bounding box center [974, 36] width 93 height 19
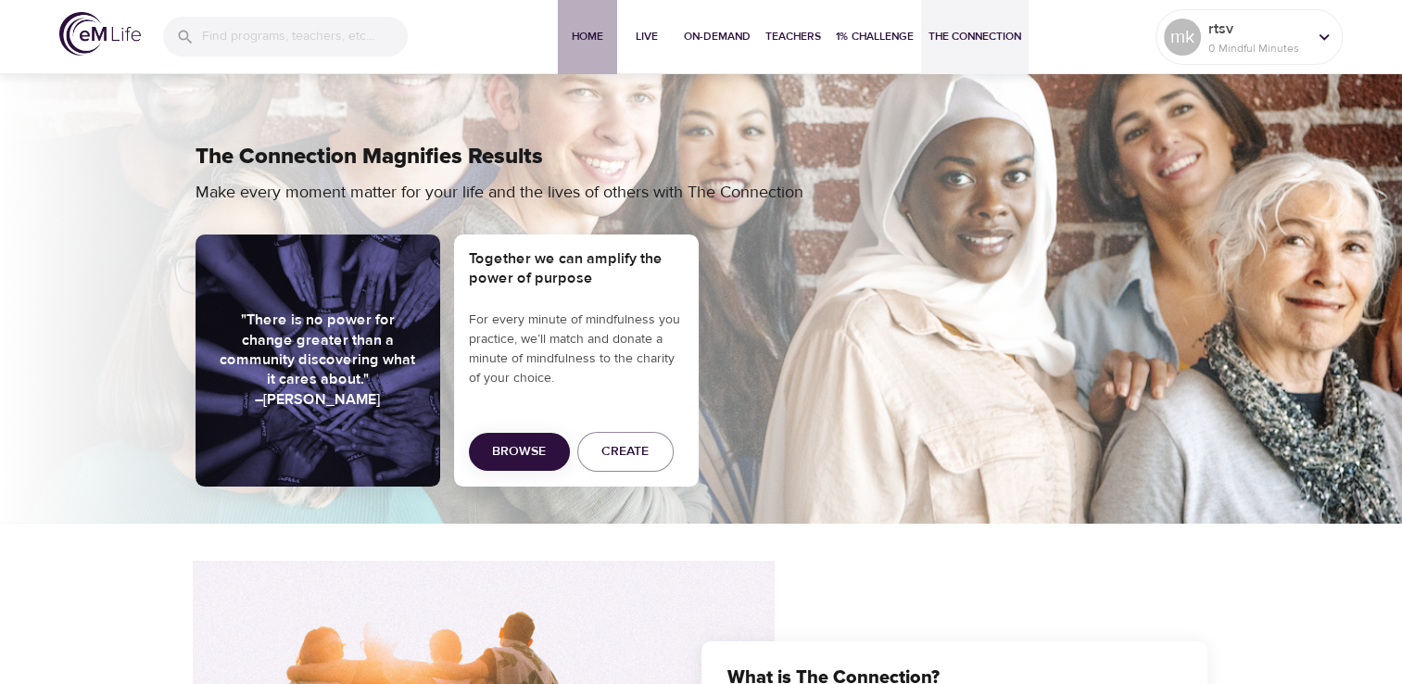
click at [595, 35] on span "Home" at bounding box center [587, 36] width 44 height 19
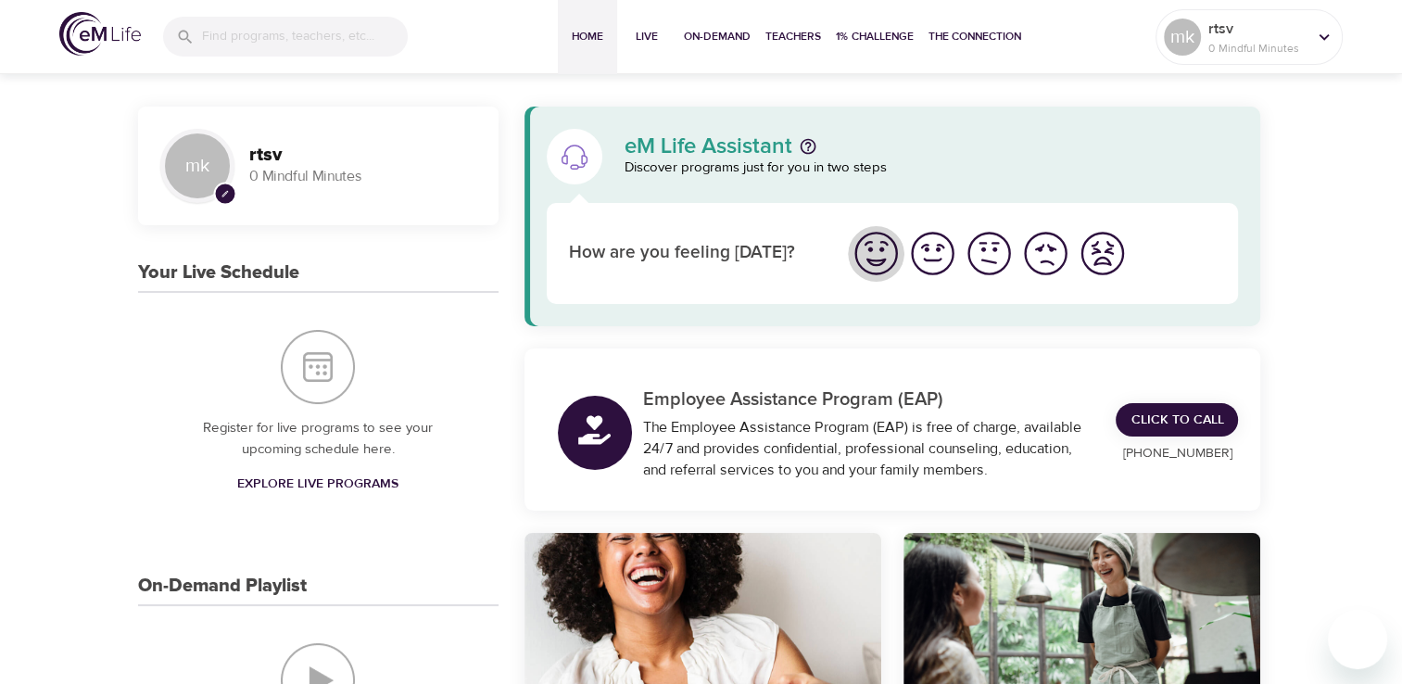
click at [884, 261] on img "I'm feeling great" at bounding box center [876, 253] width 51 height 51
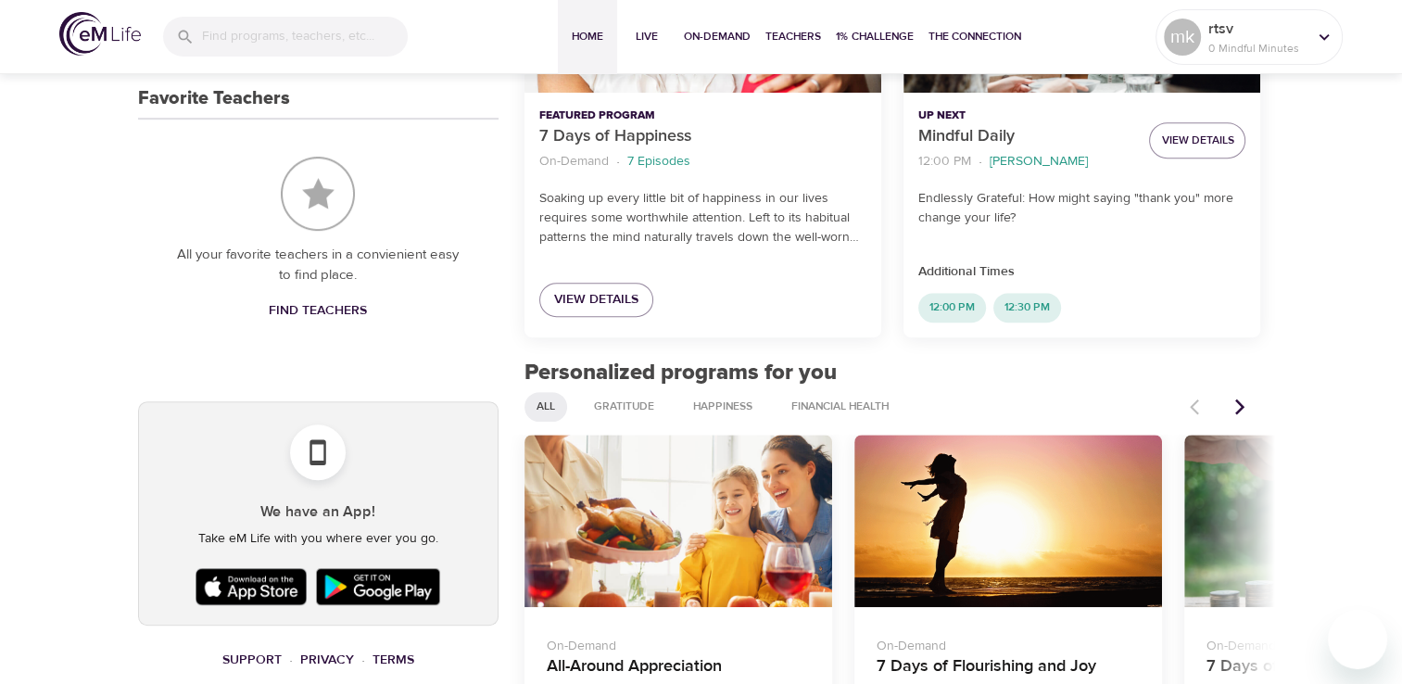
scroll to position [834, 0]
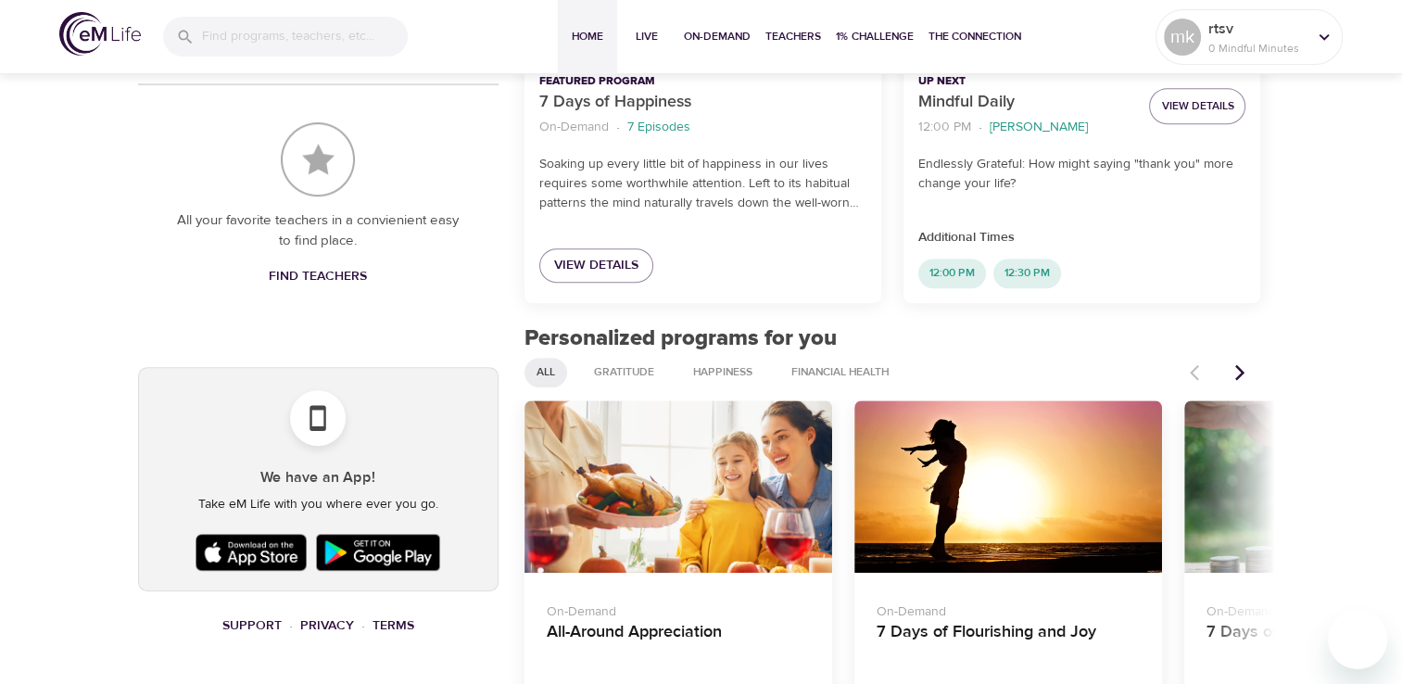
click at [1232, 363] on icon "Next items" at bounding box center [1239, 372] width 19 height 19
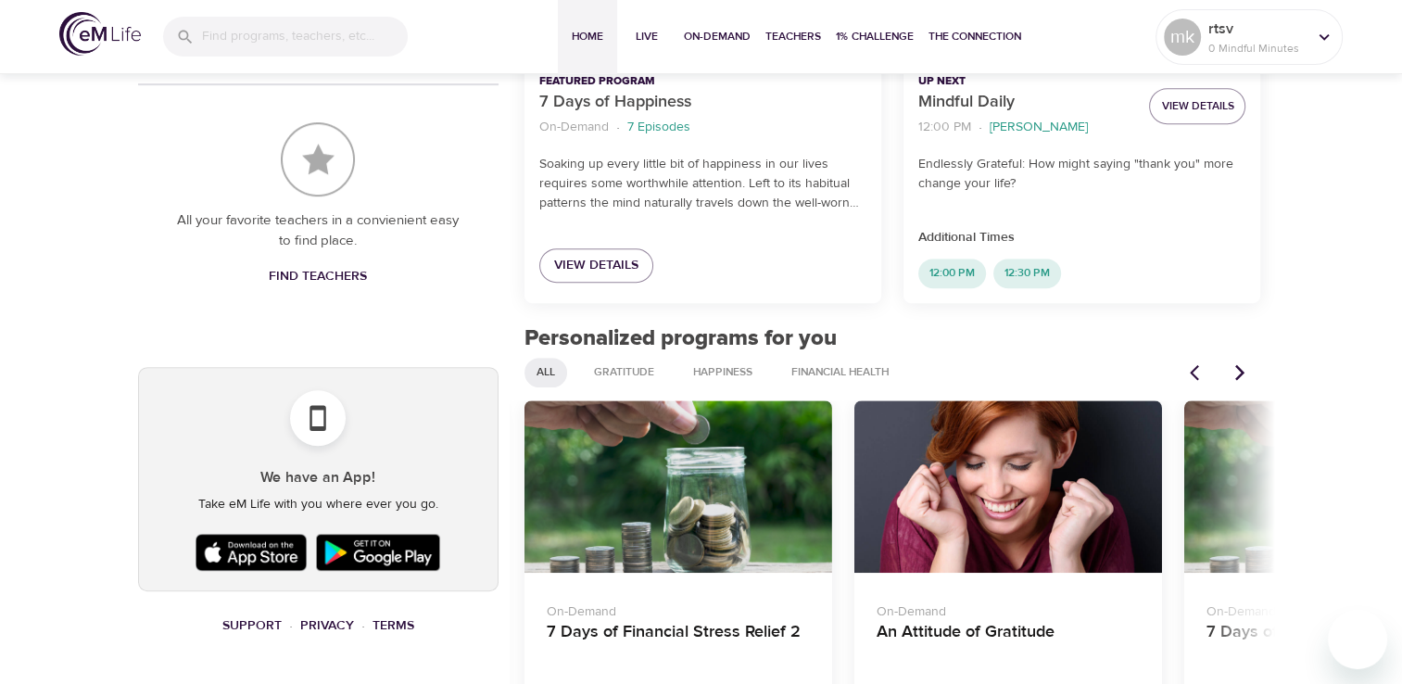
click at [1232, 363] on icon "Next items" at bounding box center [1239, 372] width 19 height 19
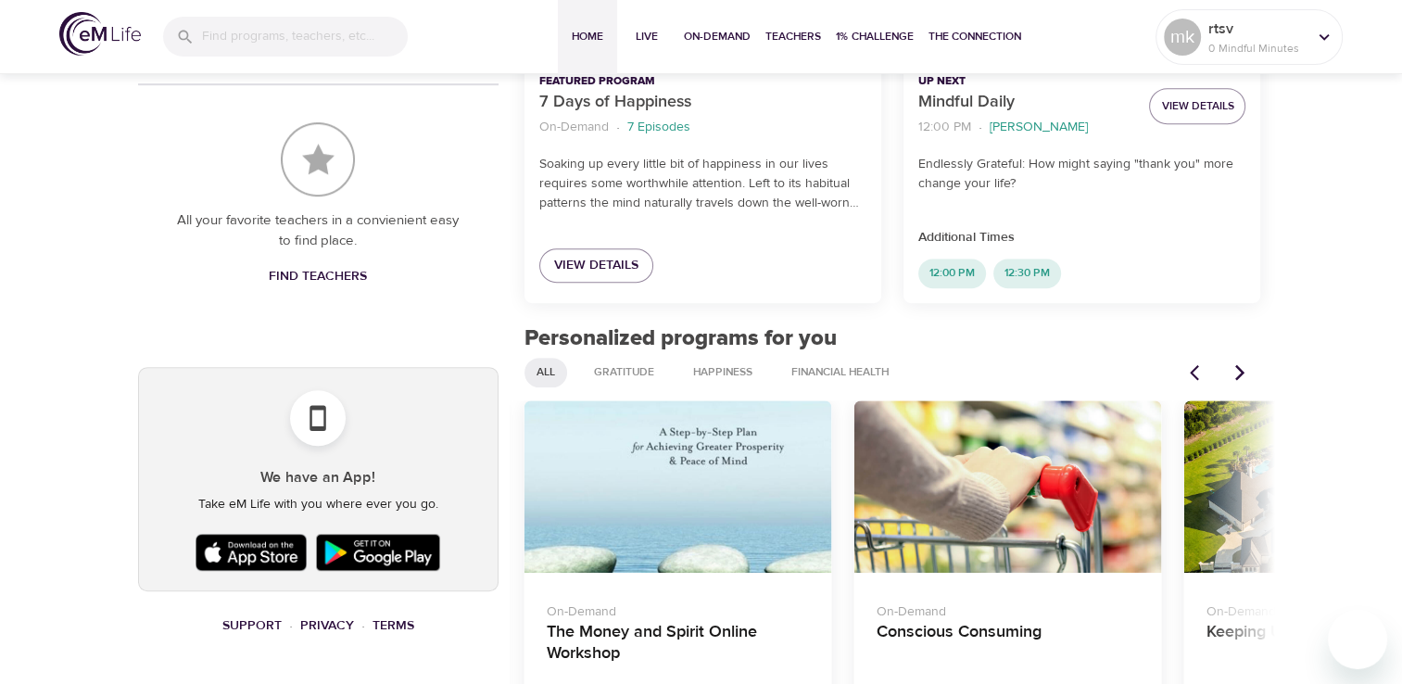
click at [1232, 363] on icon "Next items" at bounding box center [1239, 372] width 19 height 19
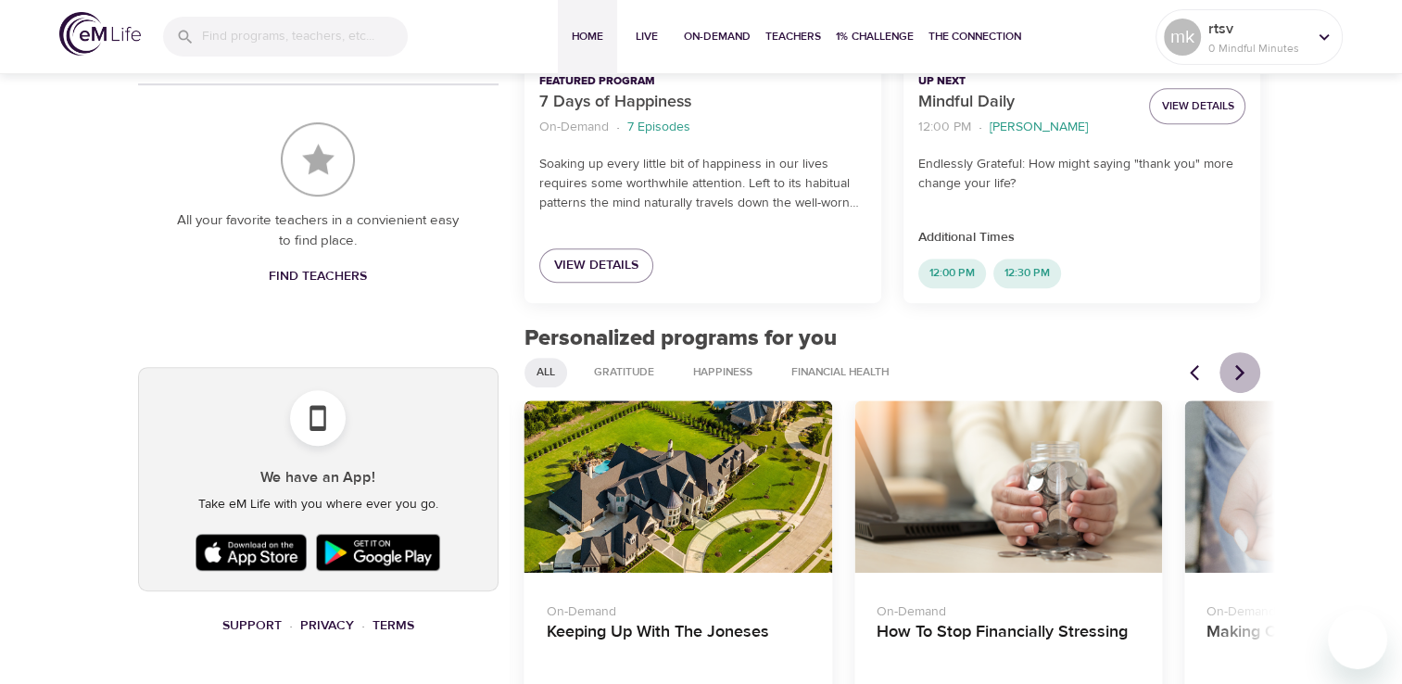
click at [1232, 363] on icon "Next items" at bounding box center [1239, 372] width 19 height 19
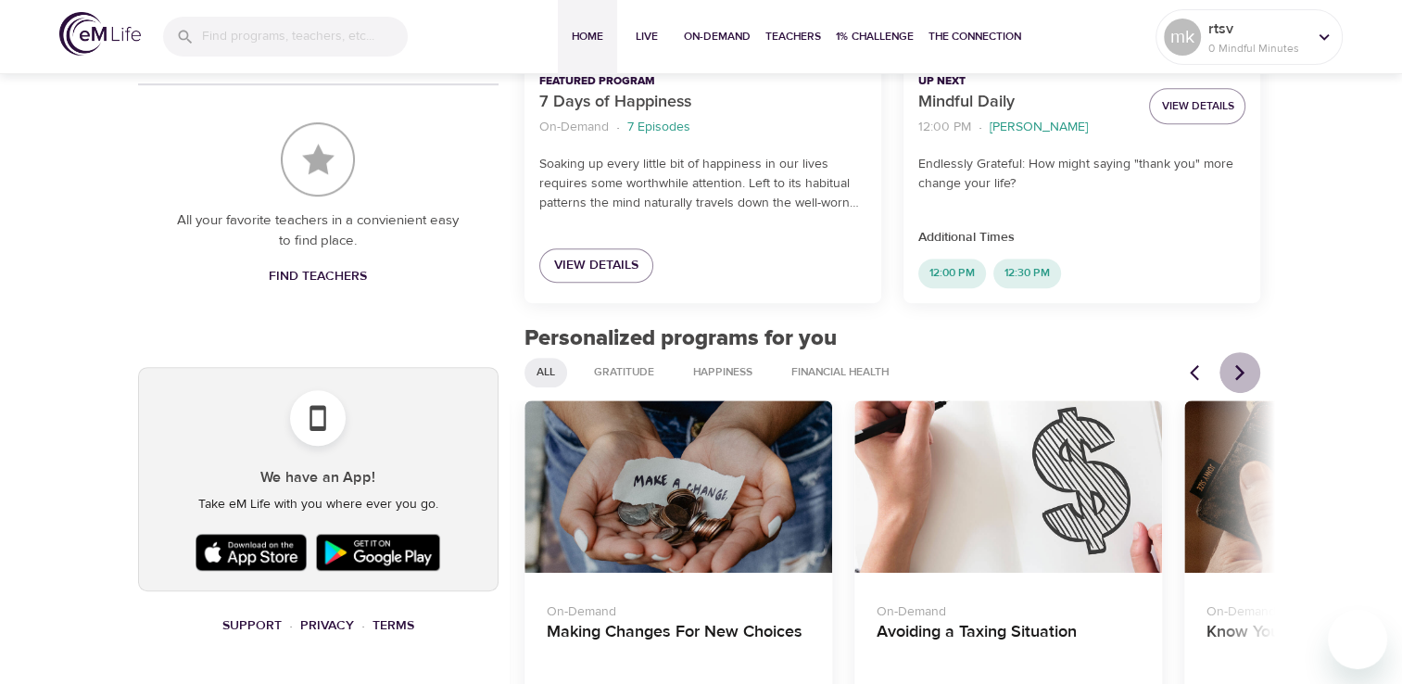
click at [1232, 363] on icon "Next items" at bounding box center [1239, 372] width 19 height 19
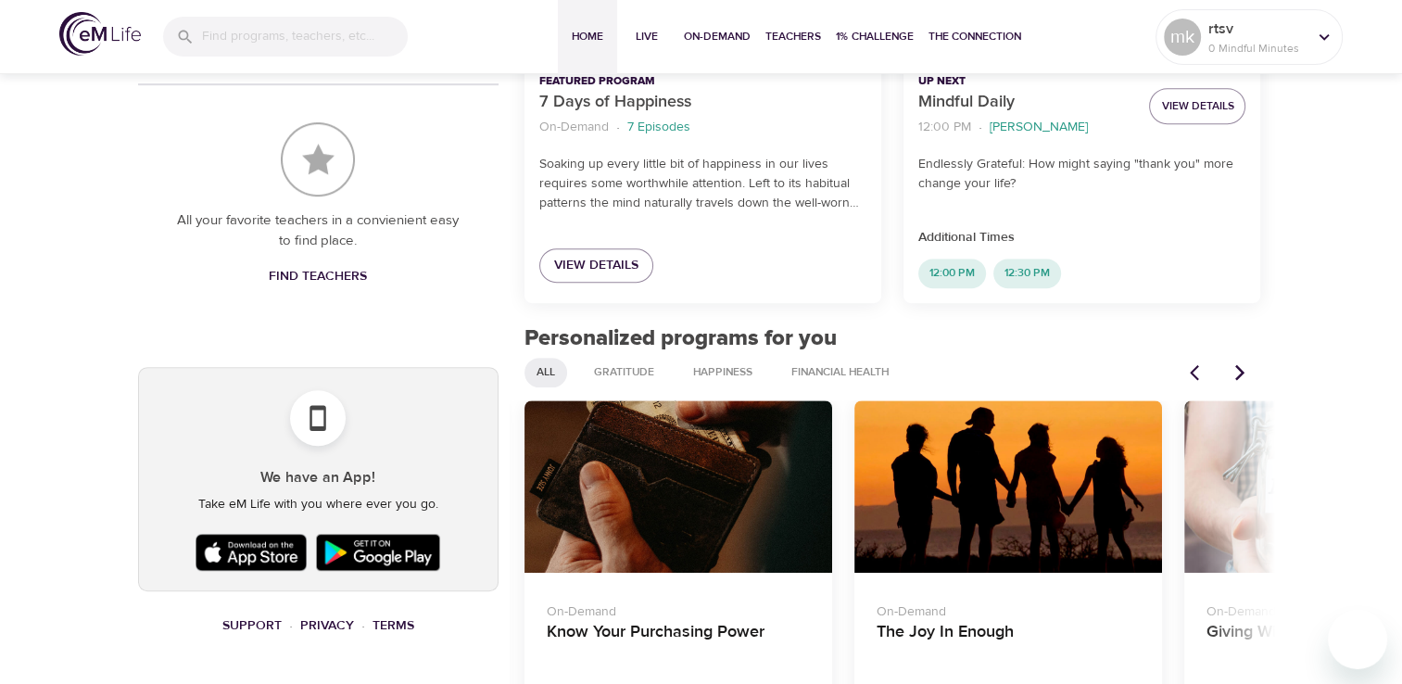
click at [1232, 363] on icon "Next items" at bounding box center [1239, 372] width 19 height 19
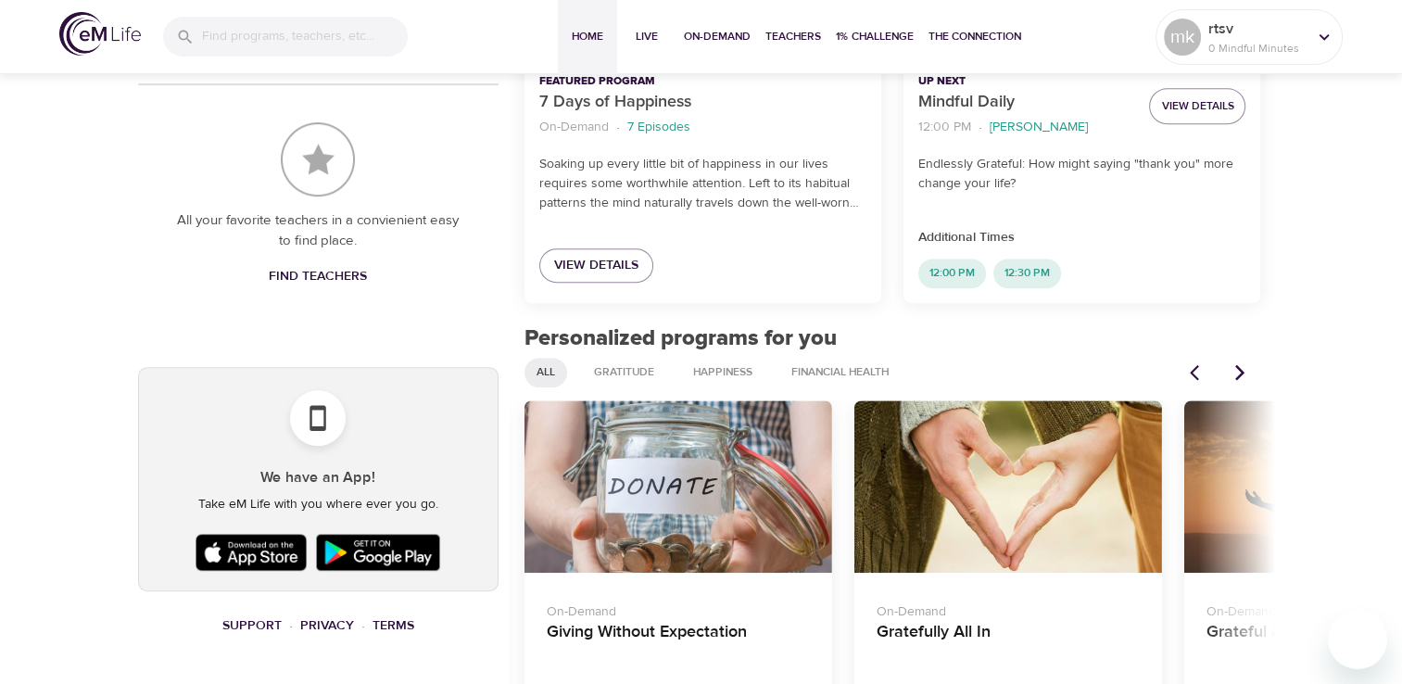
click at [1232, 363] on icon "Next items" at bounding box center [1239, 372] width 19 height 19
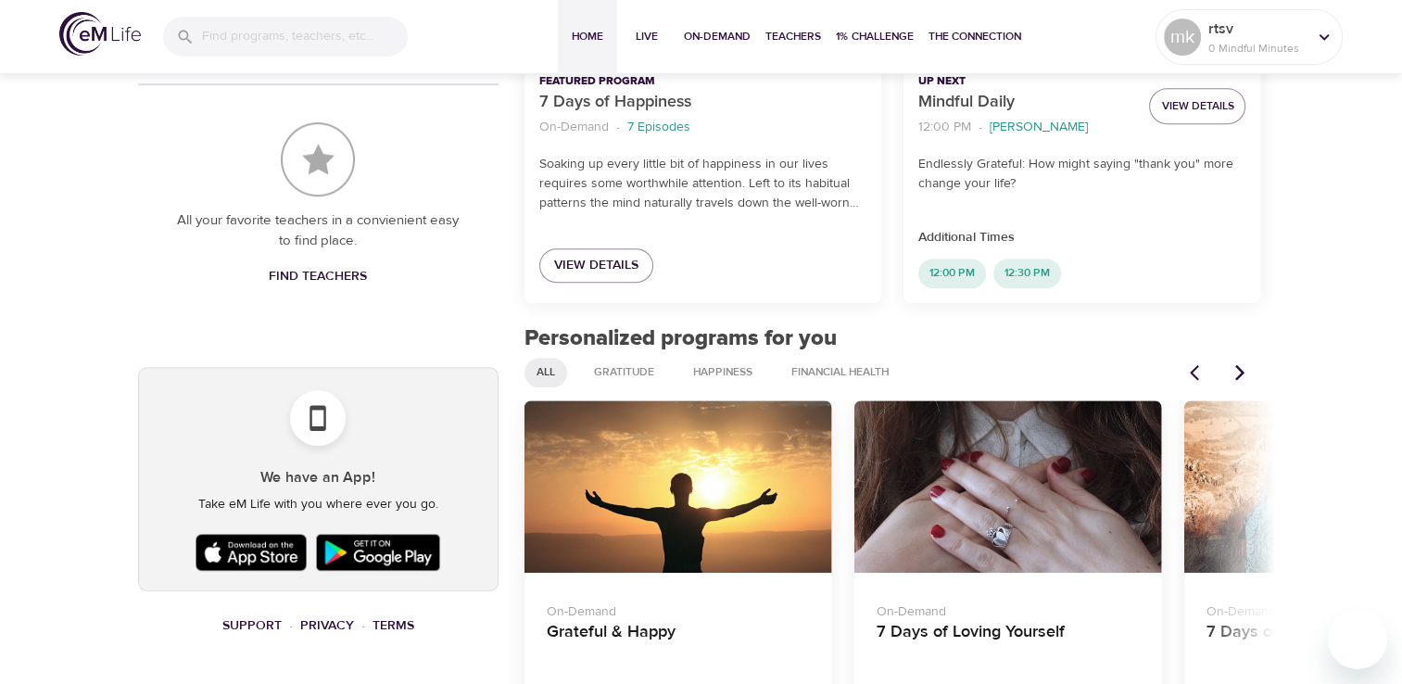
click at [1232, 363] on icon "Next items" at bounding box center [1239, 372] width 19 height 19
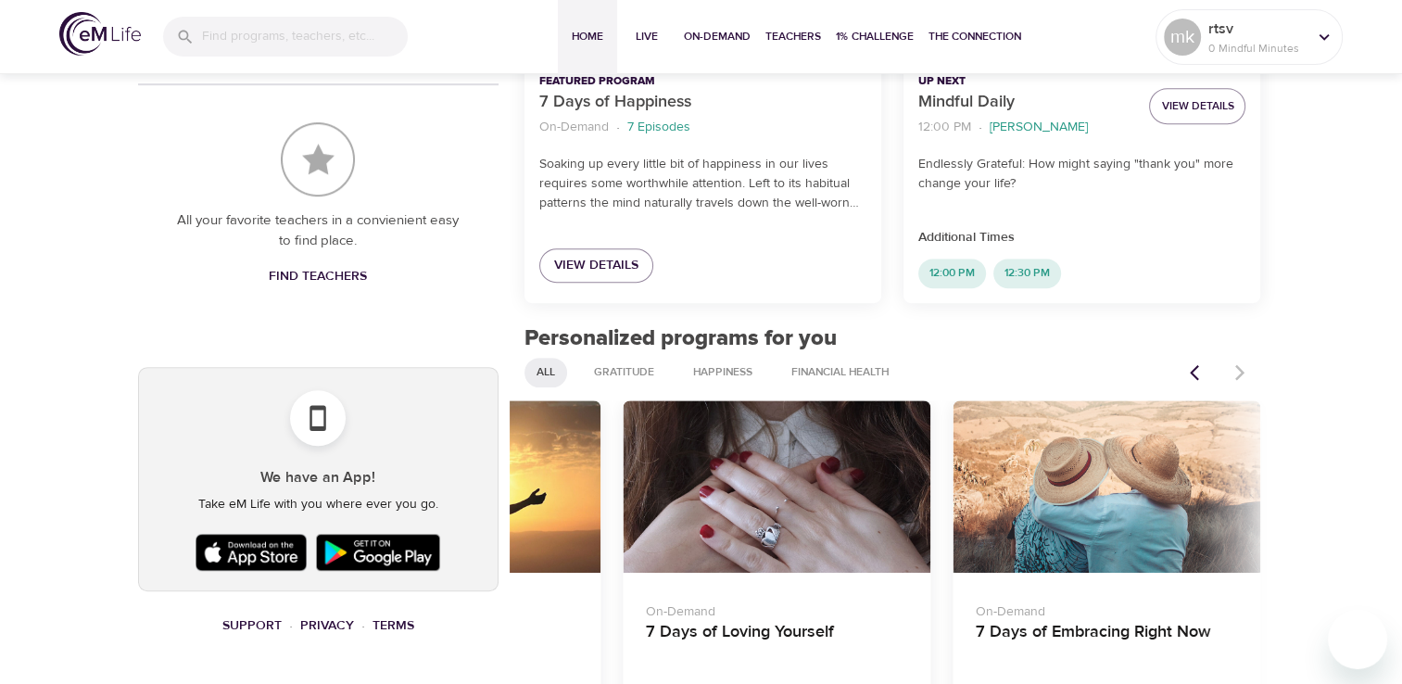
click at [1232, 356] on div at bounding box center [1220, 372] width 82 height 41
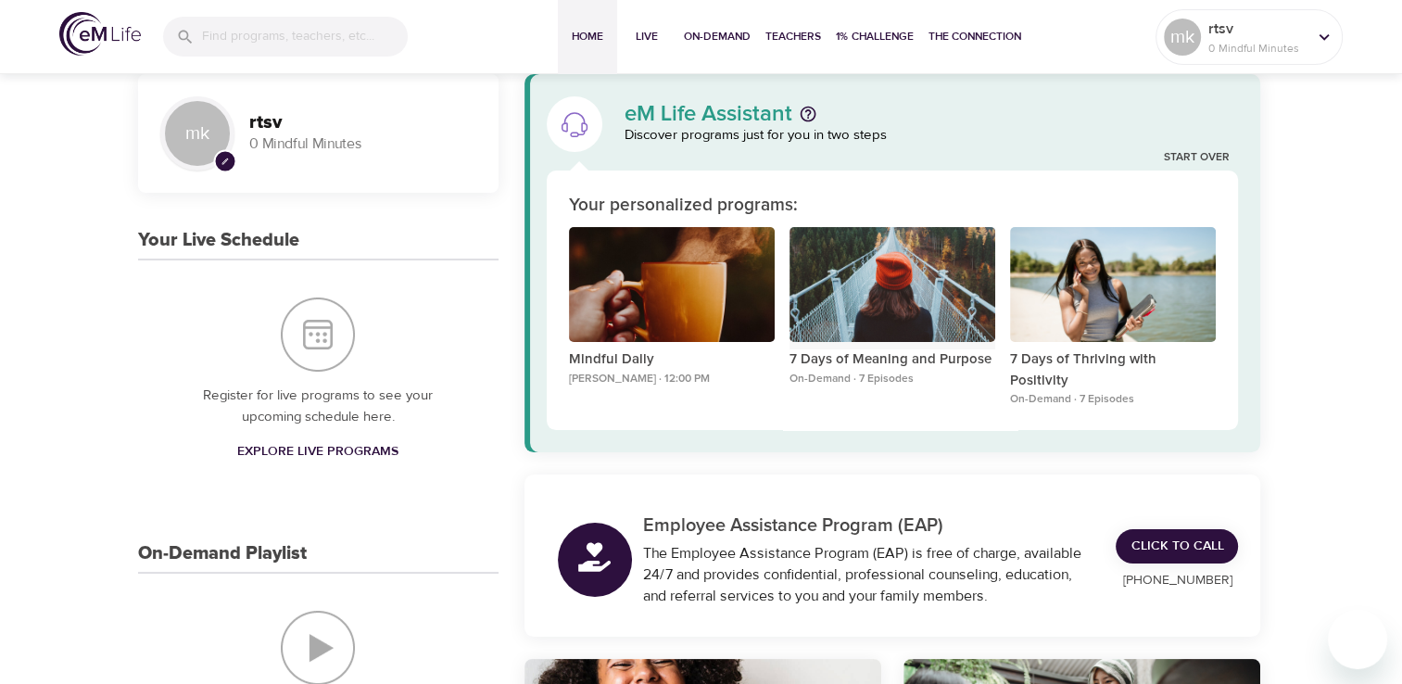
scroll to position [0, 0]
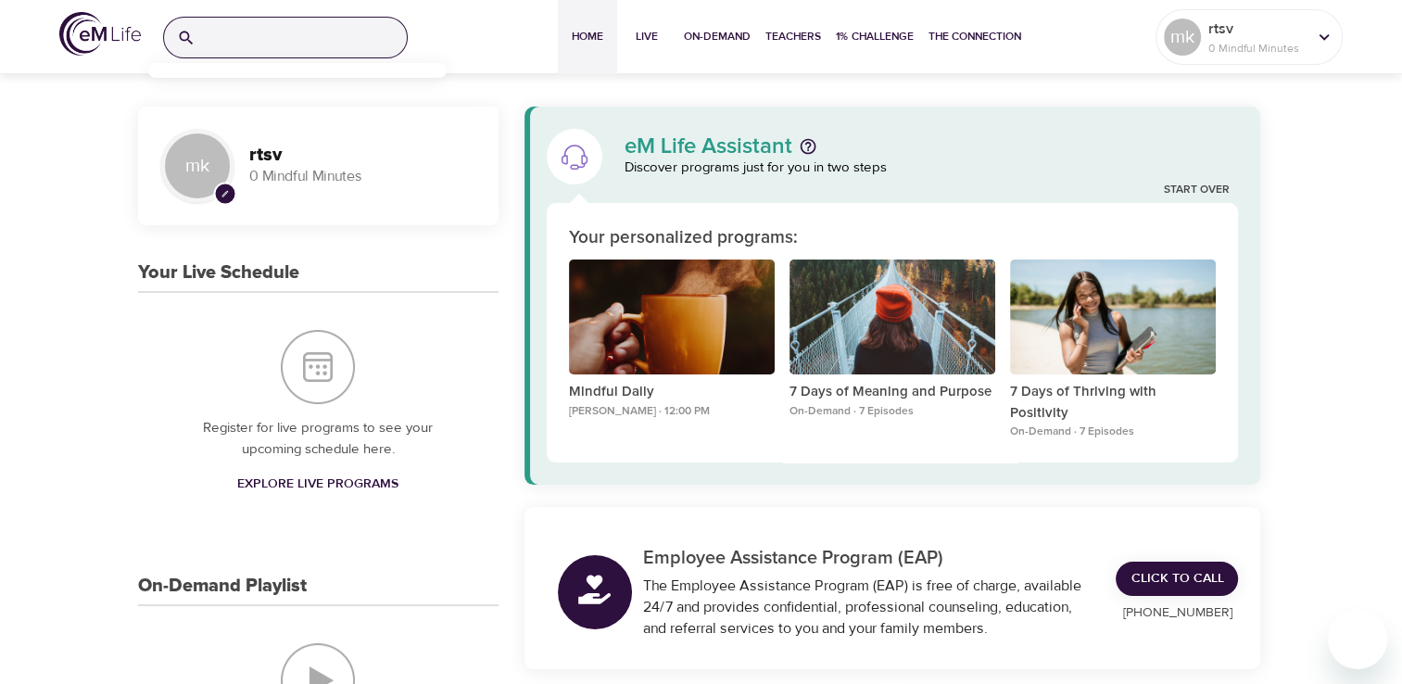
click at [287, 44] on input "search" at bounding box center [305, 38] width 204 height 40
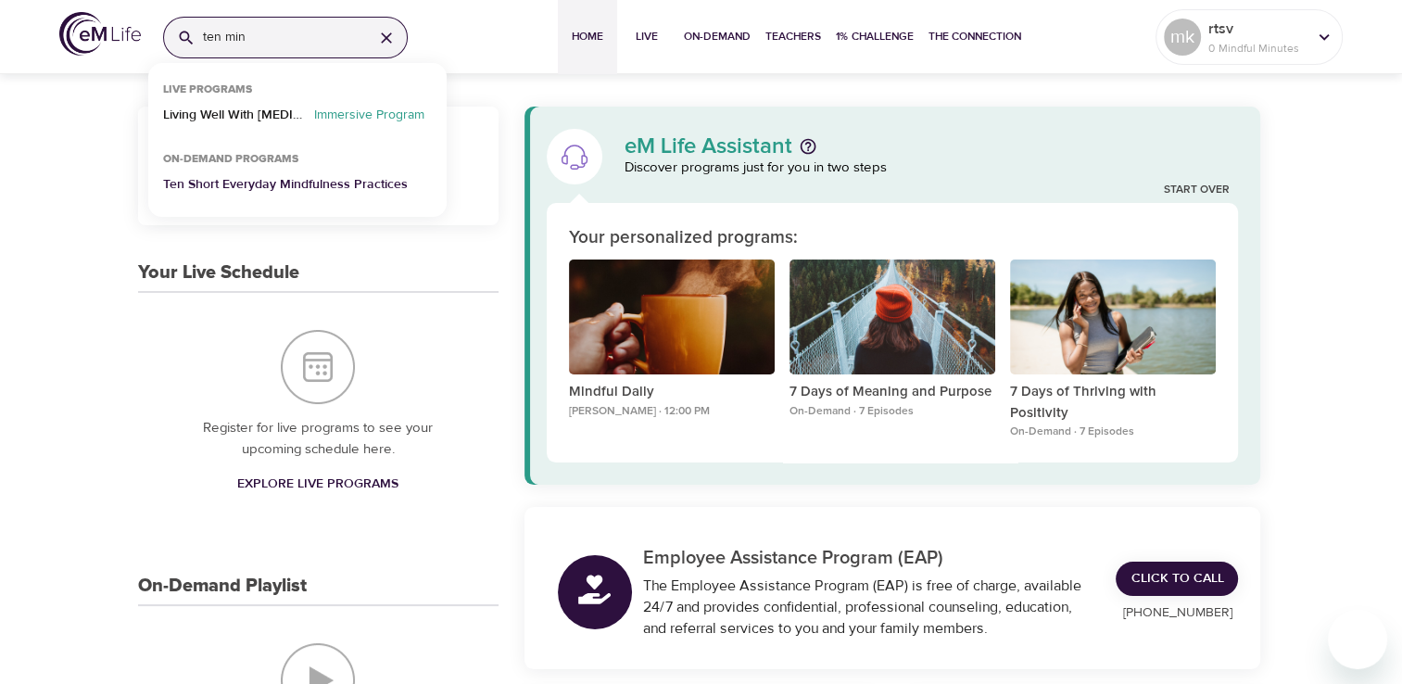
type input "ten min"
click at [330, 190] on p "Ten Short Everyday Mindfulness Practices" at bounding box center [285, 188] width 245 height 27
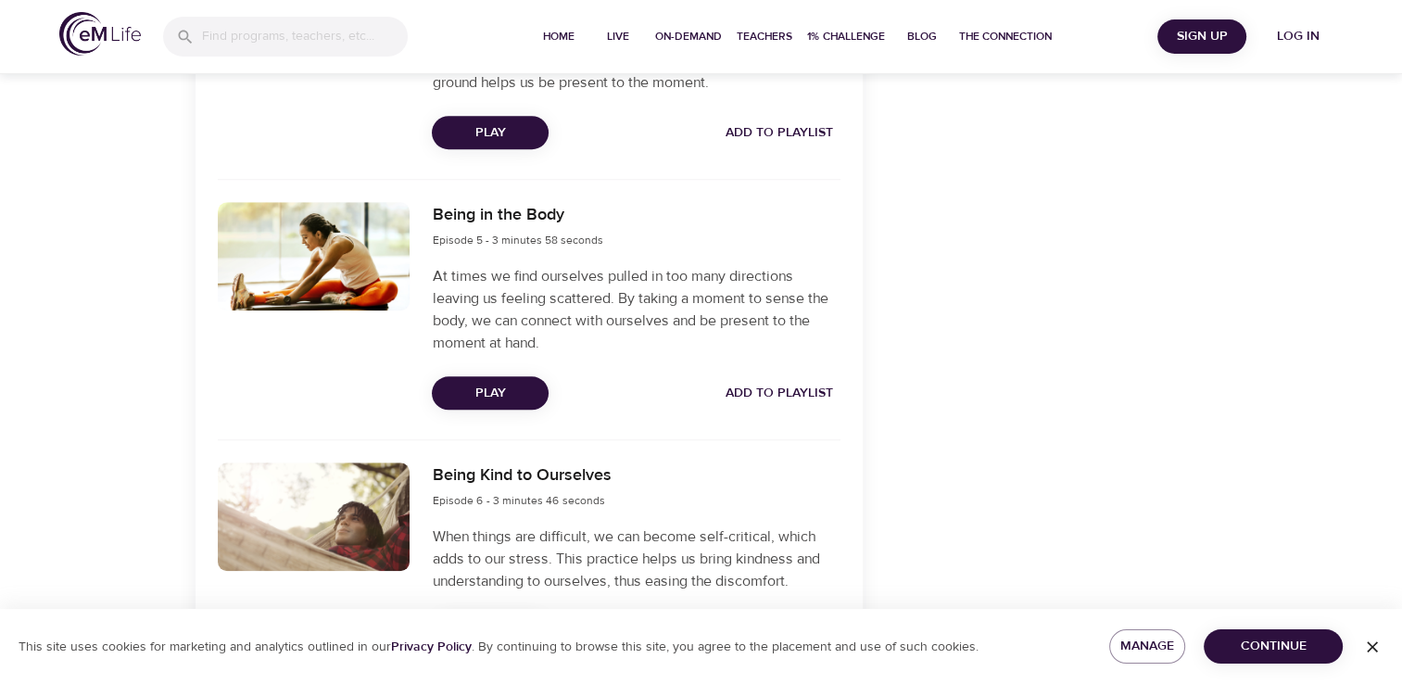
scroll to position [1668, 0]
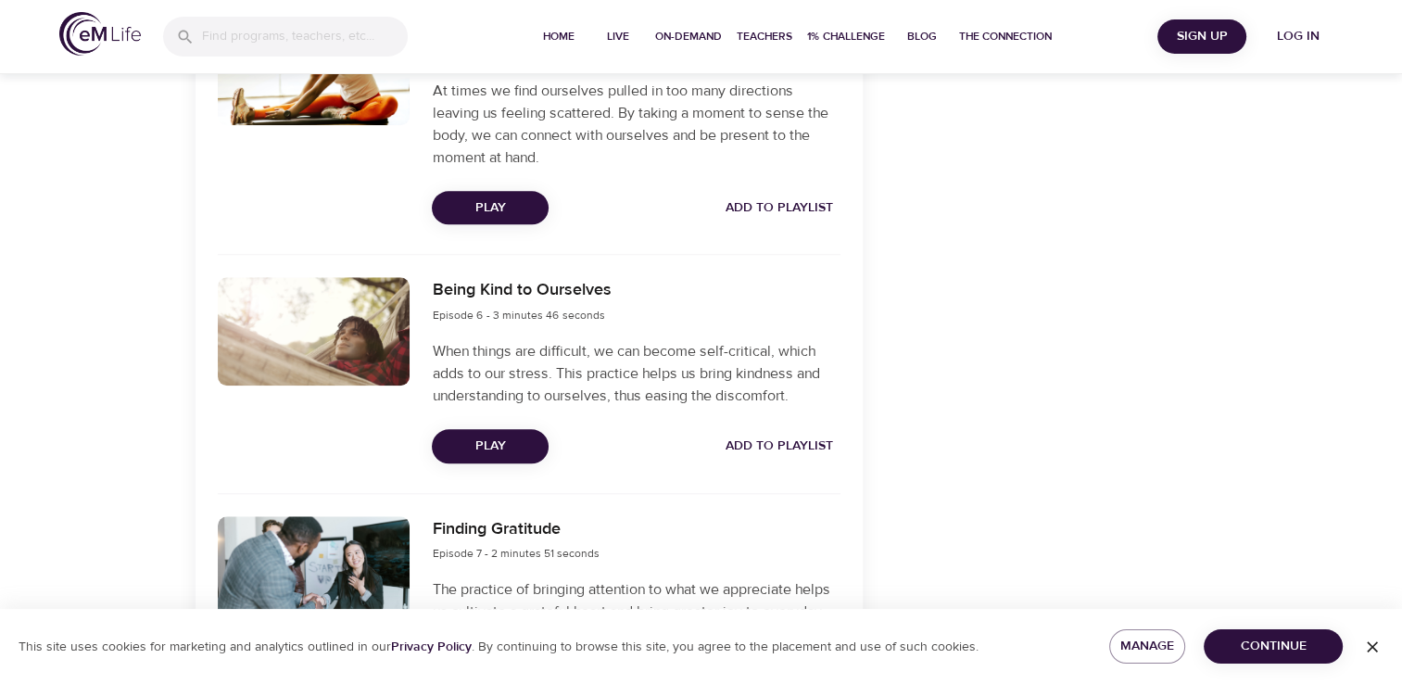
click at [492, 440] on span "Play" at bounding box center [490, 446] width 87 height 23
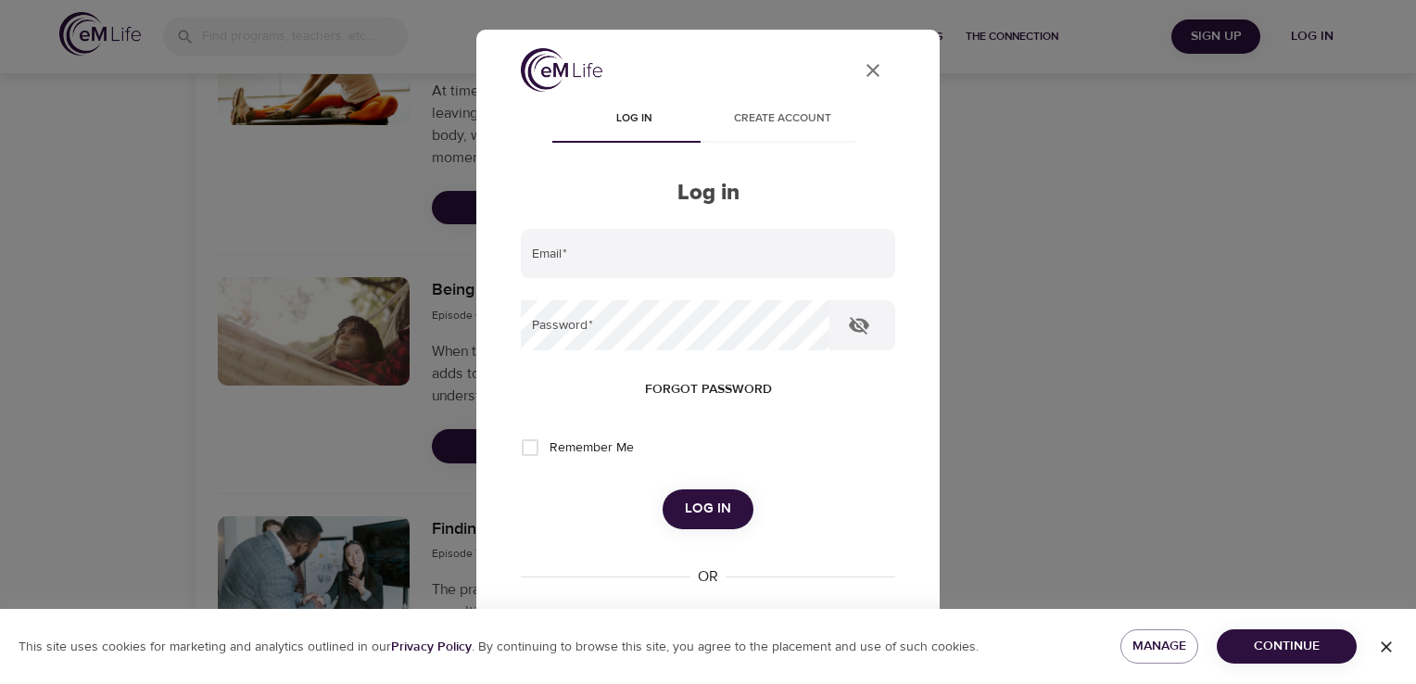
type input "[PERSON_NAME][DOMAIN_NAME][EMAIL_ADDRESS][PERSON_NAME][DOMAIN_NAME]"
click at [719, 512] on span "Log in" at bounding box center [708, 509] width 46 height 24
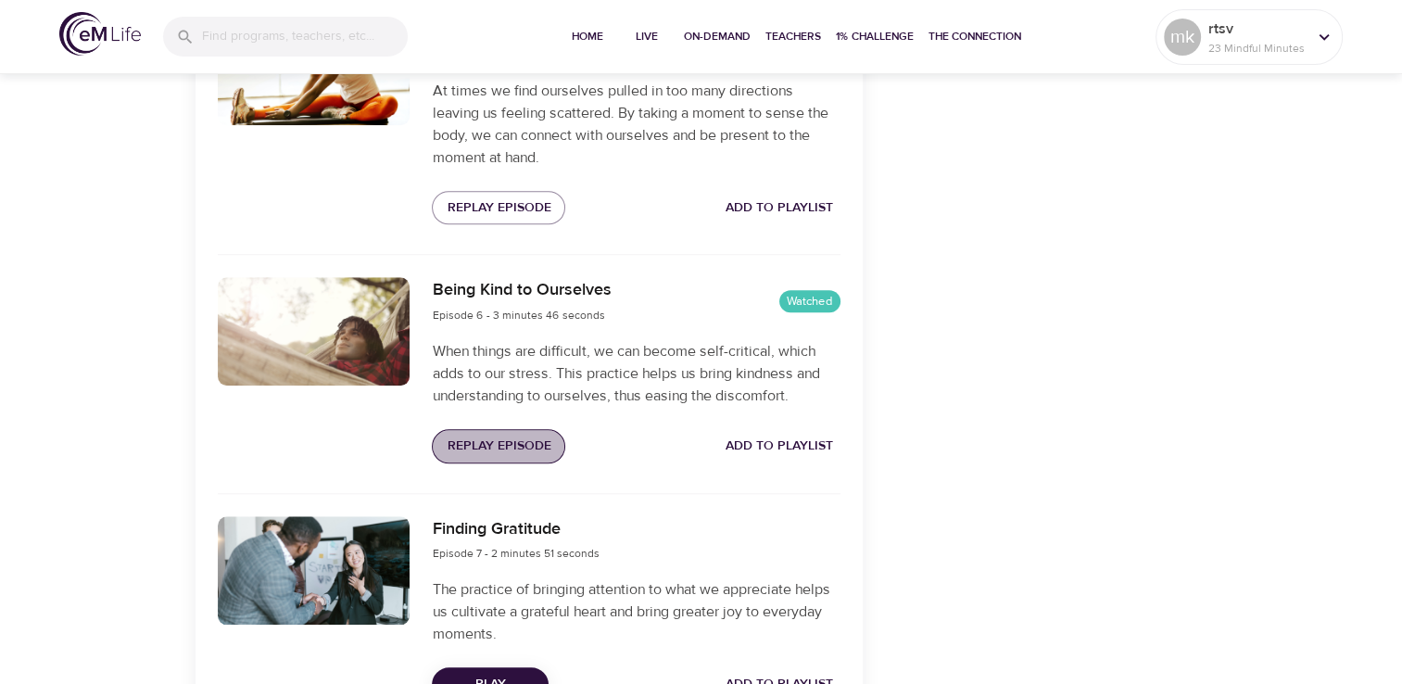
click at [520, 448] on span "Replay Episode" at bounding box center [499, 446] width 104 height 23
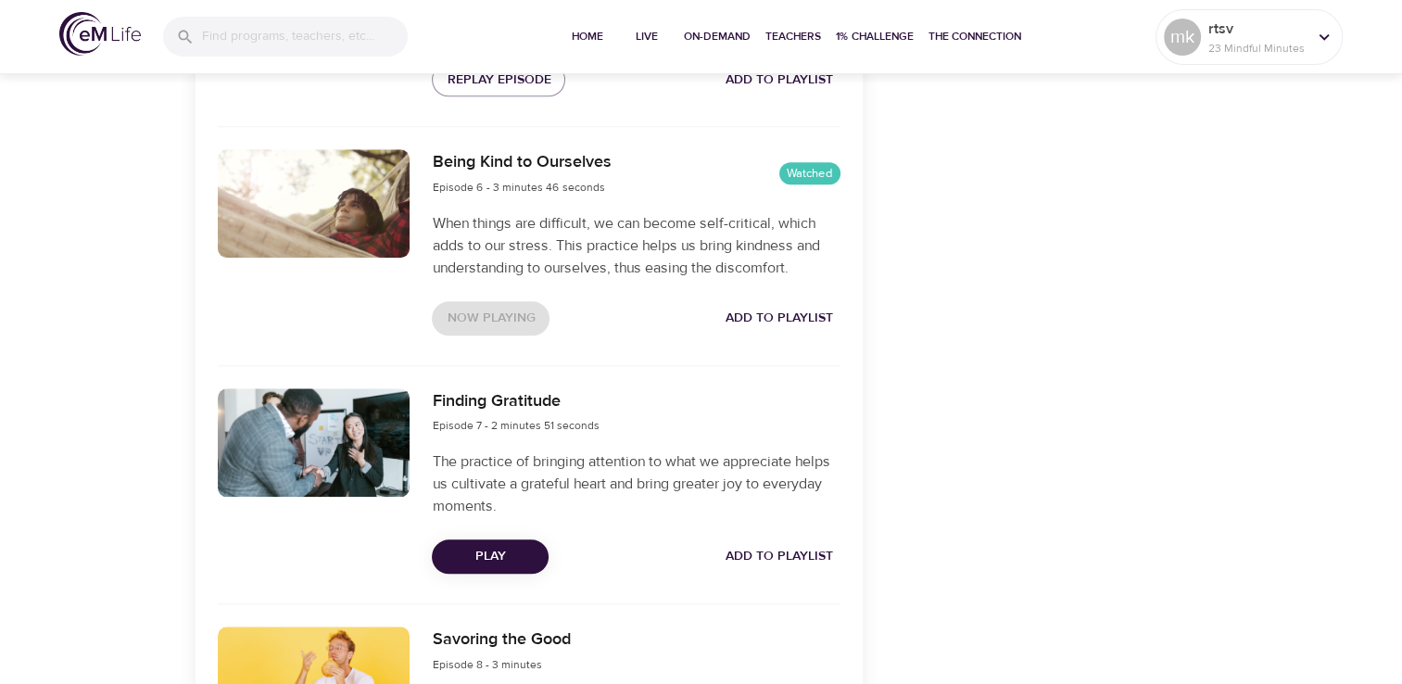
scroll to position [1853, 0]
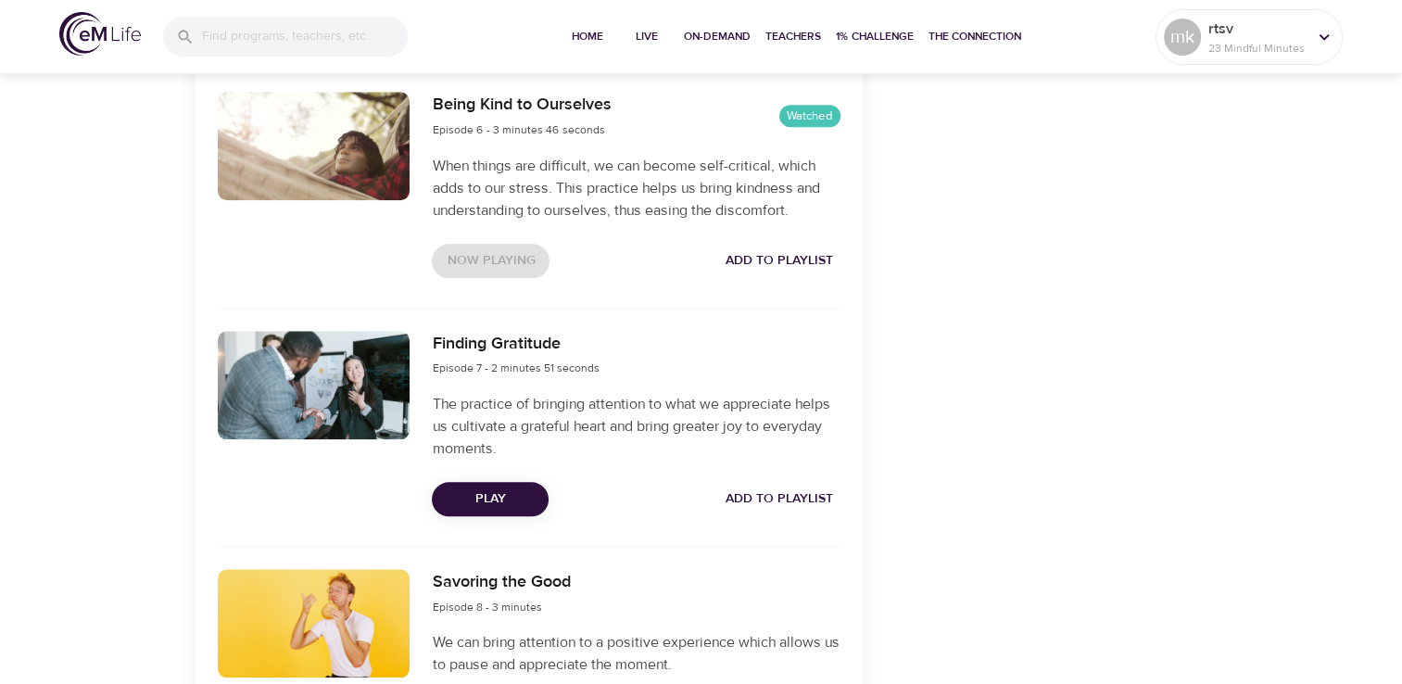
click at [509, 502] on span "Play" at bounding box center [490, 498] width 87 height 23
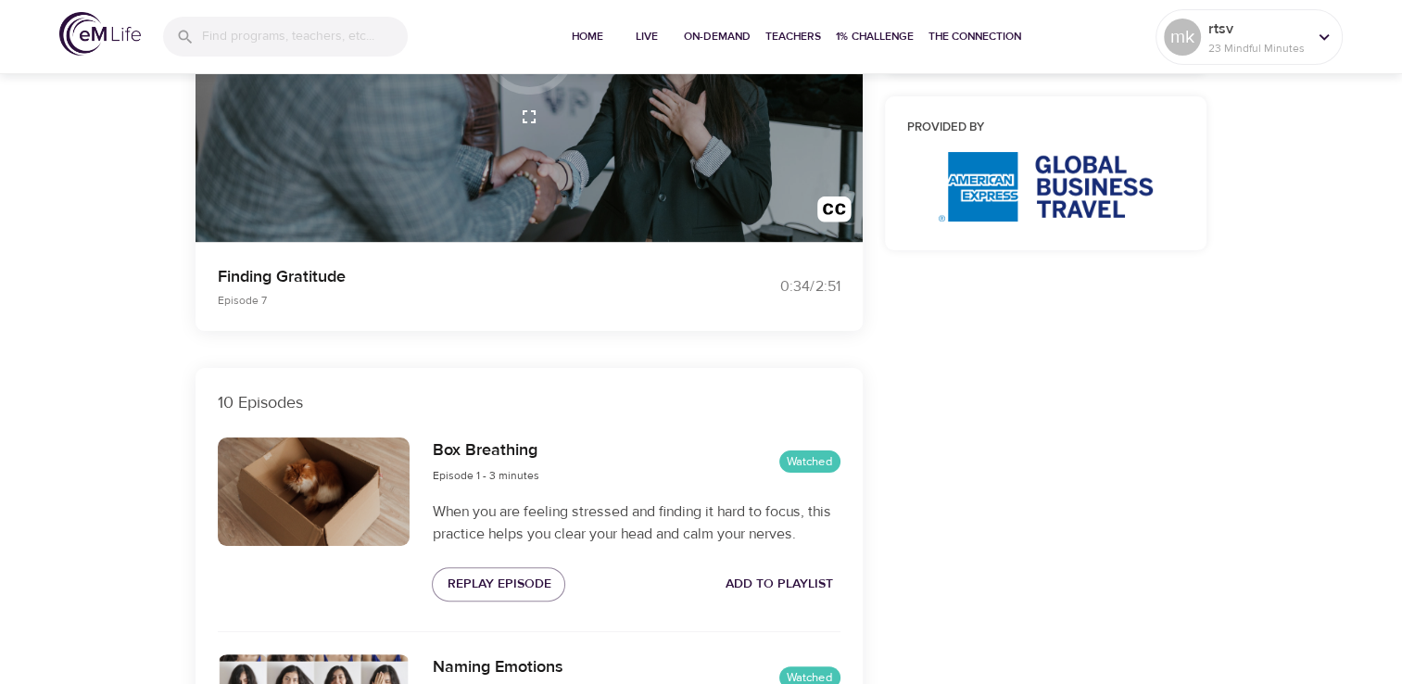
scroll to position [60, 0]
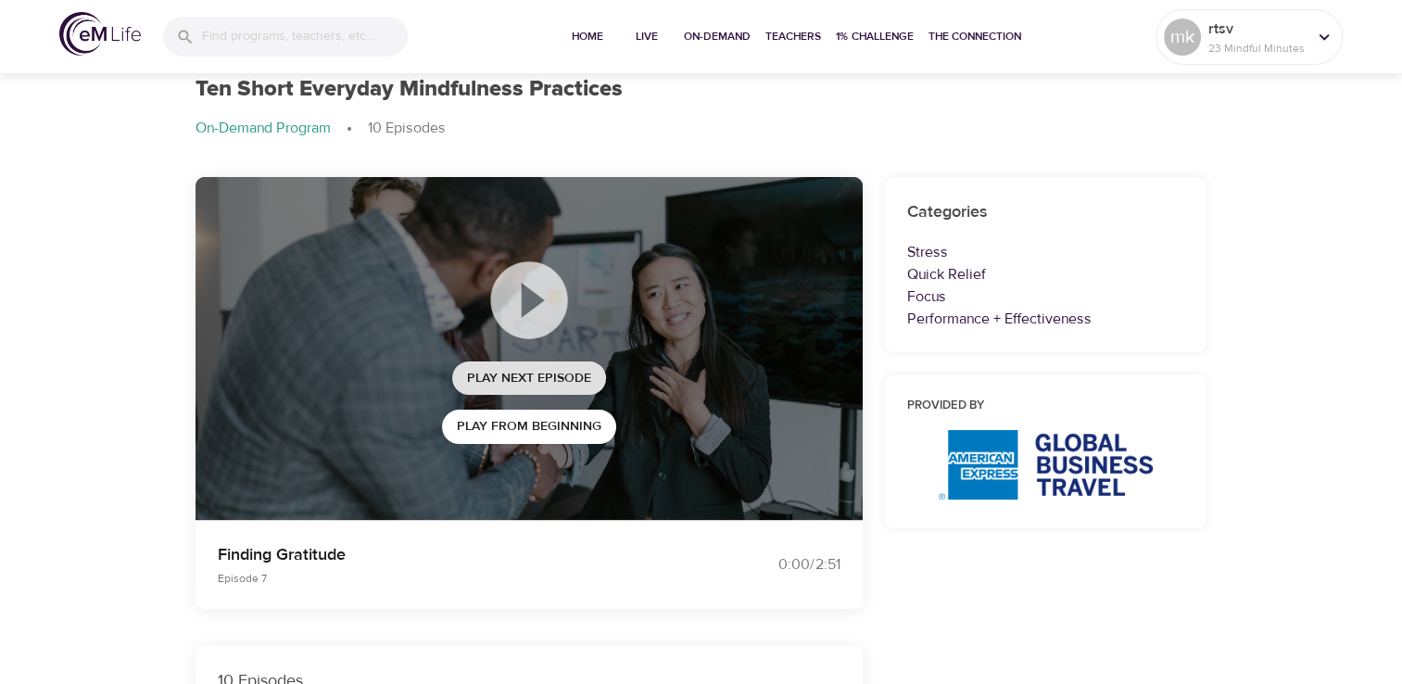
click at [531, 376] on span "Play Next Episode" at bounding box center [529, 378] width 124 height 23
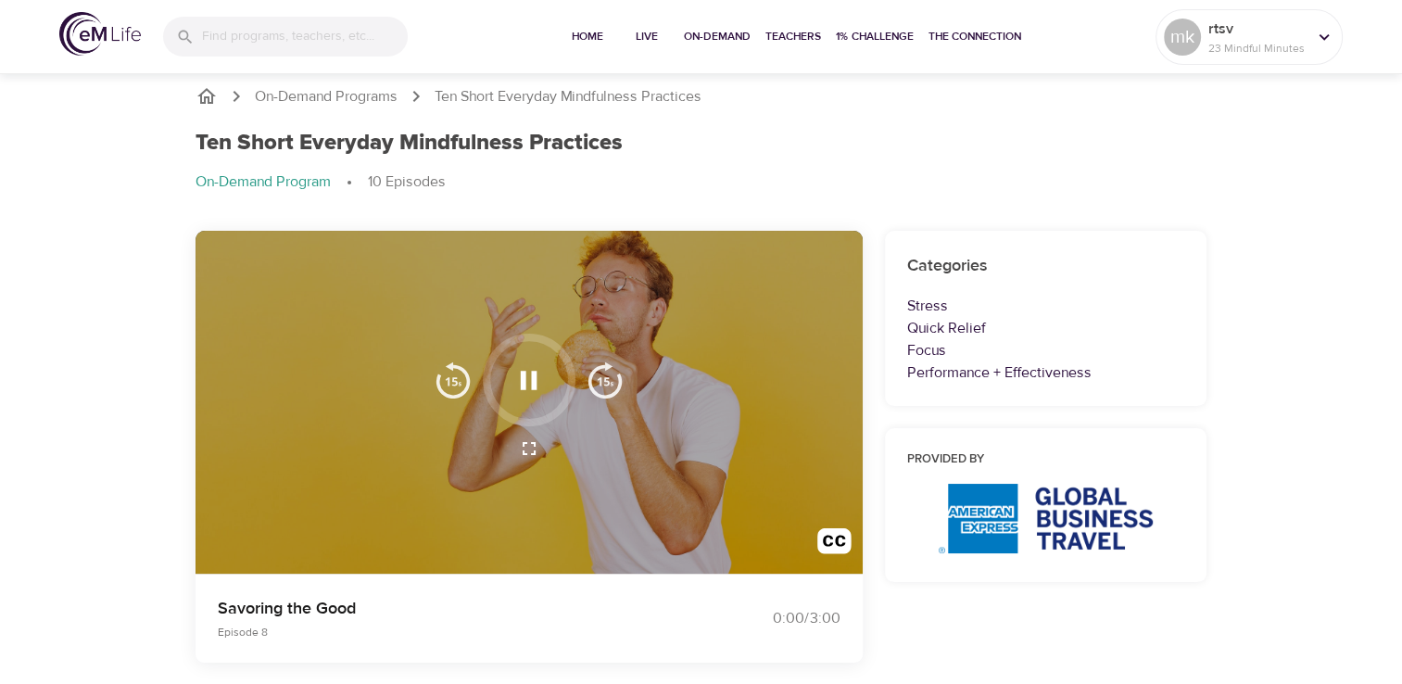
scroll to position [0, 0]
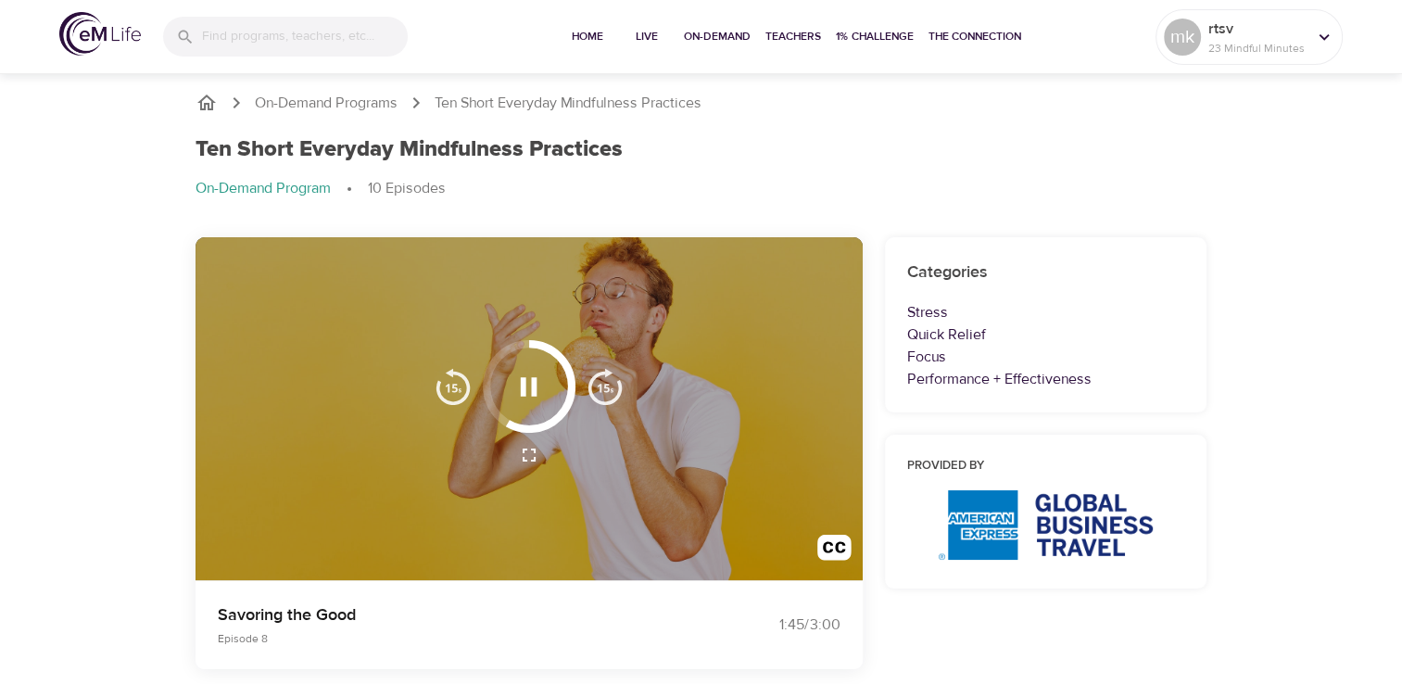
click at [530, 392] on icon "button" at bounding box center [528, 387] width 32 height 32
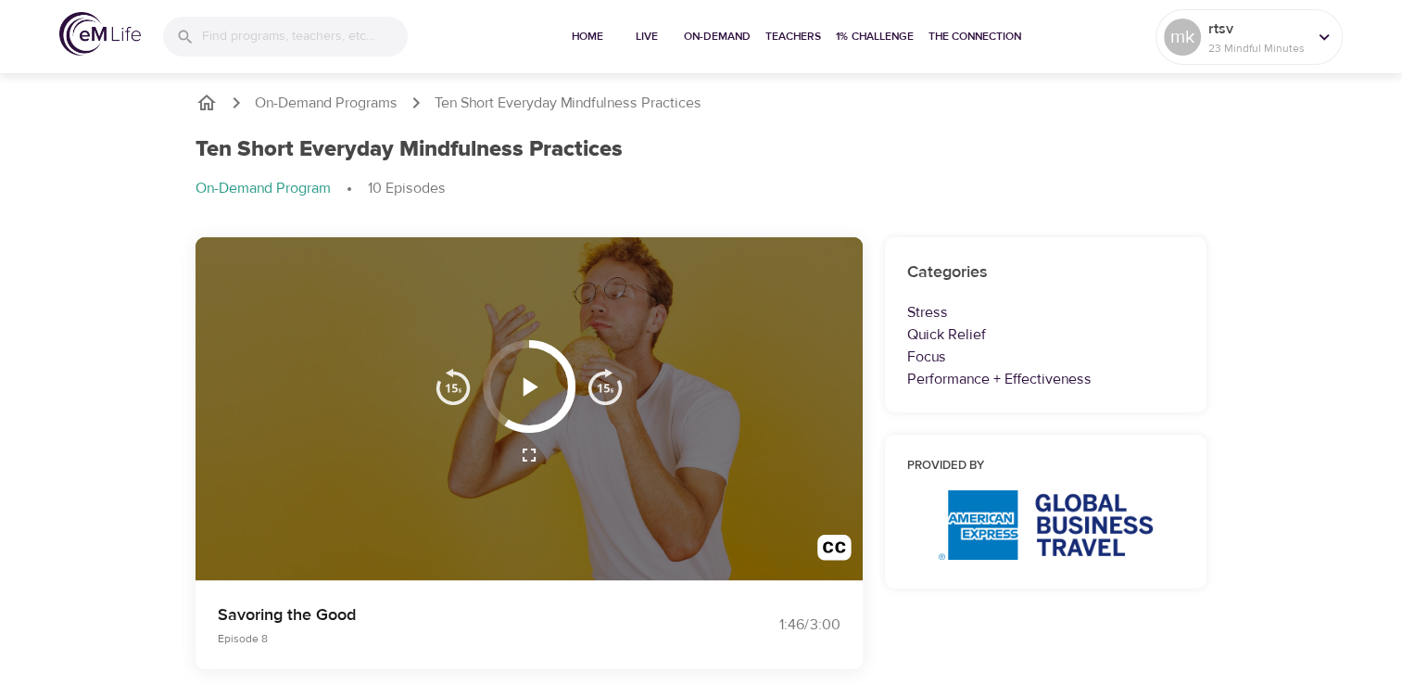
click at [526, 387] on icon "button" at bounding box center [530, 386] width 15 height 19
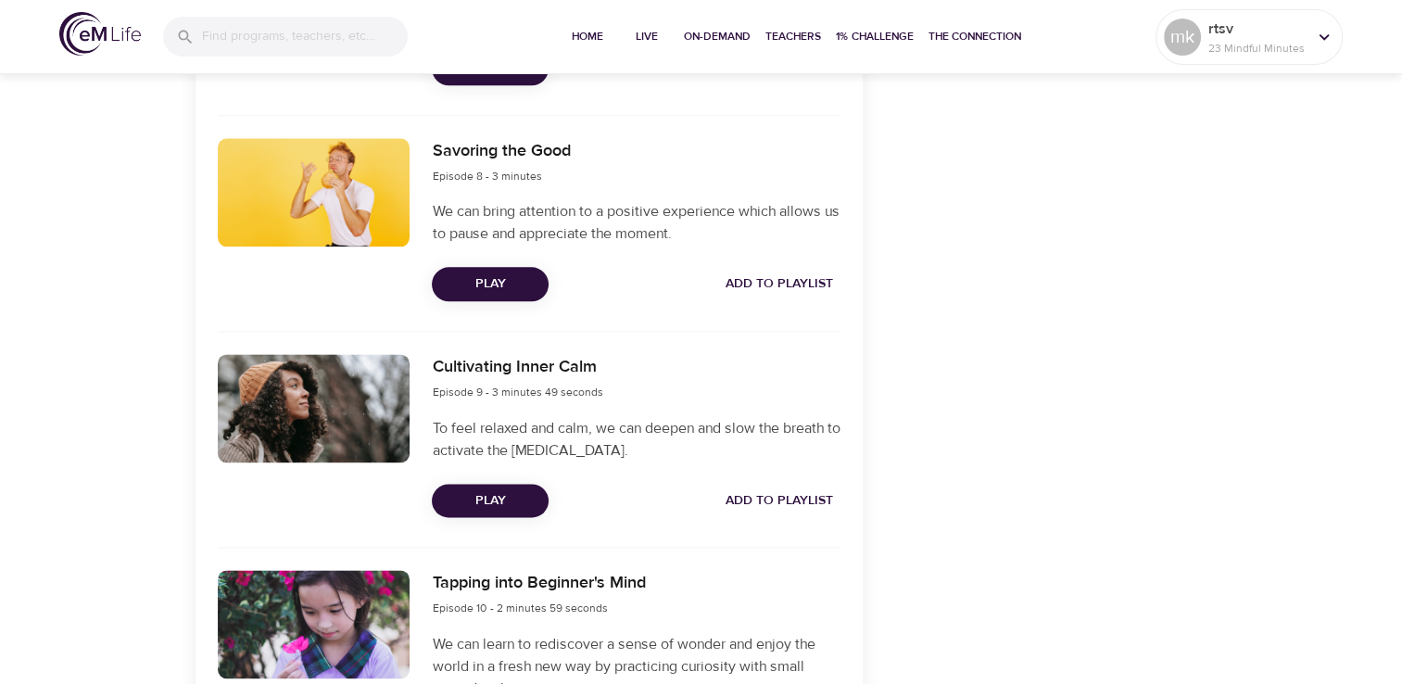
scroll to position [2316, 0]
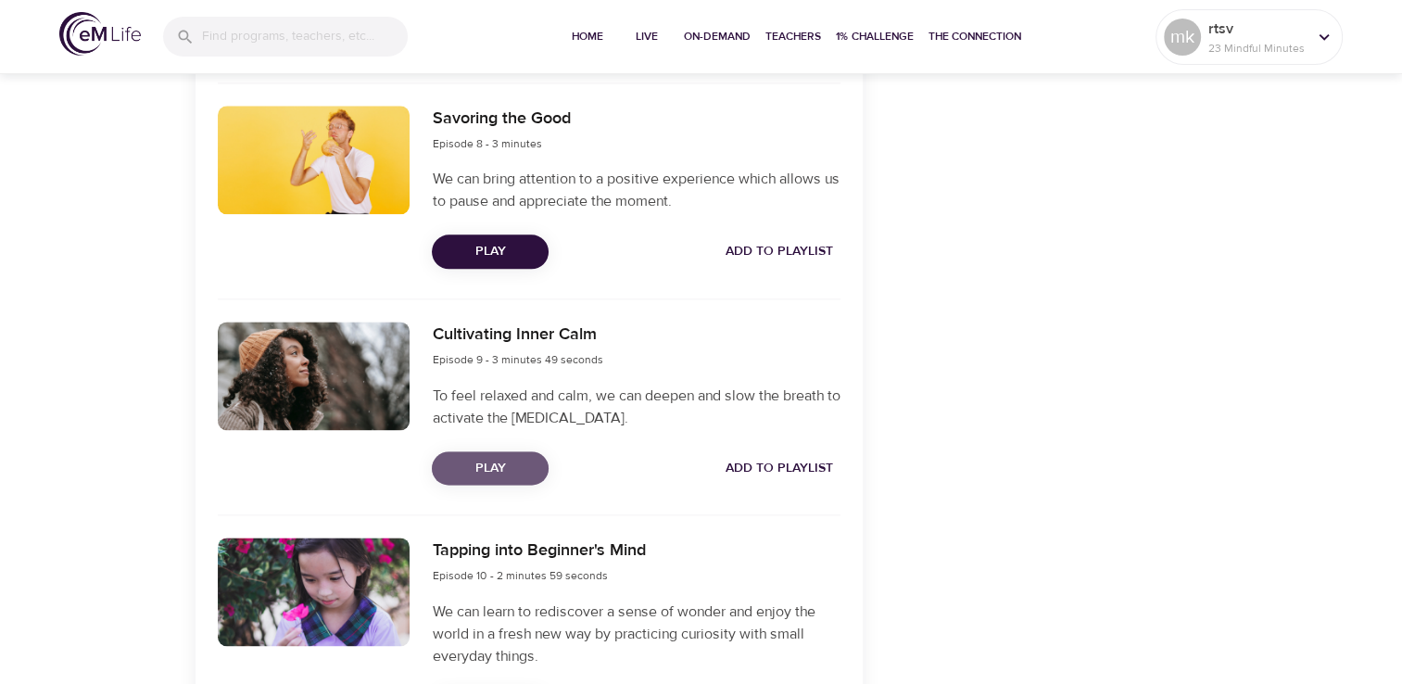
click at [479, 471] on span "Play" at bounding box center [490, 468] width 87 height 23
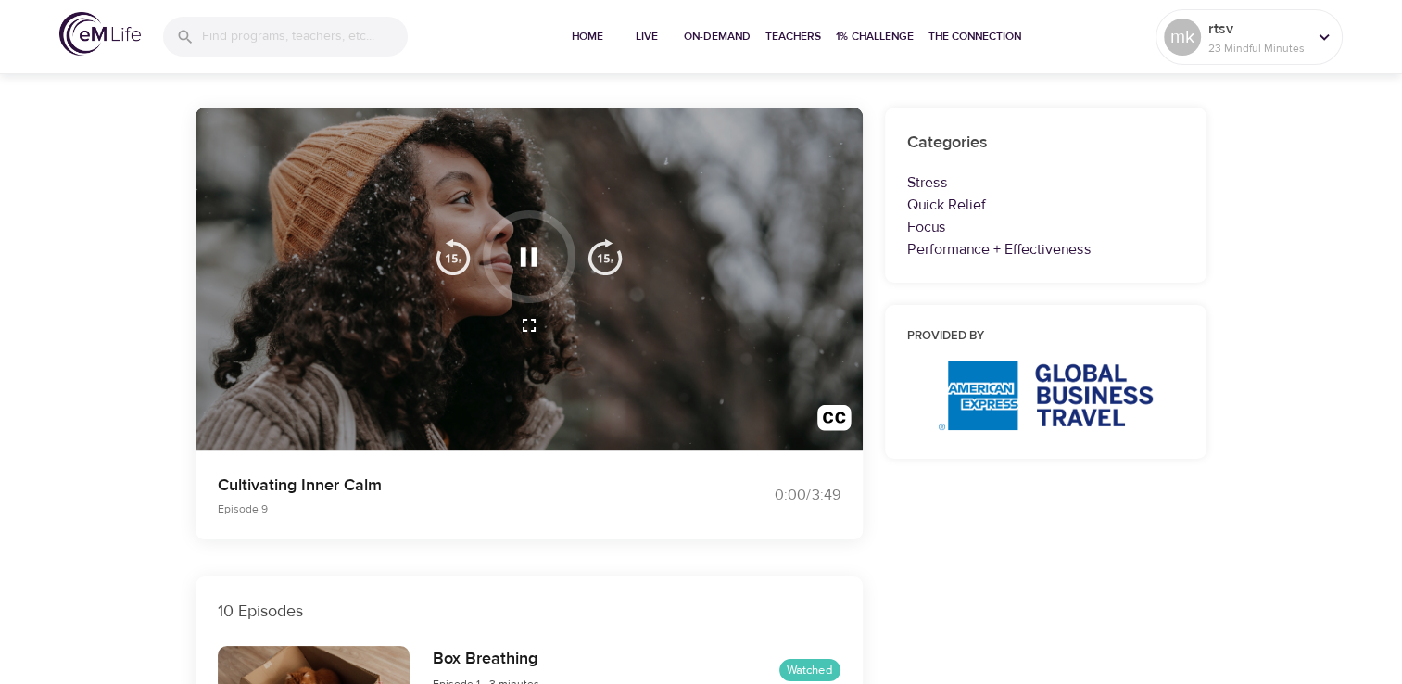
scroll to position [0, 0]
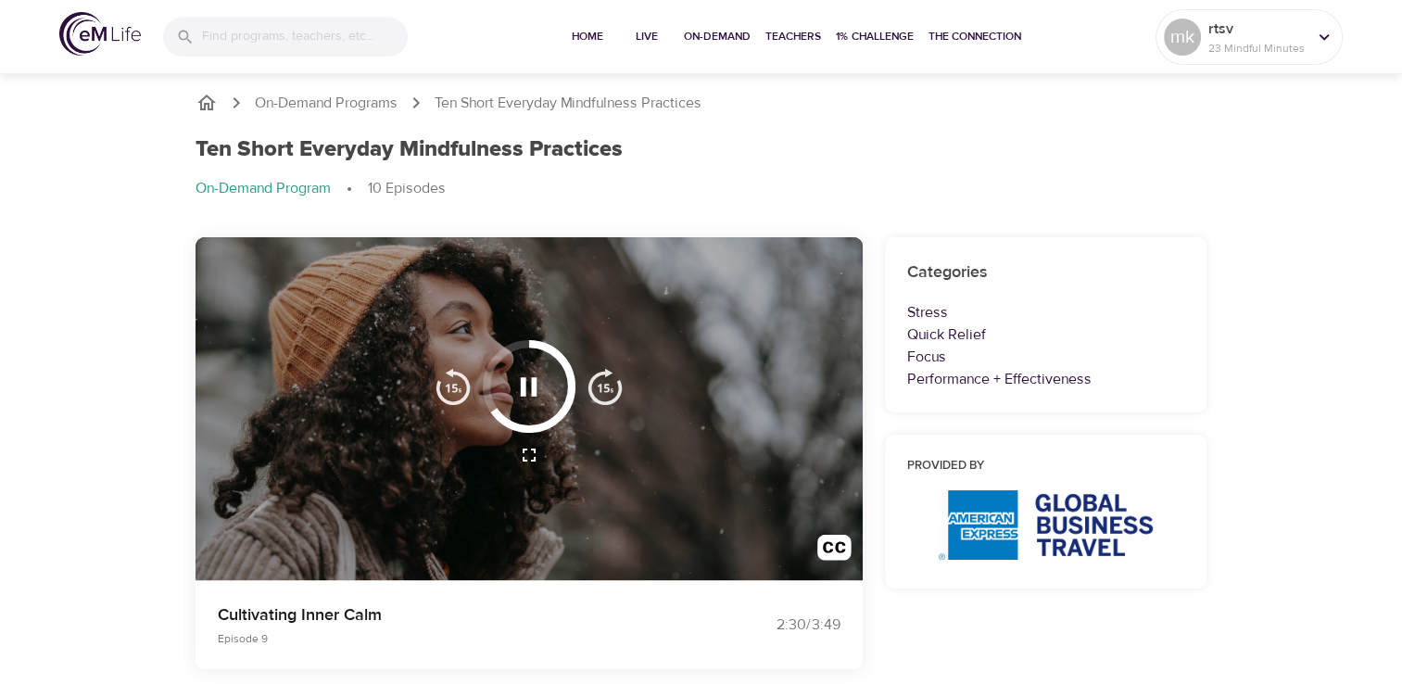
click at [541, 385] on icon "button" at bounding box center [528, 387] width 32 height 32
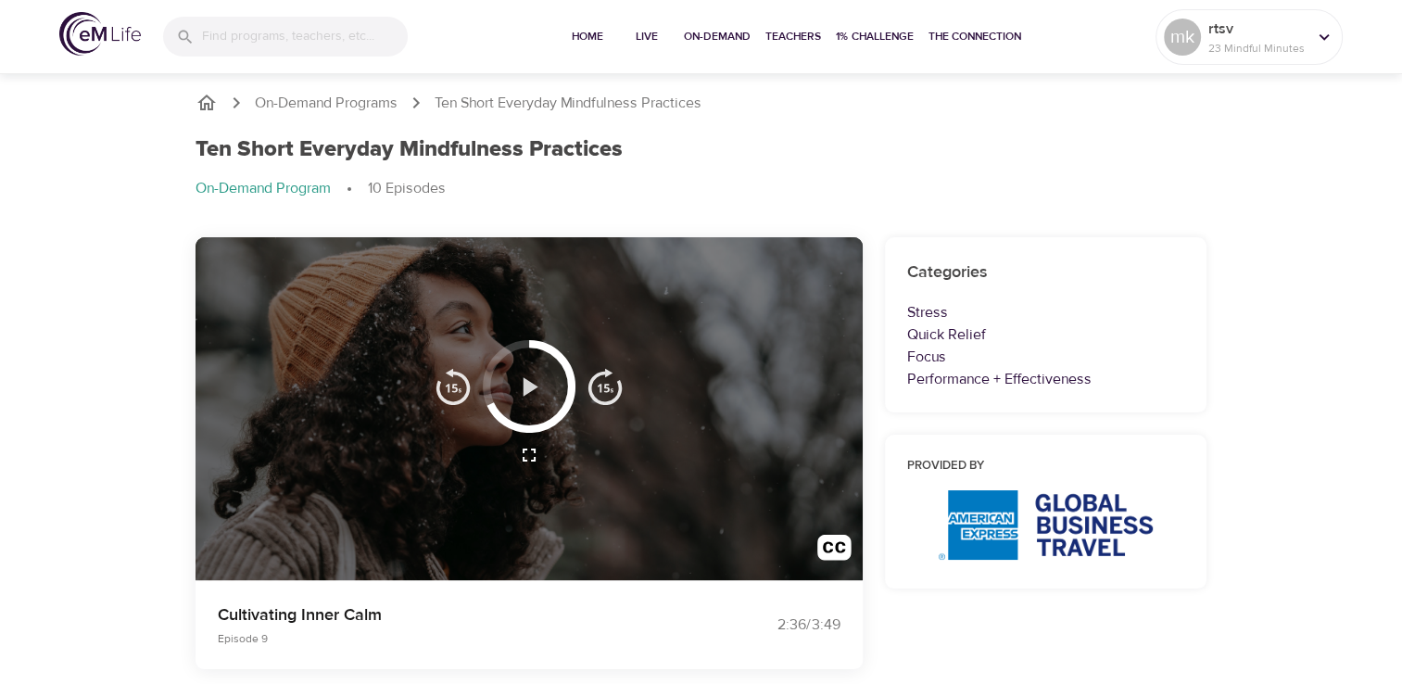
click at [545, 403] on button "button" at bounding box center [528, 386] width 55 height 55
click at [525, 383] on icon "button" at bounding box center [530, 386] width 15 height 19
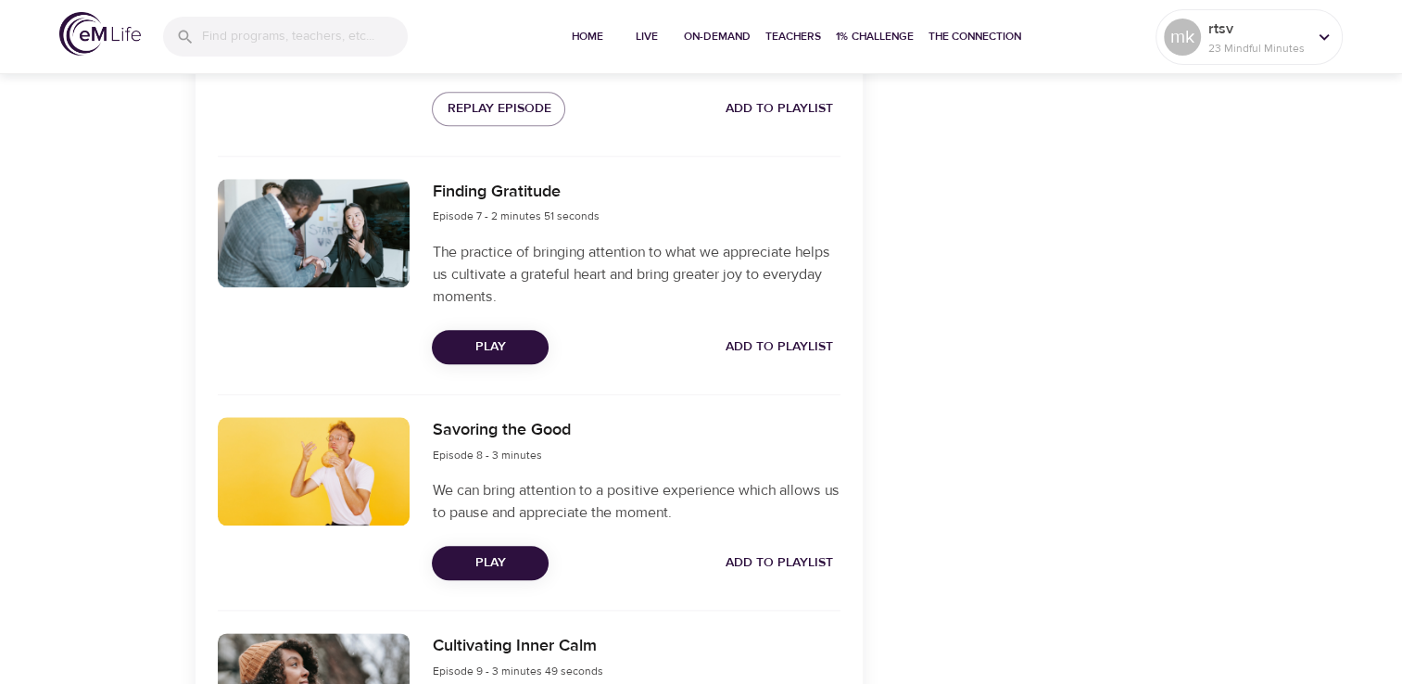
scroll to position [1853, 0]
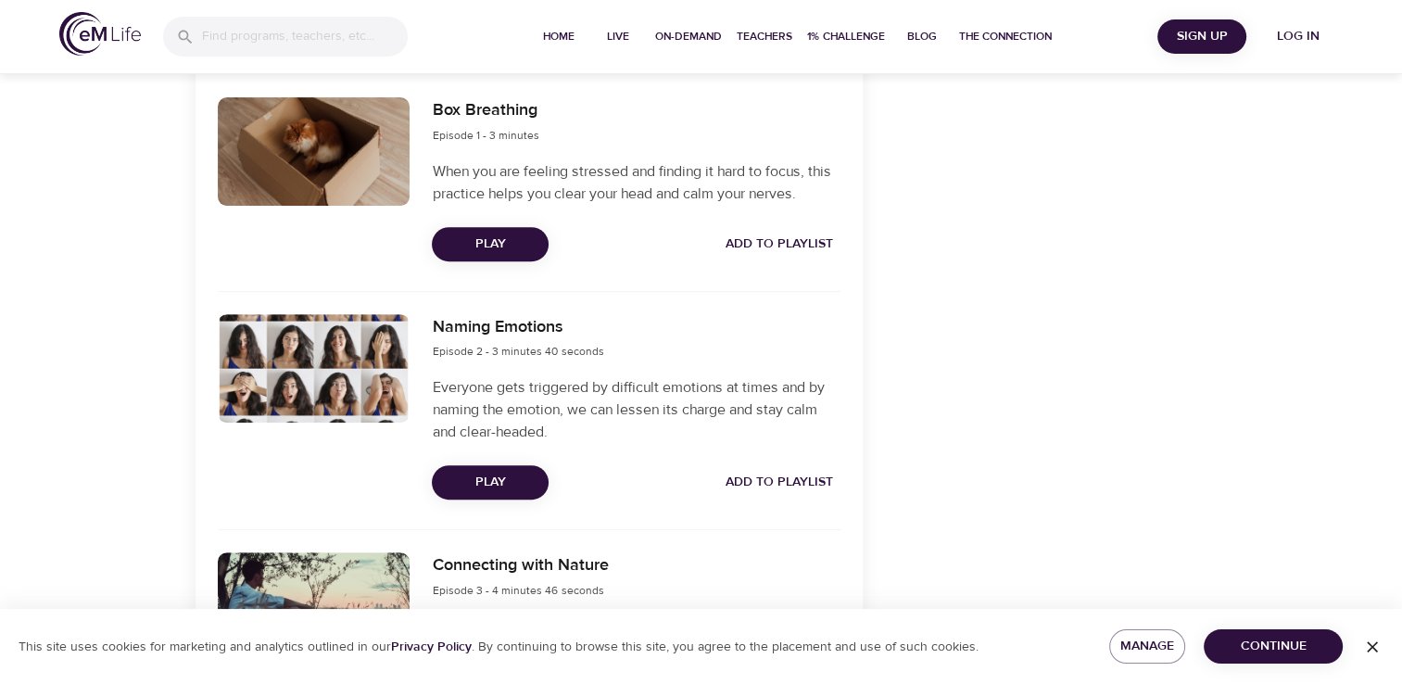
scroll to position [649, 0]
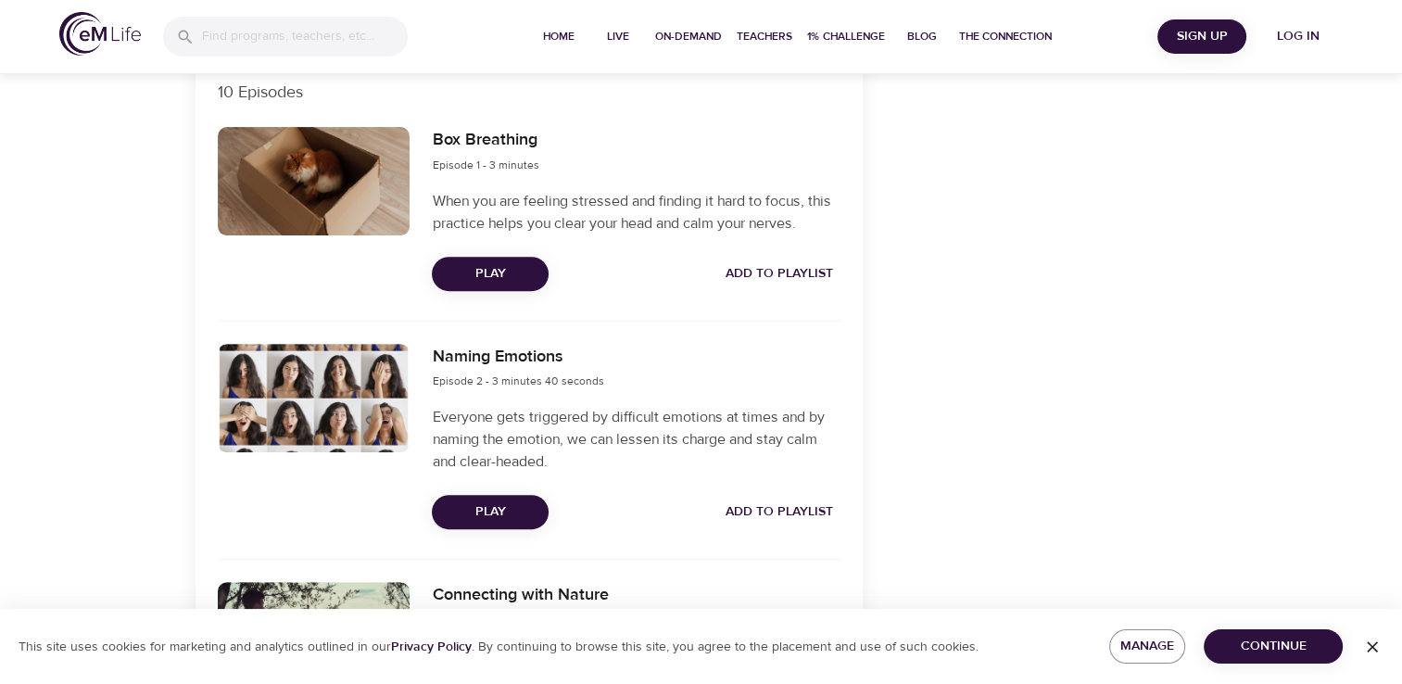
click at [1301, 41] on span "Log in" at bounding box center [1298, 36] width 74 height 23
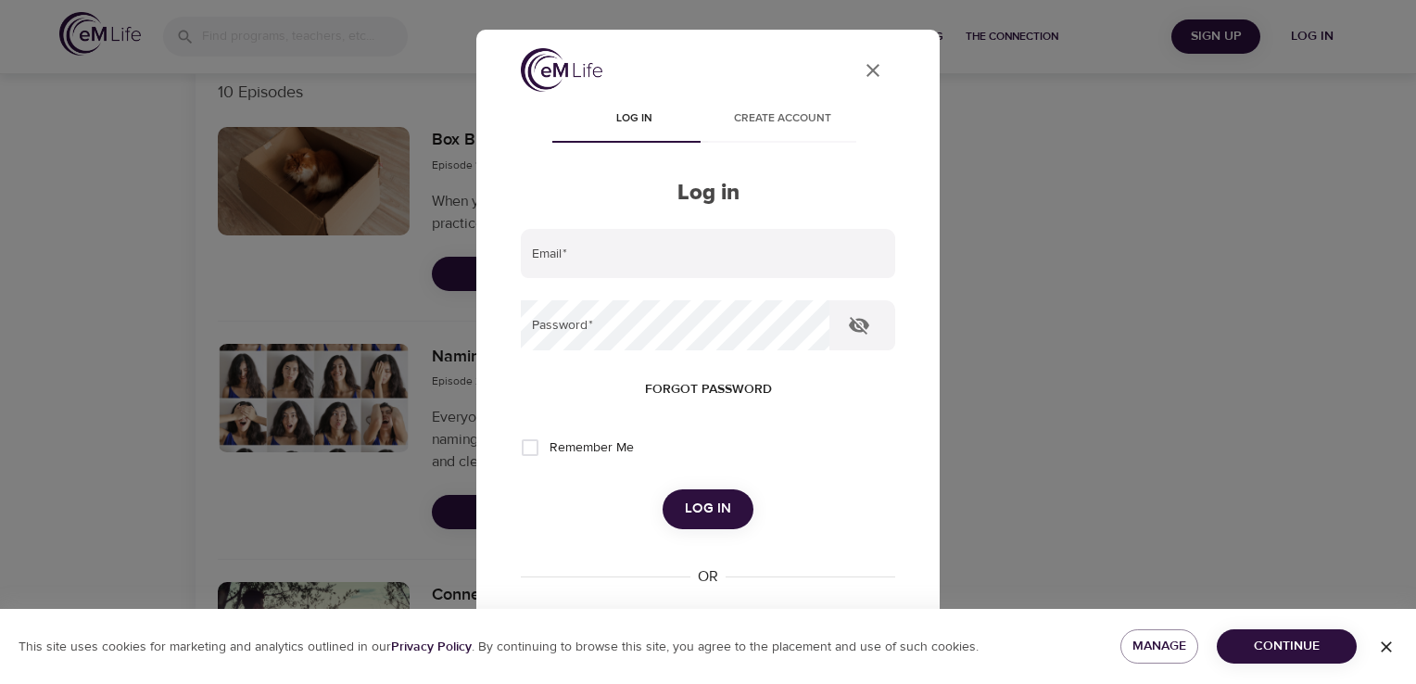
type input "[PERSON_NAME][DOMAIN_NAME][EMAIL_ADDRESS][PERSON_NAME][DOMAIN_NAME]"
click at [538, 444] on input "Remember Me" at bounding box center [530, 447] width 39 height 39
checkbox input "true"
click at [702, 517] on span "Log in" at bounding box center [708, 509] width 46 height 24
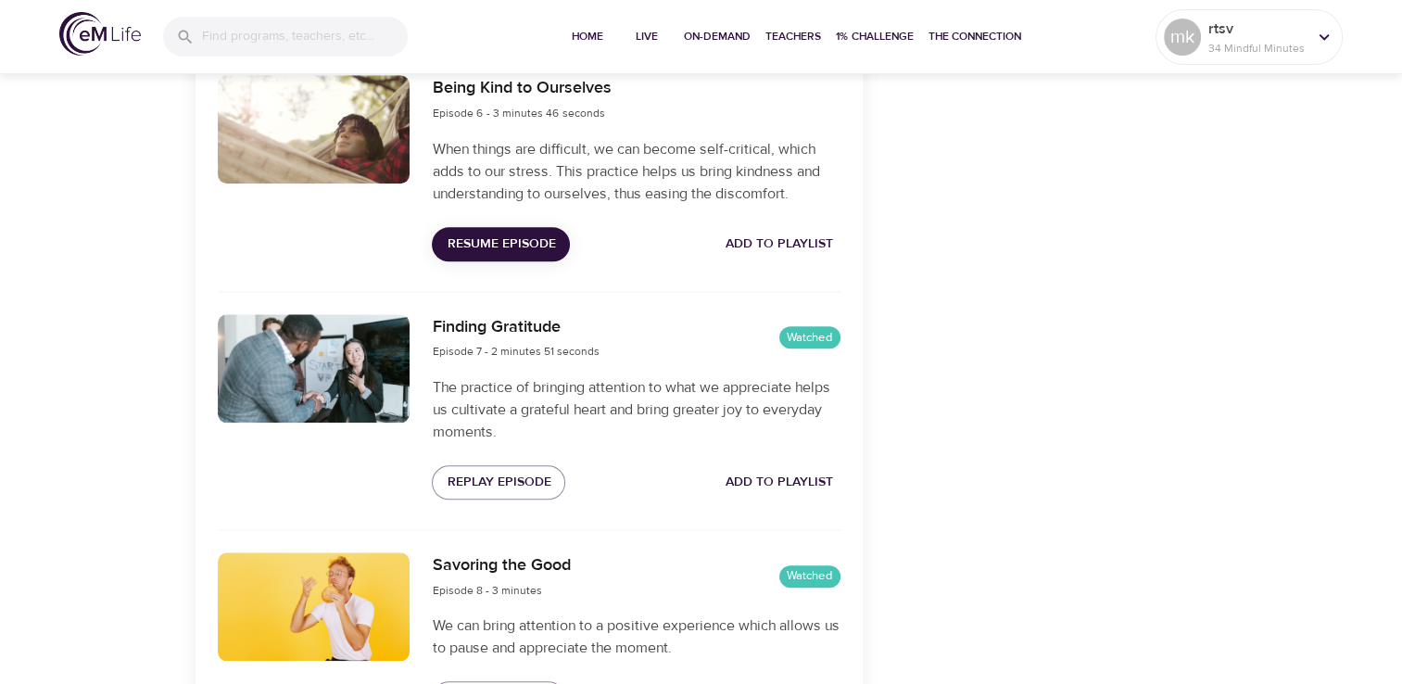
scroll to position [1728, 0]
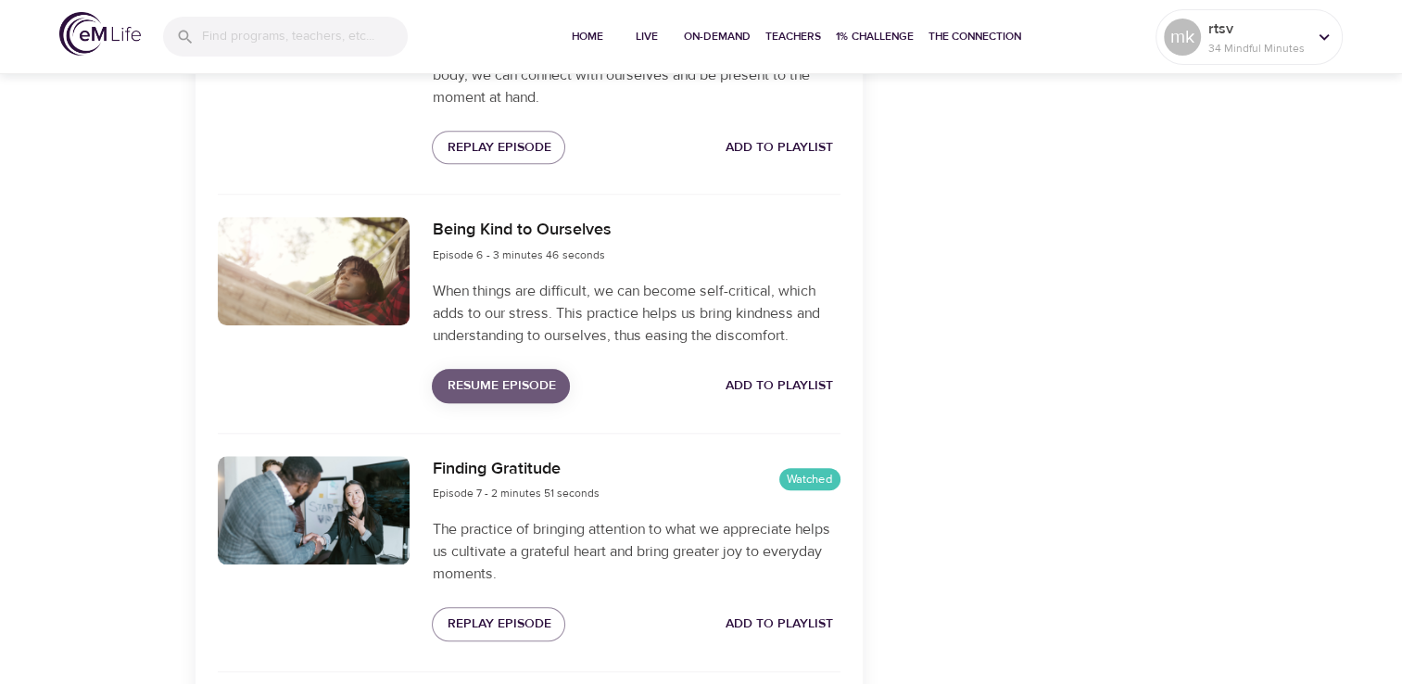
click at [509, 387] on span "Resume Episode" at bounding box center [501, 385] width 108 height 23
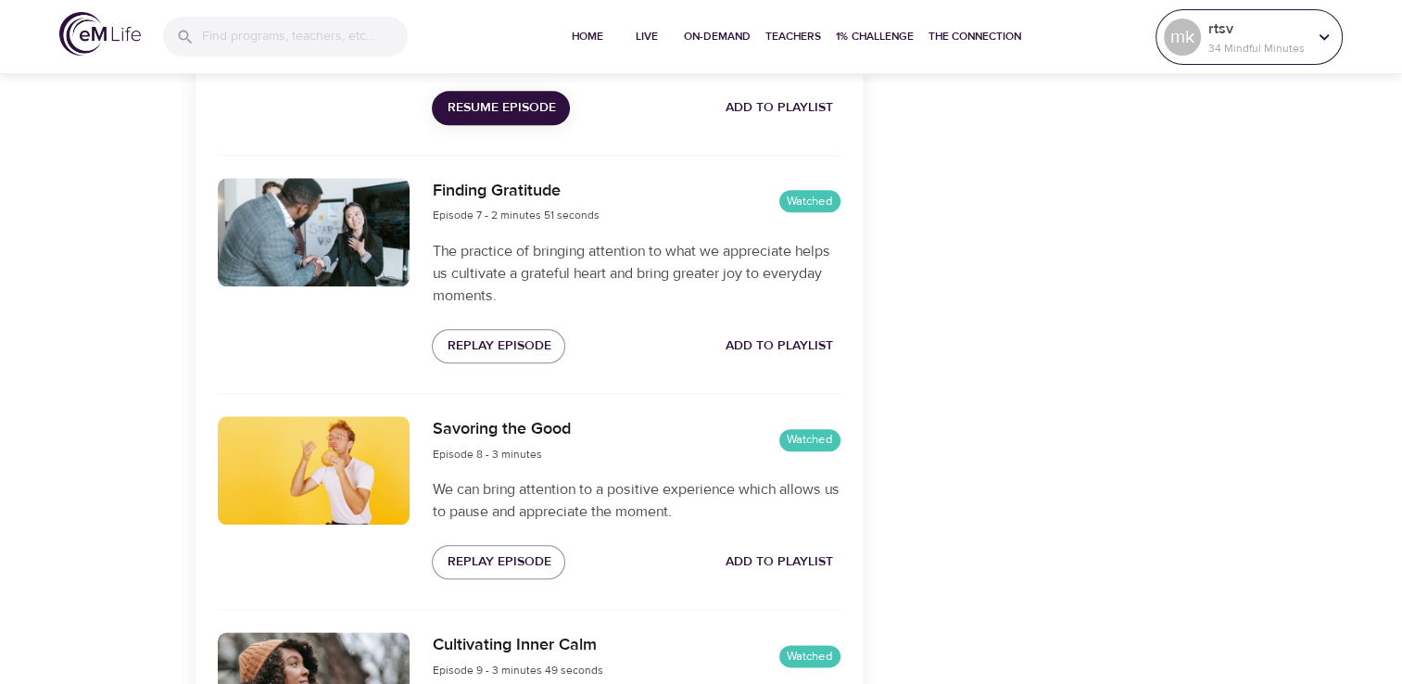
click at [1252, 32] on p "rtsv" at bounding box center [1257, 29] width 98 height 22
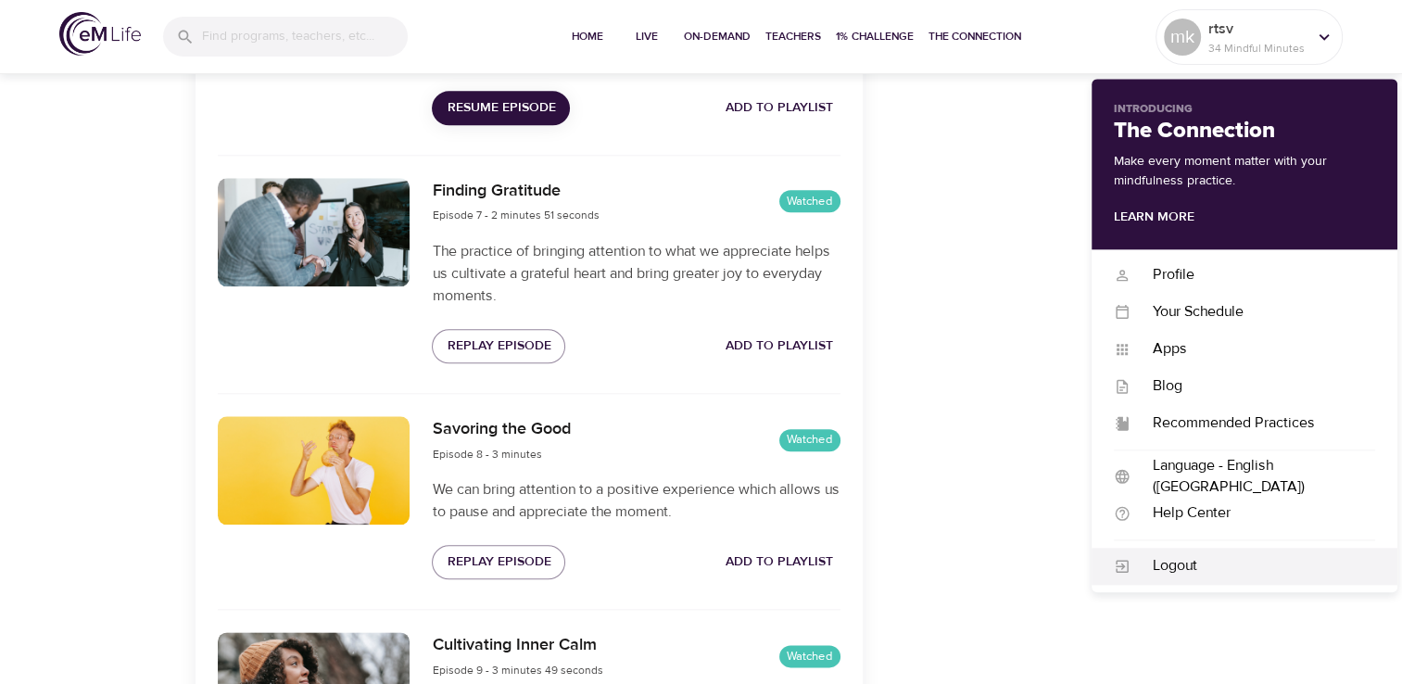
click at [1175, 565] on div "Logout" at bounding box center [1252, 565] width 245 height 21
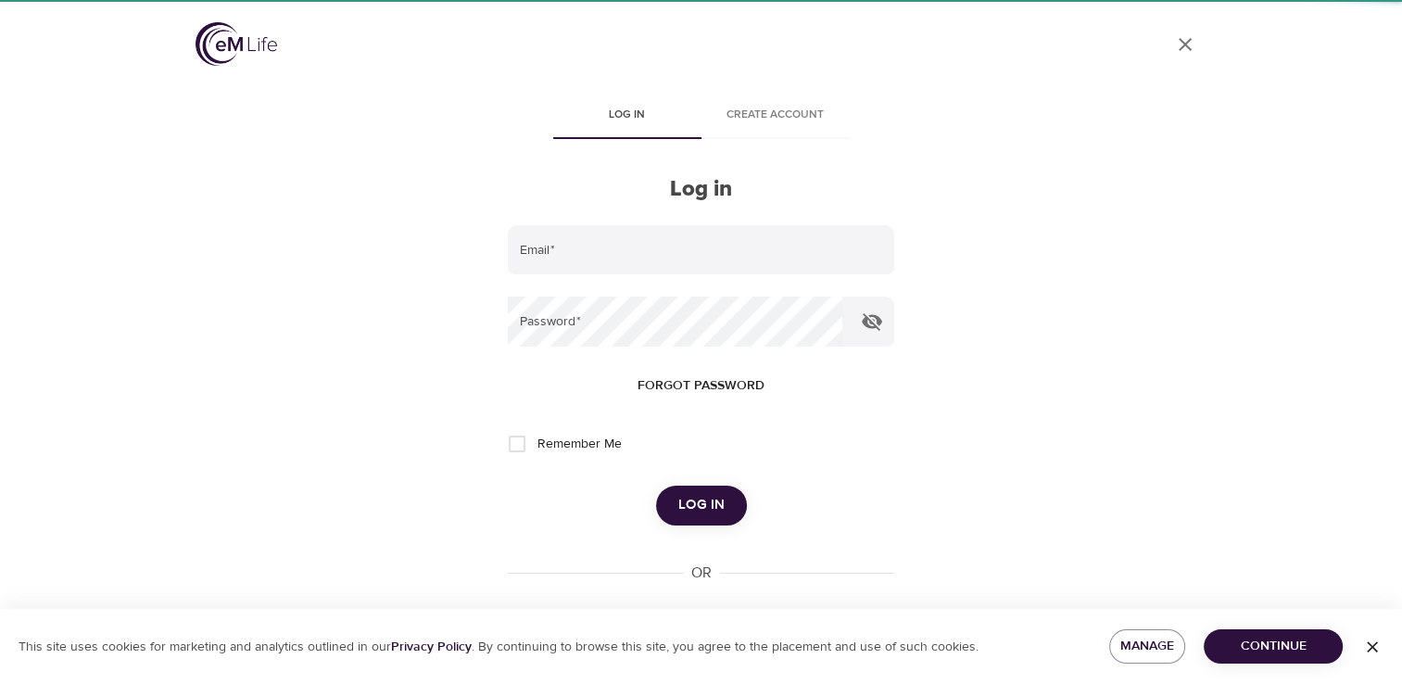
type input "[PERSON_NAME][DOMAIN_NAME][EMAIL_ADDRESS][PERSON_NAME][DOMAIN_NAME]"
